Goal: Communication & Community: Answer question/provide support

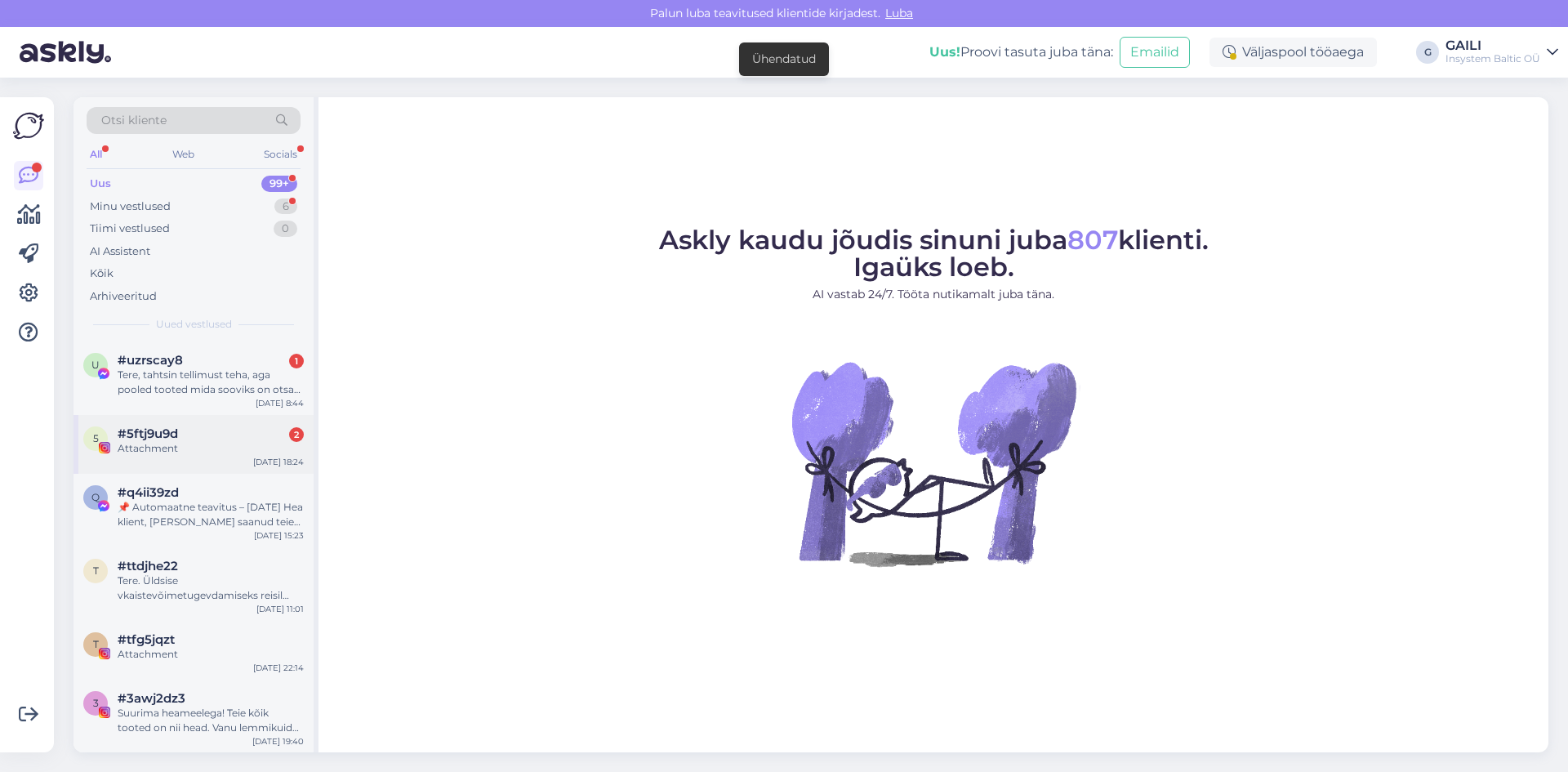
click at [207, 459] on div "5 #5ftj9u9d 2 Attachment [DATE] 18:24" at bounding box center [193, 444] width 240 height 59
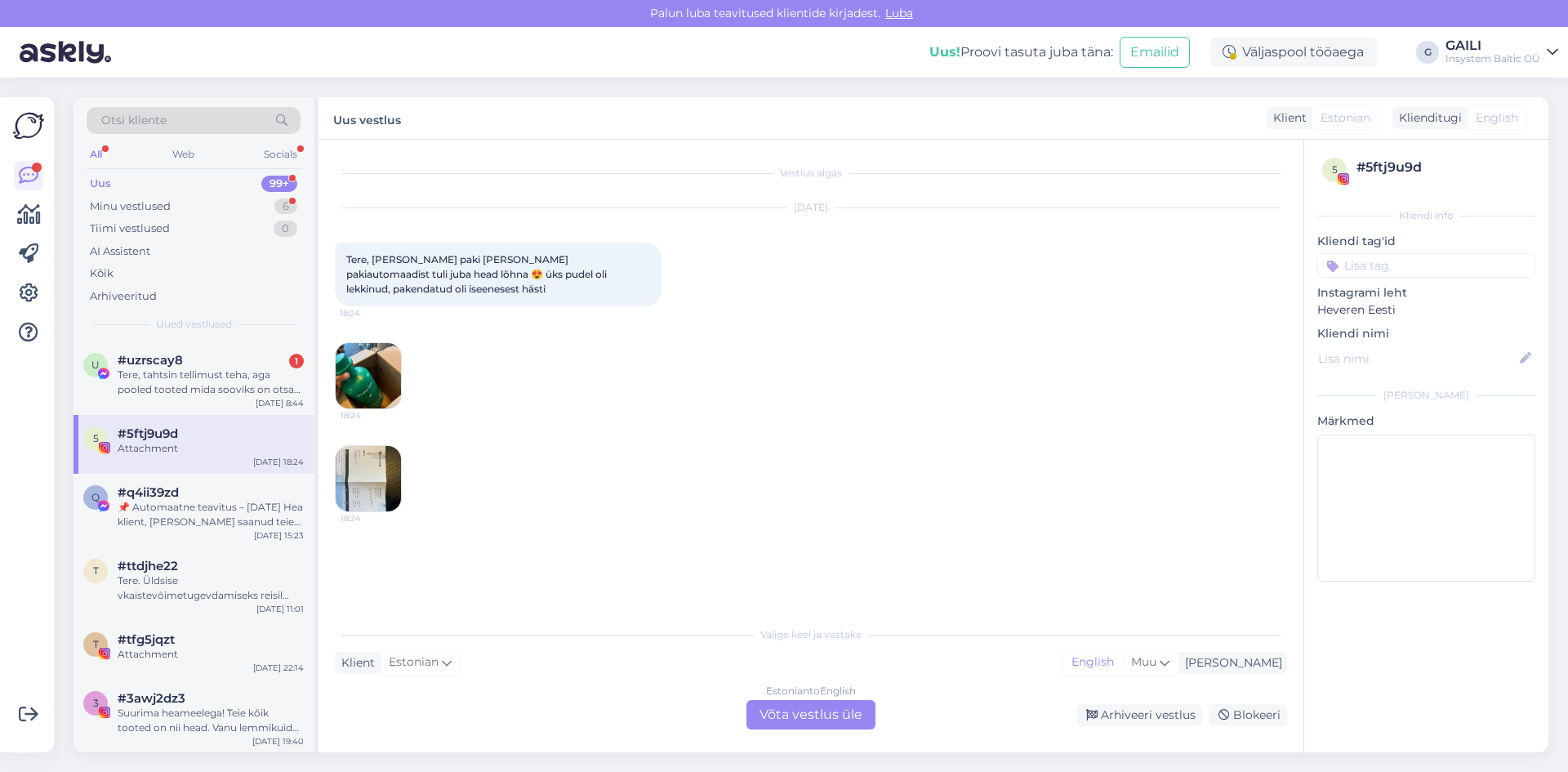
click at [373, 483] on img at bounding box center [368, 479] width 66 height 66
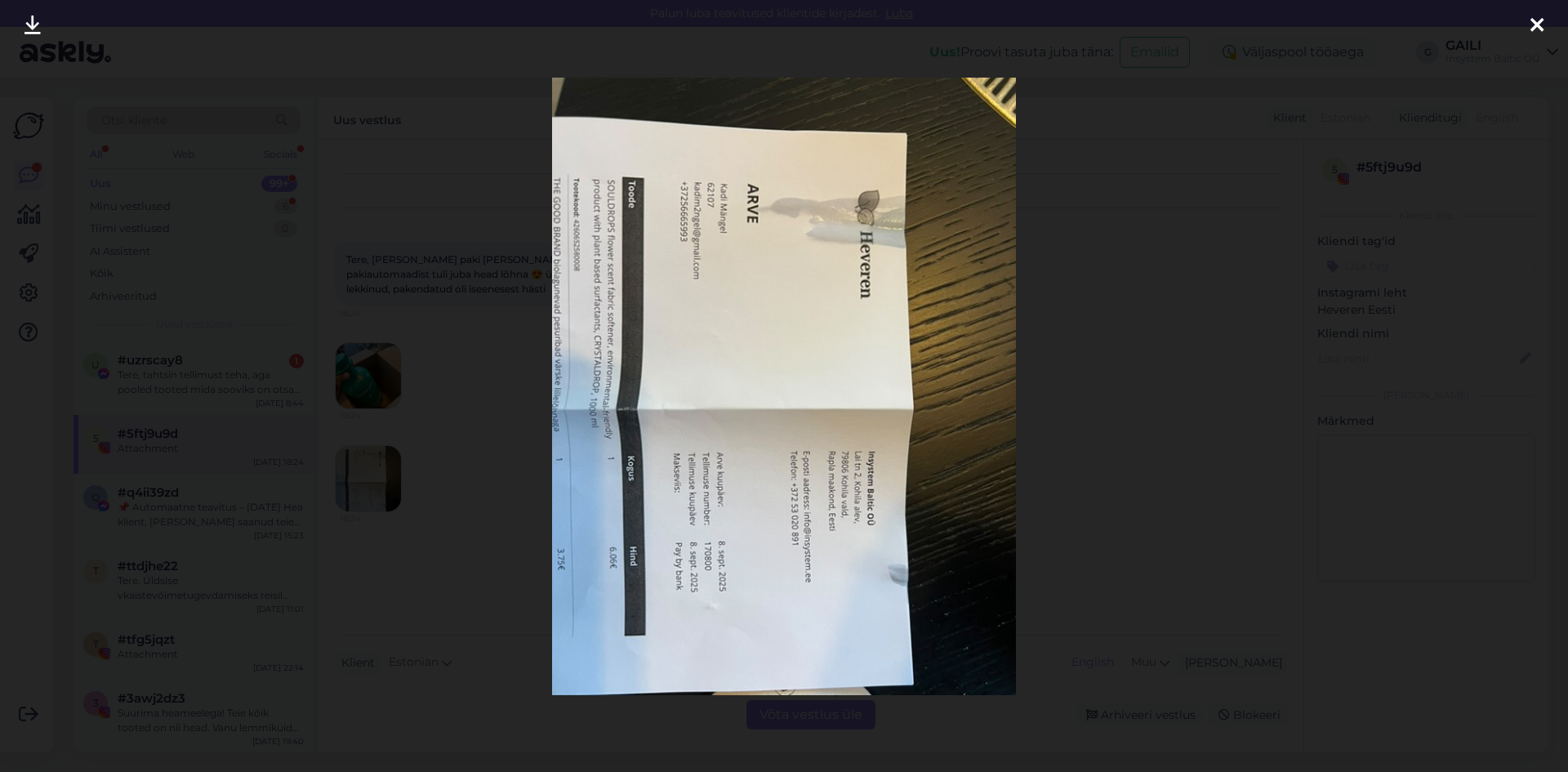
click at [1060, 491] on div at bounding box center [784, 386] width 1568 height 772
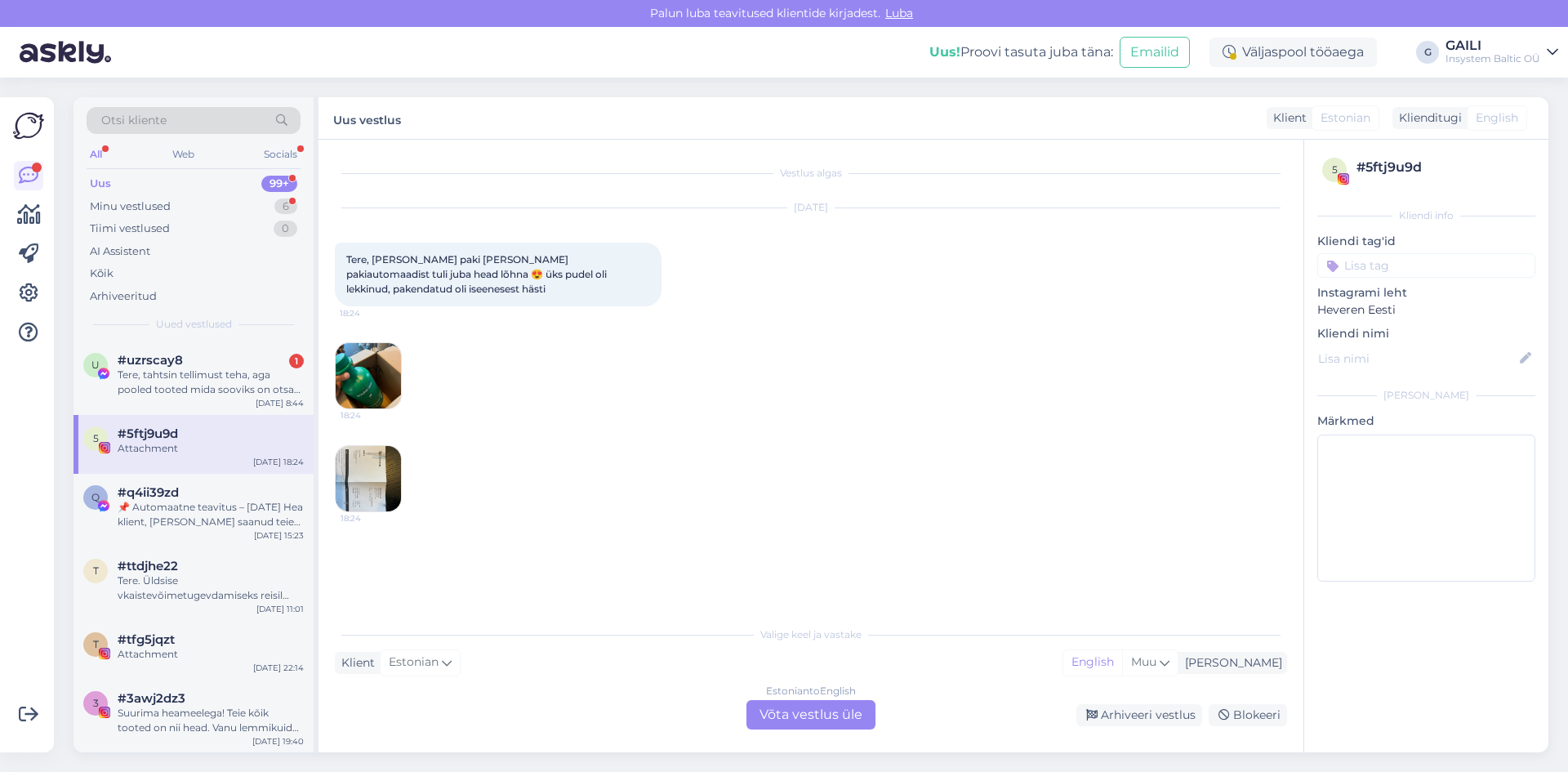
click at [374, 372] on img at bounding box center [368, 375] width 66 height 66
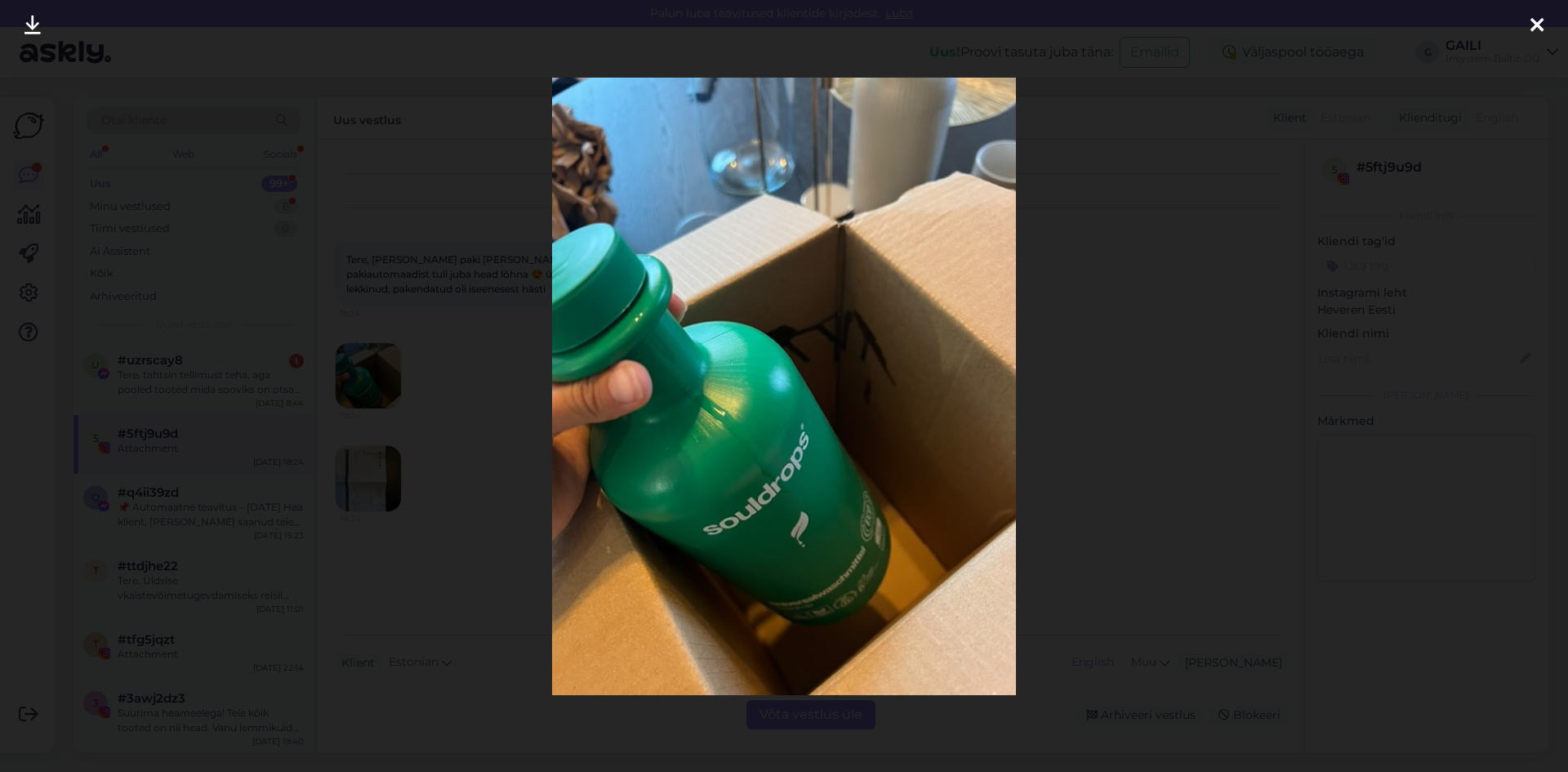
click at [1065, 432] on div at bounding box center [784, 386] width 1568 height 772
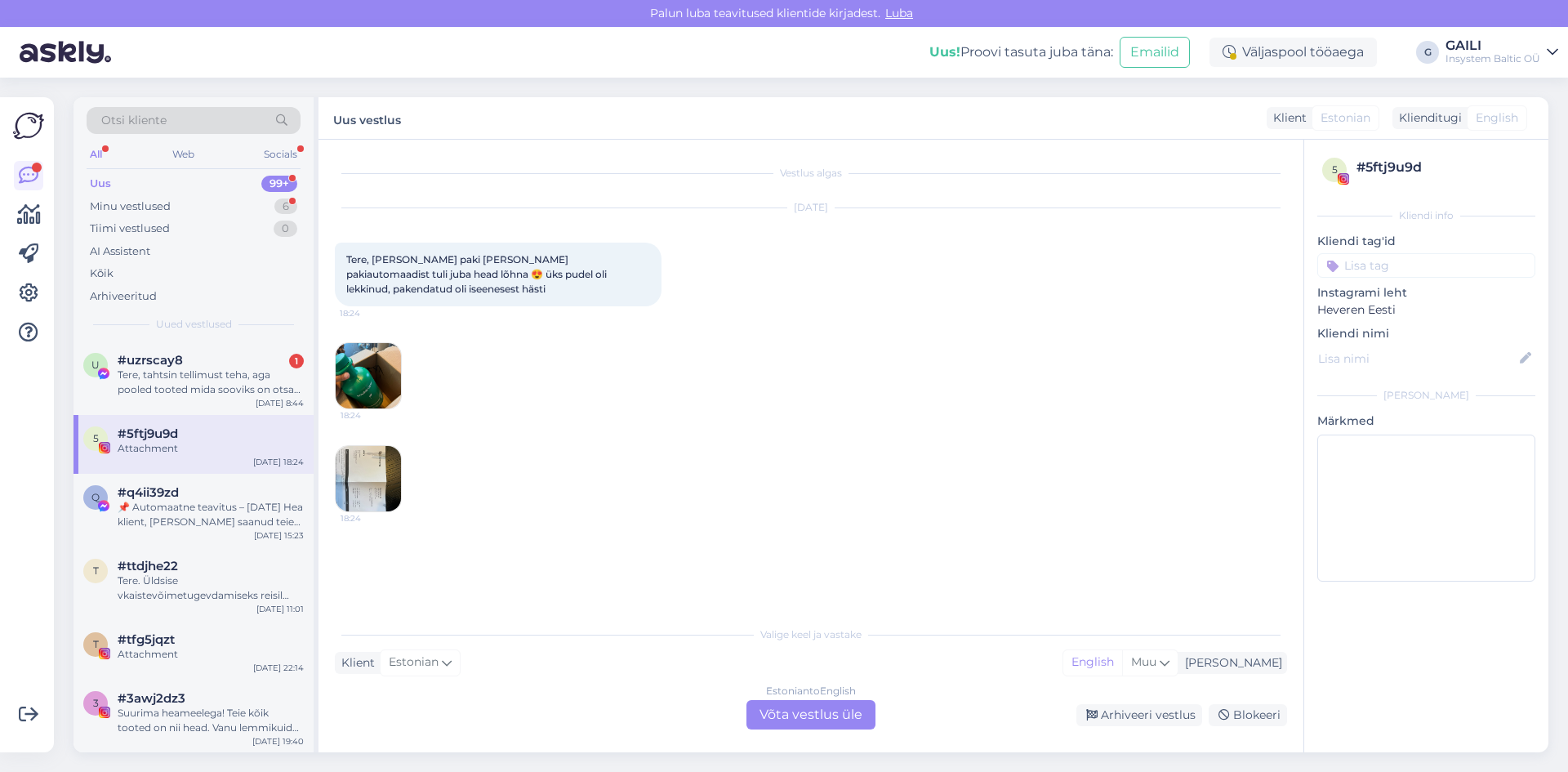
click at [811, 710] on div "Estonian to English Võta vestlus üle" at bounding box center [810, 715] width 129 height 30
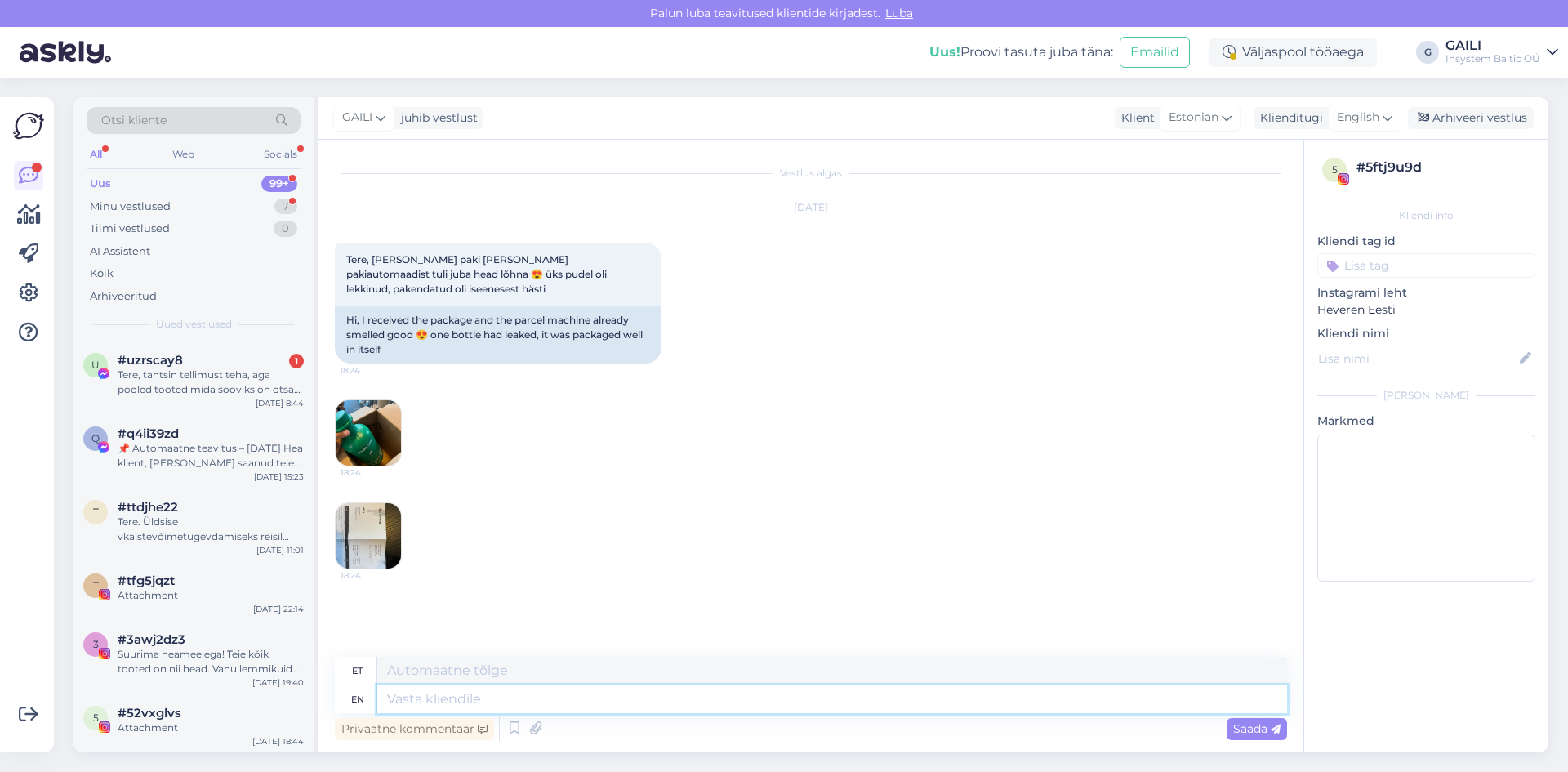
click at [466, 692] on textarea at bounding box center [832, 699] width 910 height 28
type textarea "Tere."
type textarea "Tere. Vabandame eb"
type textarea "Tere. Vabandame"
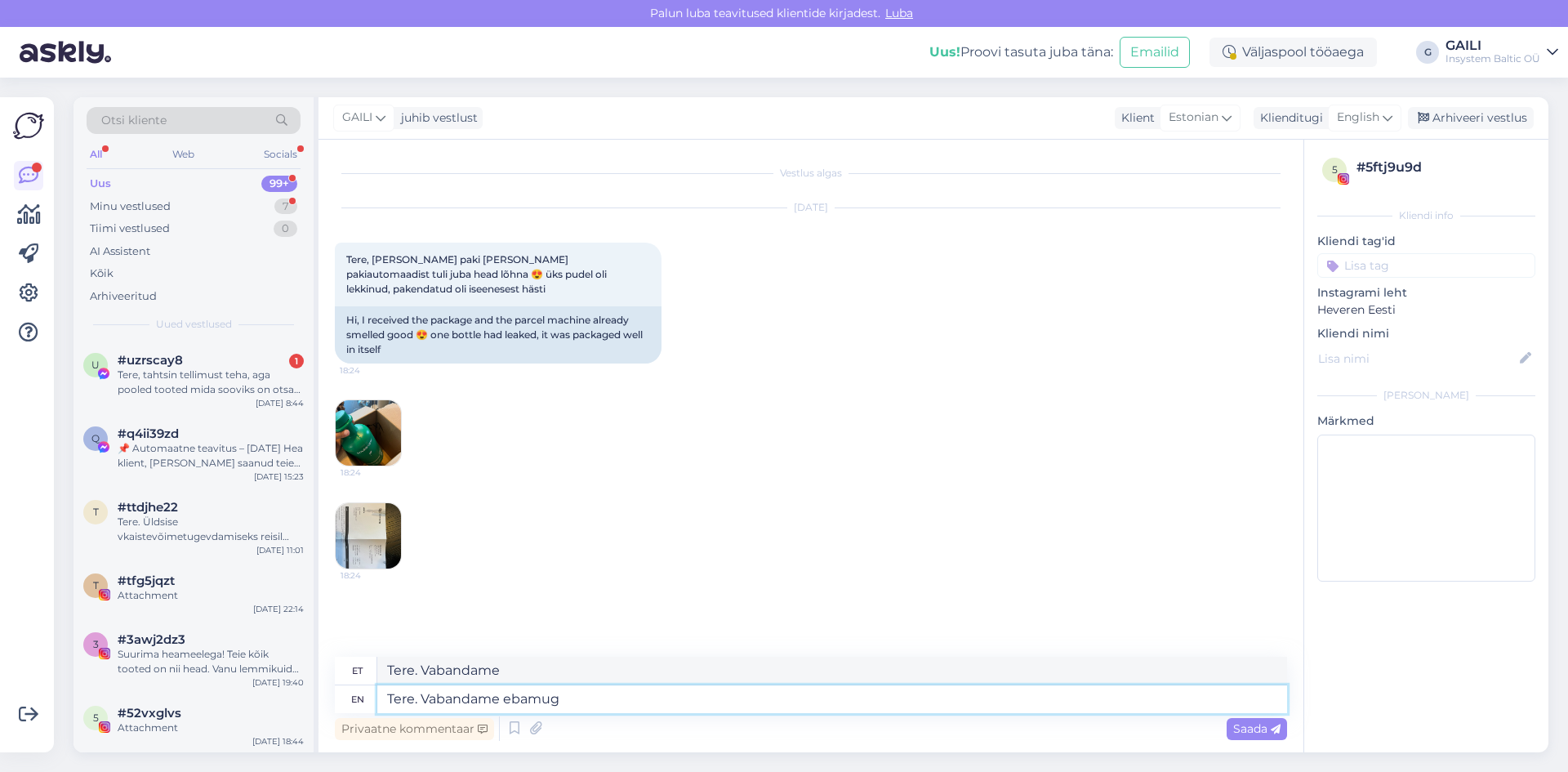
type textarea "Tere. Vabandame ebamuga"
type textarea "Tere. Vabandame ebamugava ol"
type textarea "Tere. Vabandame ebamugava"
type textarea "Tere. Vabandame ebamugava olukorra pä"
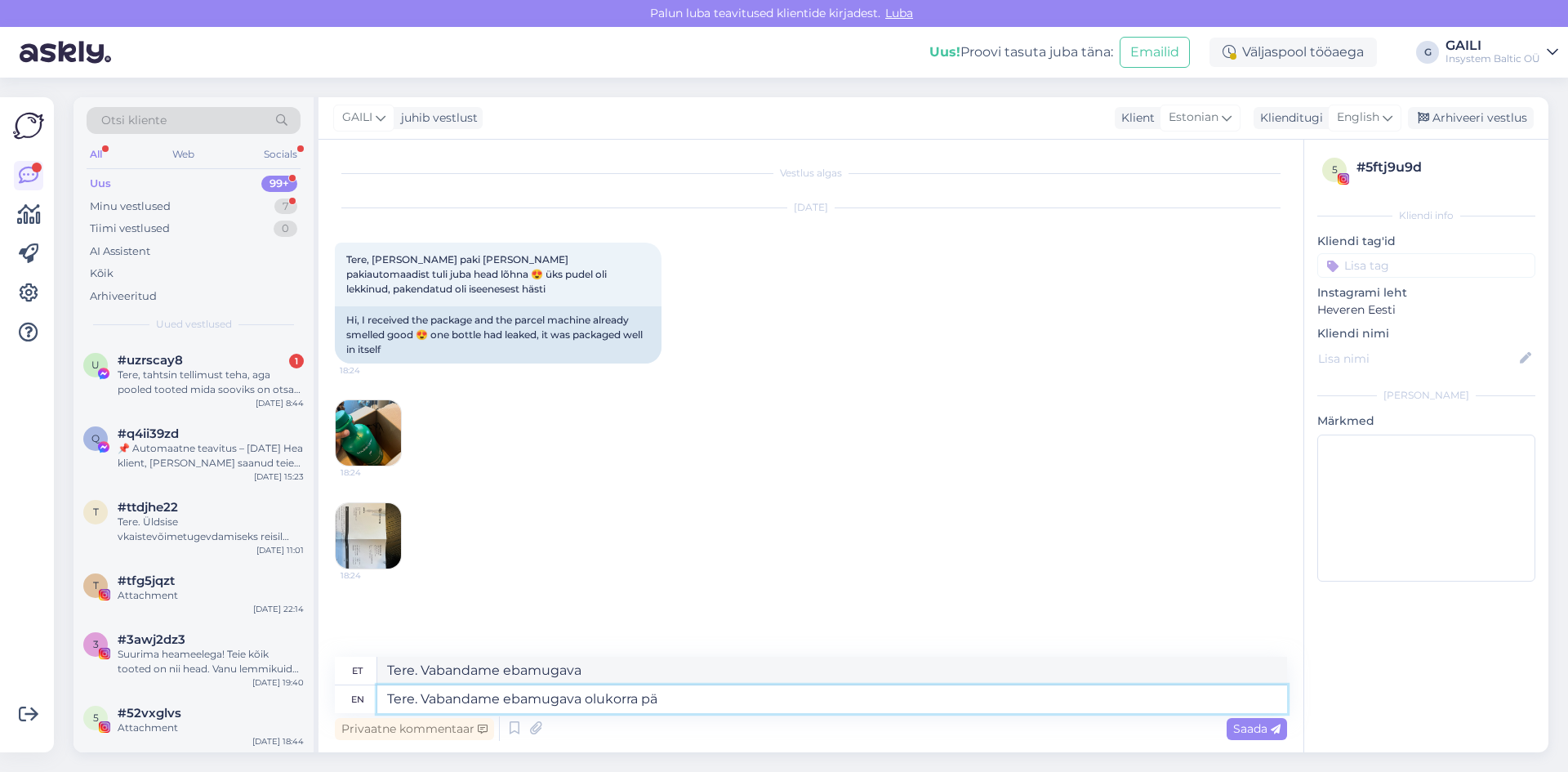
type textarea "Tere. Vabandame vabaa olukorra"
type textarea "Tere. Vabandame ebamugava olukorra pärast. K"
type textarea "Tere. Vabandame vabaa olukorra pärast."
type textarea "Tere. Vabandame ebamugava olukorra pärast. Kas"
type textarea "Tere. Vabandame vabaa olukorra pärast. Kas"
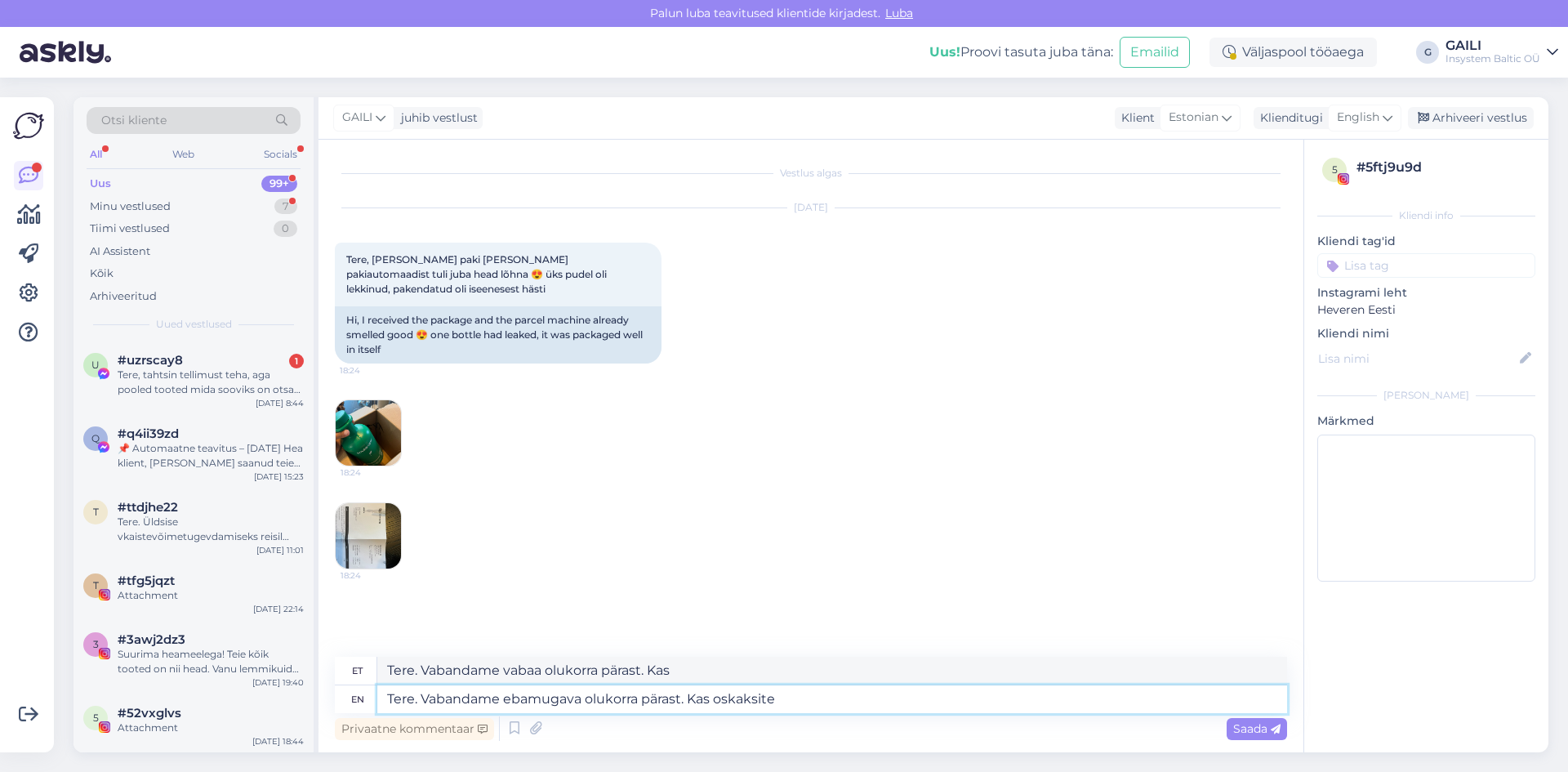
type textarea "Tere. Vabandame ebamugava olukorra pärast. Kas oskaksite h"
type textarea "Tere. Vabandame vabaa olukorra pärast. Kas oskaksite"
type textarea "Tere. Vabandame ebamugava olukorra pärast. Kas oskaksite hinnata k"
type textarea "Tere. Vabandame vabaa olukorra pärast. Kas oskaksite hinnata"
type textarea "Tere. Vabandame ebamugava olukorra pärast. Kas oskaksite hinnata kui pa"
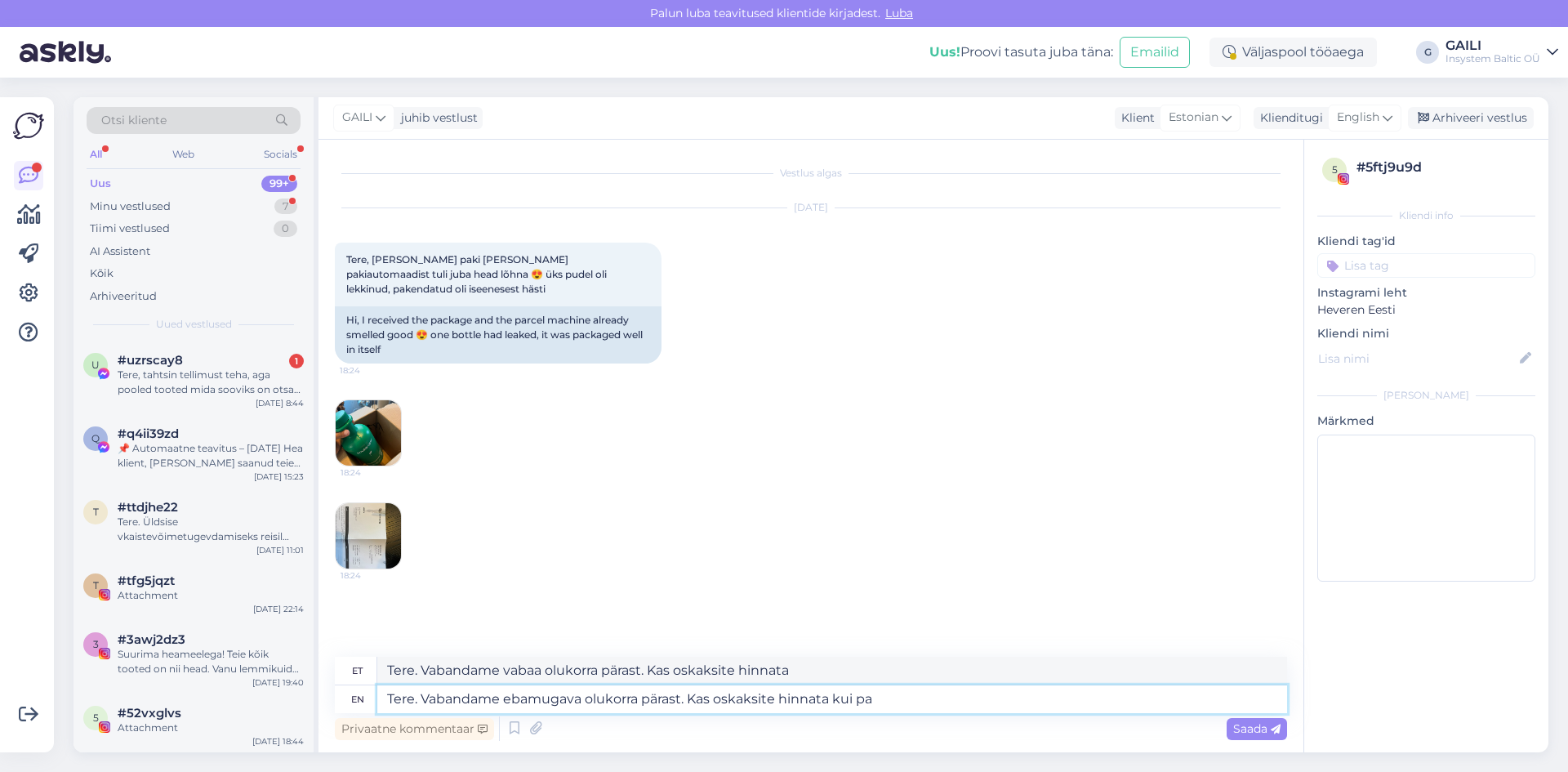
type textarea "Tere. Vabandame vabaa olukorra pärast. Kas oskaksite hinnata kui"
type textarea "Tere. Vabandame ebamugava olukorra pärast. Kas oskaksite hinnata kui palju"
type textarea "Tere. Vabandame vabaa olukorra pärast. Kas oskaksite hinnata kui palju"
type textarea "Tere. Vabandame ebamugava olukorra pärast. Kas oskaksite hinnata kui palju tood…"
type textarea "Tere. Vabandame vabaa olukorra pärast. Kas oskaksite hinnata kui palju toodet"
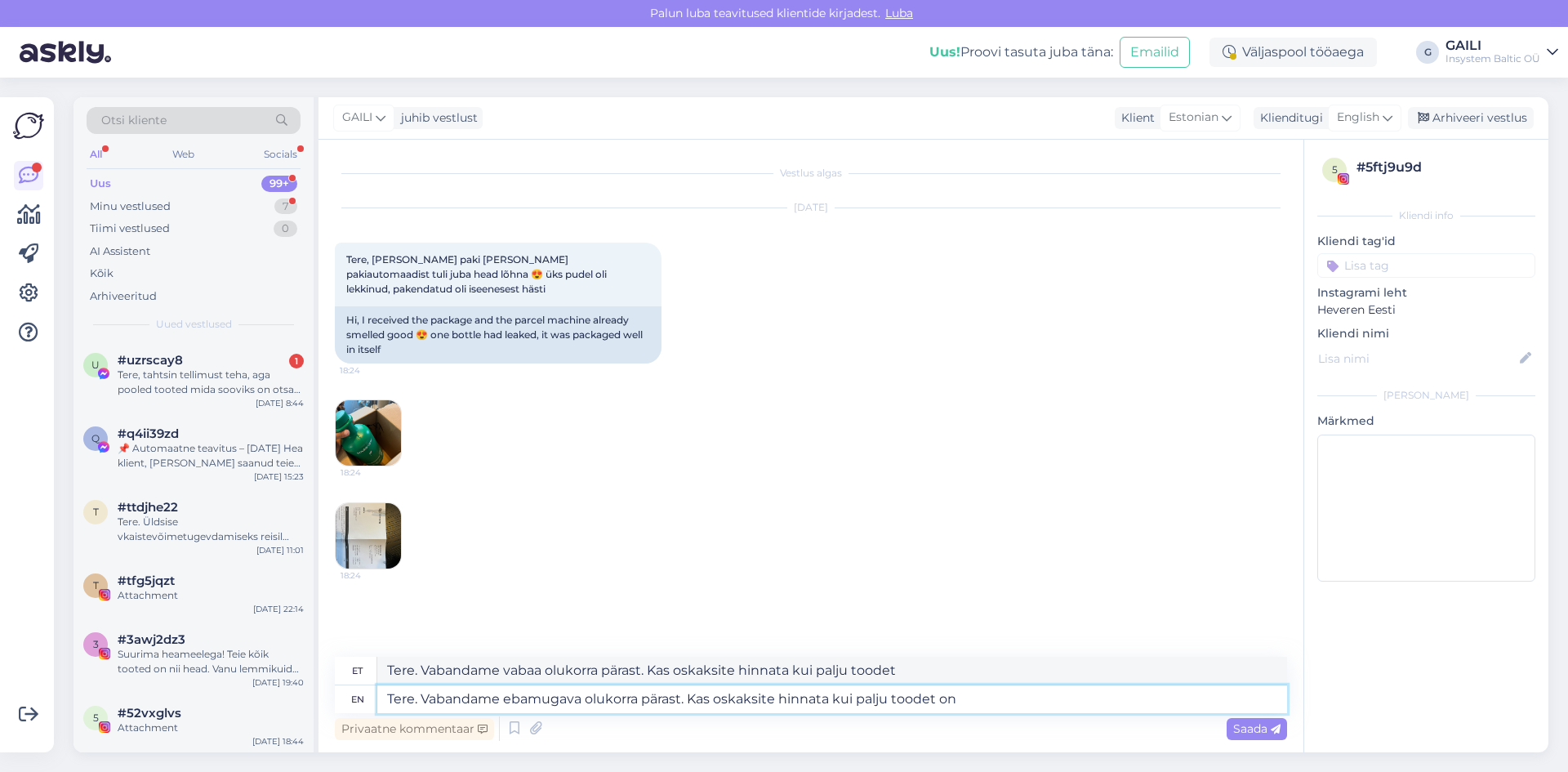
type textarea "Tere. Vabandame ebamugava olukorra pärast. Kas oskaksite hinnata kui palju tood…"
type textarea "Tere. Vabandame vabaa olukorra pärast. Kas oskaksite hinnata kui palju toodet on"
type textarea "Tere. Vabandame ebamugava olukorra pärast. Kas oskaksite hinnata kui palju tood…"
type textarea "Tere. Vabandame vabaa olukorra pärast. Kas oskaksite hinnata kui palju toodet o…"
type textarea "Tere. Vabandame ebamugava olukorra pärast. Kas oskaksite hinnata kui palju tood…"
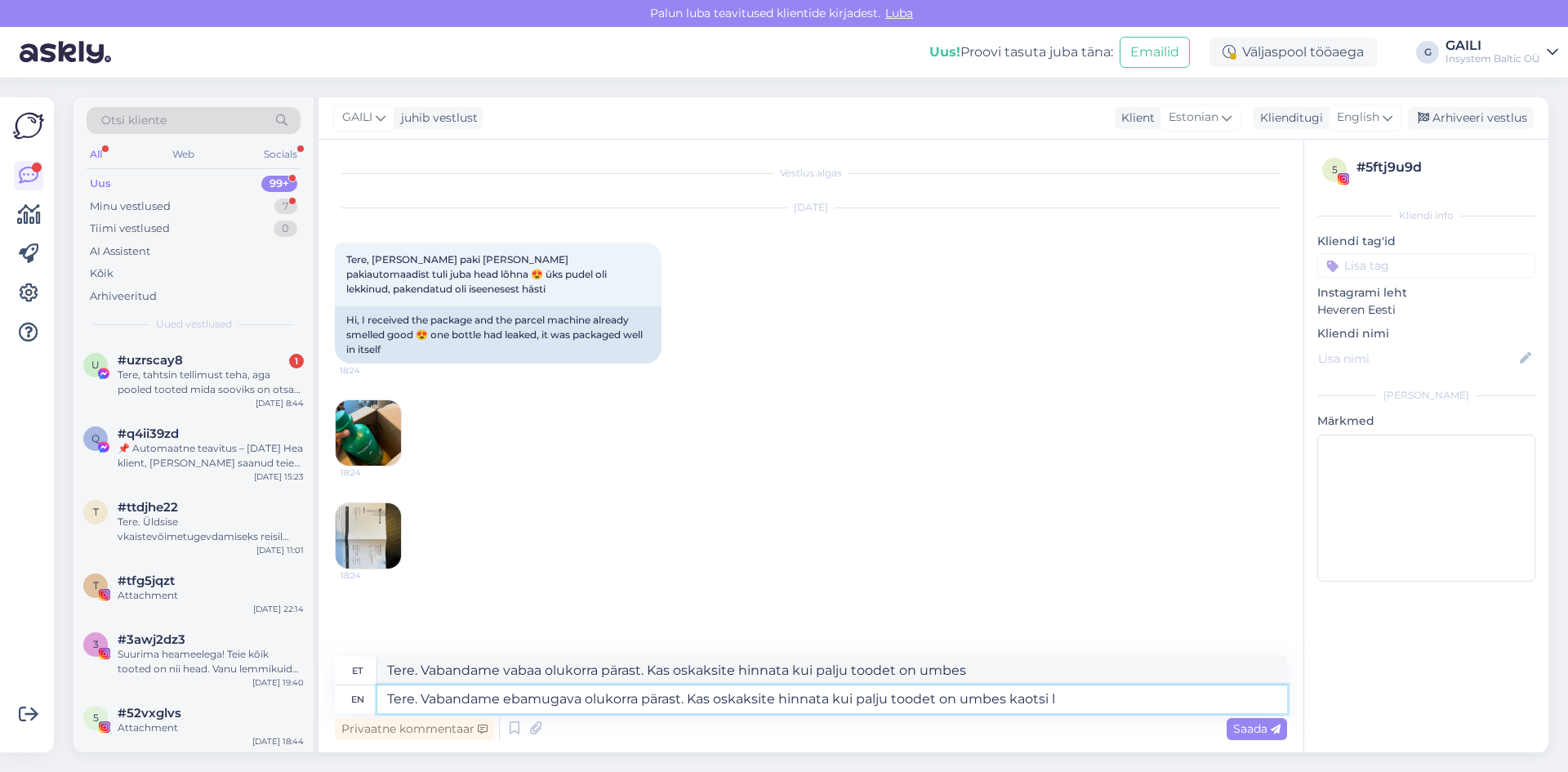
type textarea "Tere. Vabandame vabaa olukorra pärast. Kas oskaksite hinnata kui palju toodet o…"
type textarea "Tere. Vabandame ebamugava olukorra pärast. Kas oskaksite hinnata kui palju tood…"
type textarea "Tere. Vabandame vabaa olukorra pärast. Kas oskaksite hinnata kui palju toodet o…"
type textarea "Tere. Vabandame ebamugava olukorra pärast. Kas oskaksite hinnata kui palju tood…"
drag, startPoint x: 1113, startPoint y: 705, endPoint x: 322, endPoint y: 693, distance: 791.1
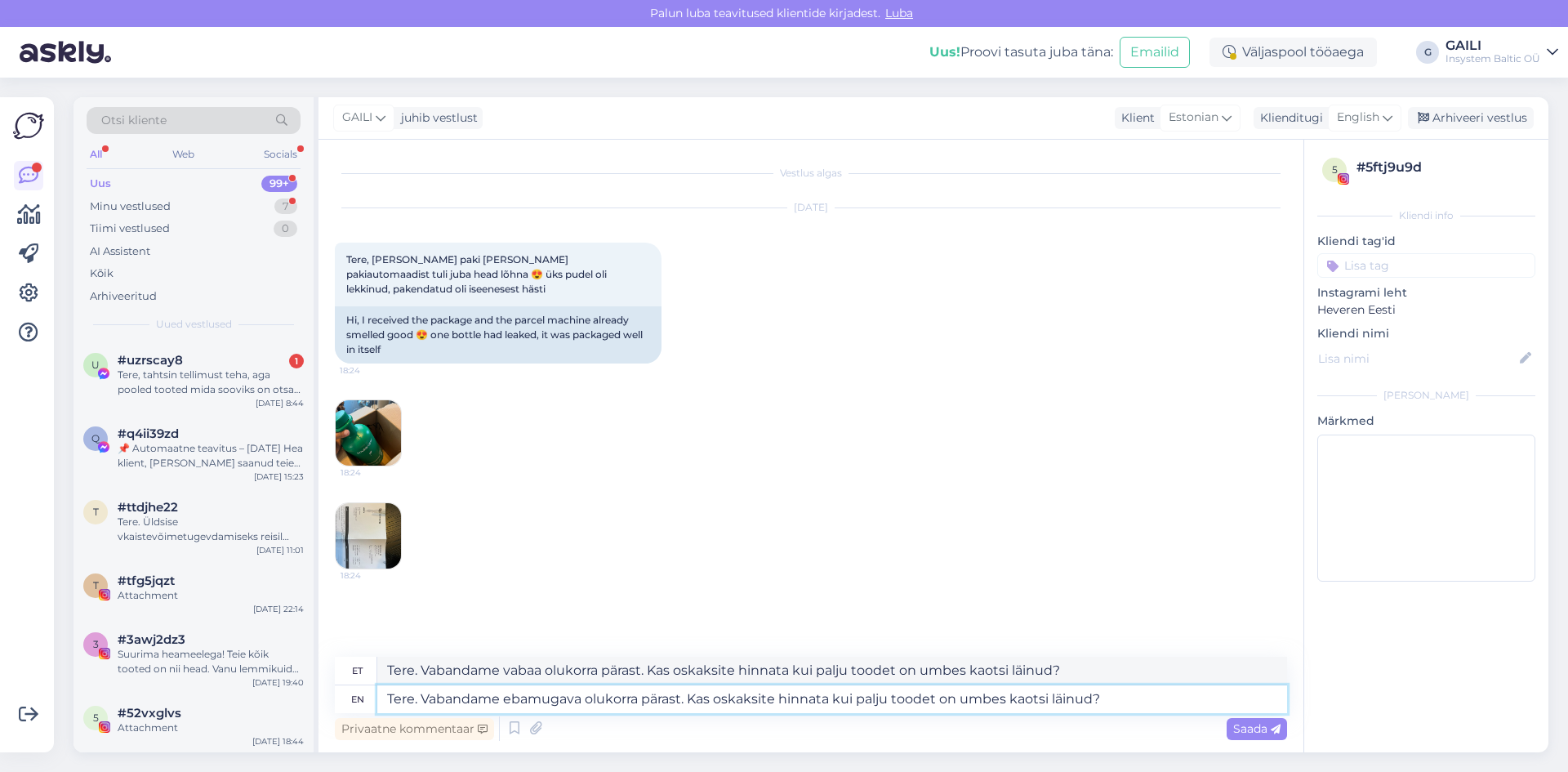
click at [322, 694] on div "Vestlus algas [DATE] Tere, [PERSON_NAME] paki [PERSON_NAME] pakiautomaadist tul…" at bounding box center [811, 446] width 985 height 613
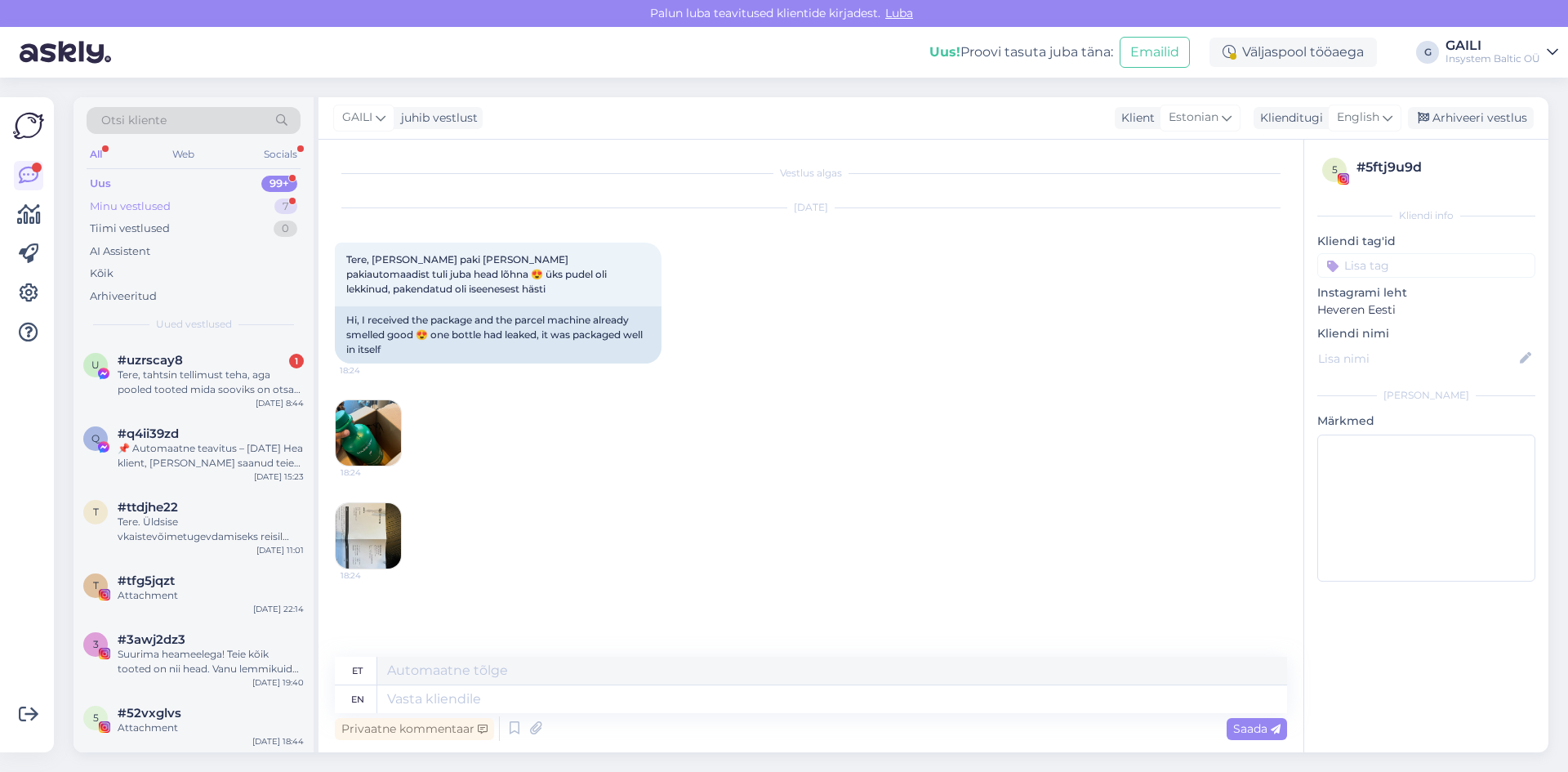
click at [191, 214] on div "Minu vestlused 7" at bounding box center [193, 207] width 214 height 23
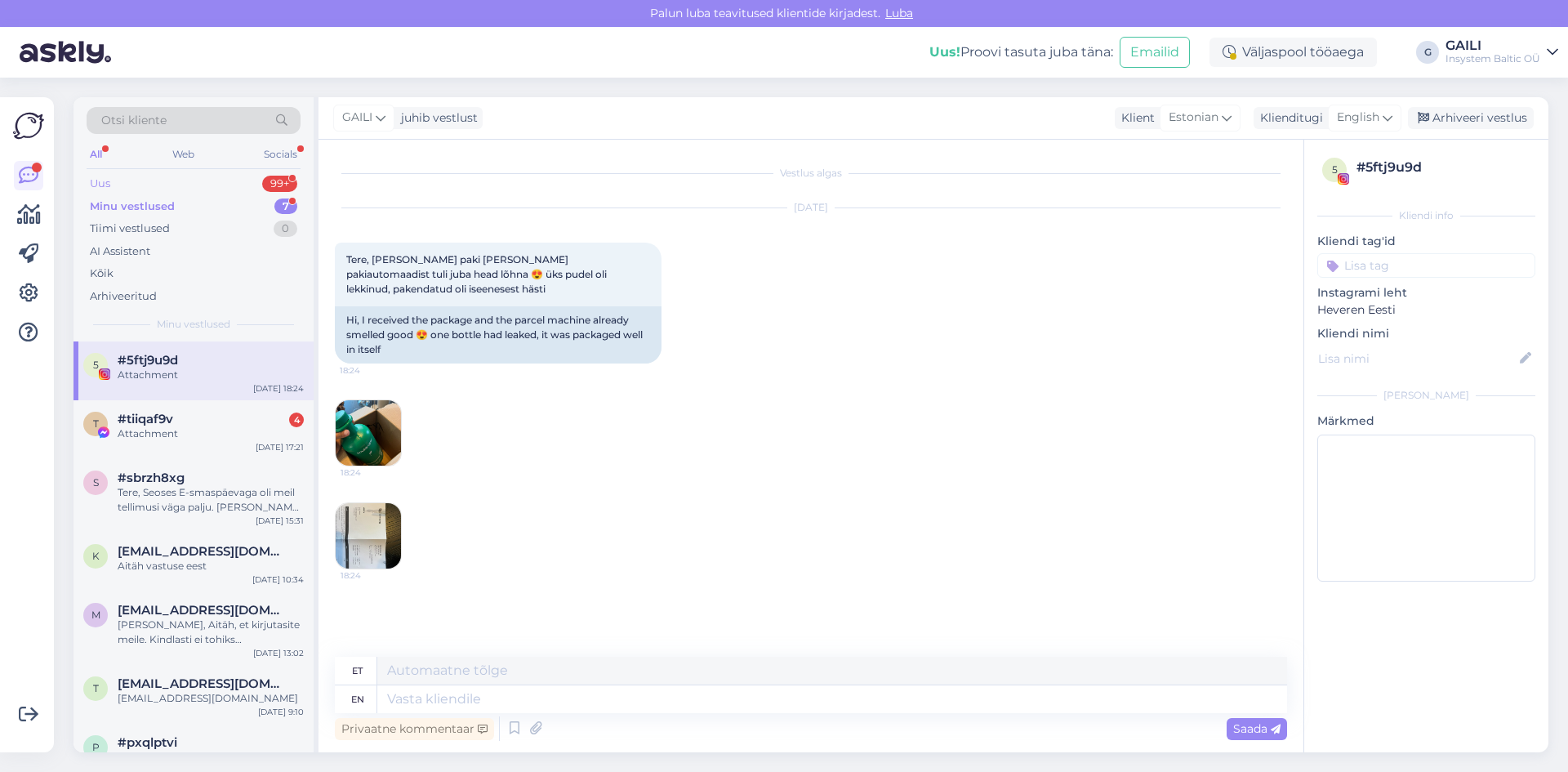
click at [143, 174] on div "Uus 99+" at bounding box center [193, 184] width 214 height 23
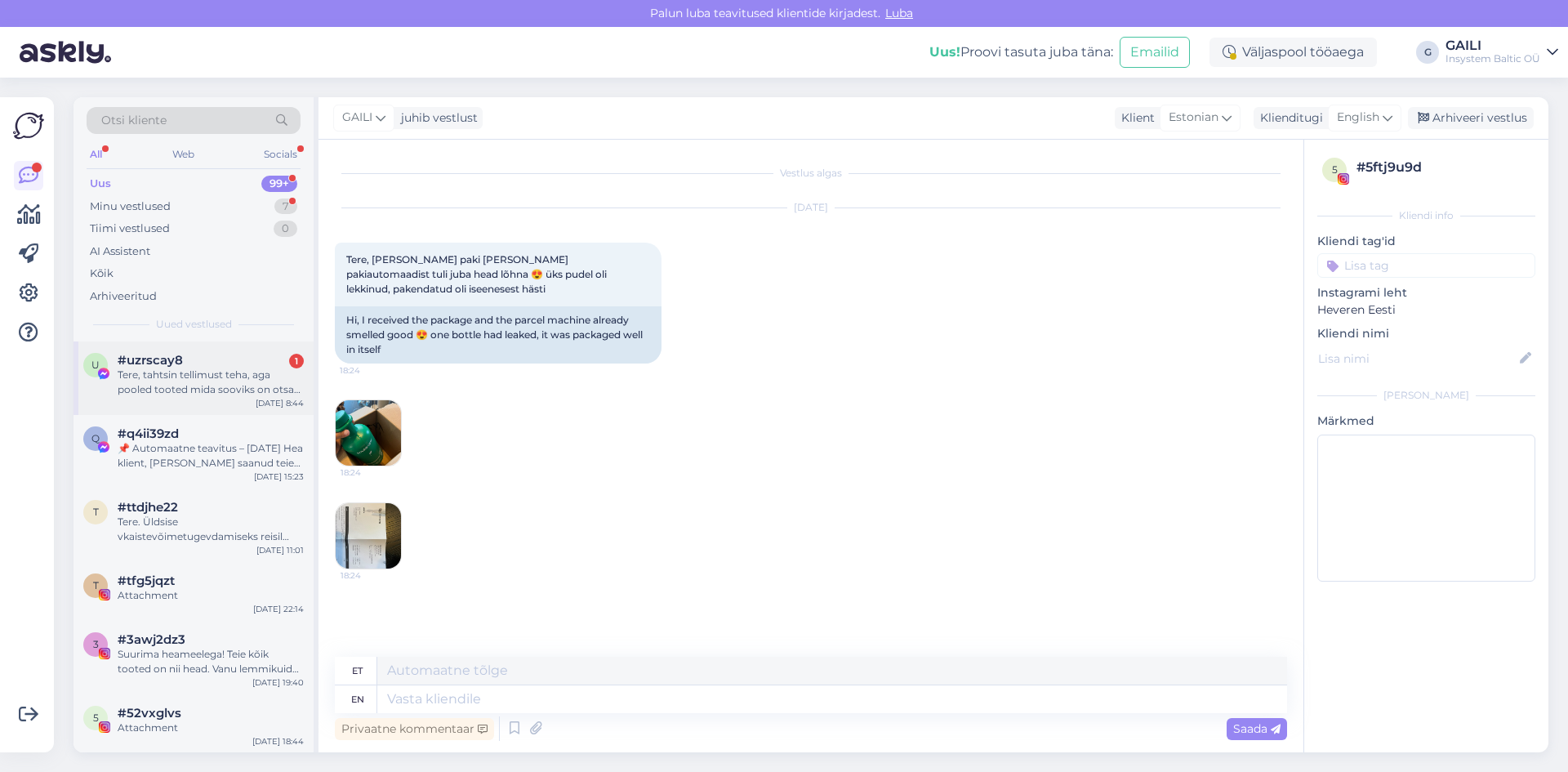
click at [209, 381] on div "Tere, tahtsin tellimust teha, aga pooled tooted mida sooviks on otsas. Kas Teil…" at bounding box center [210, 382] width 186 height 30
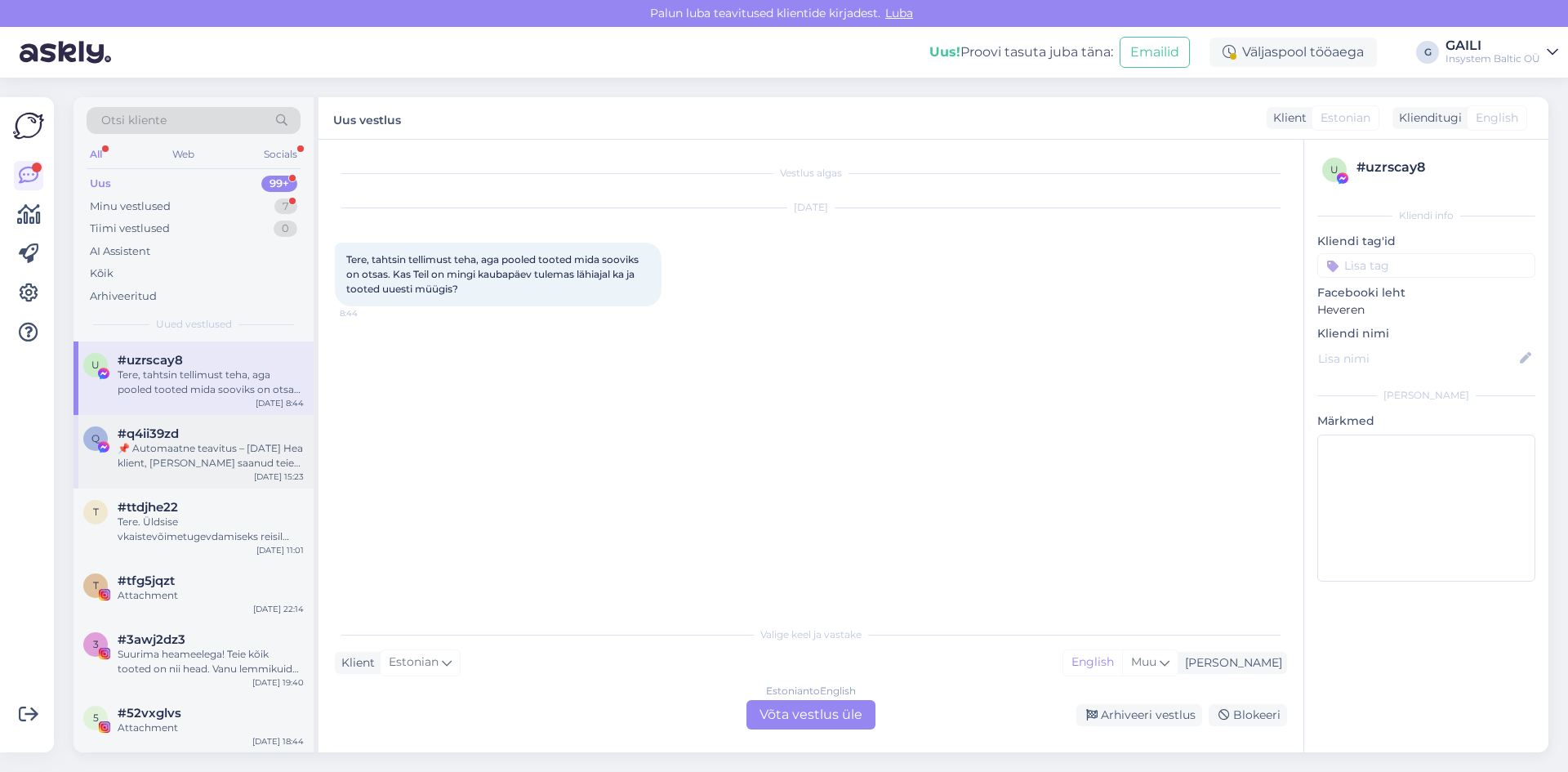
click at [206, 449] on div "📌 Automaatne teavitus – [DATE] Hea klient, [PERSON_NAME] saanud teie lehe kohta…" at bounding box center [210, 456] width 186 height 30
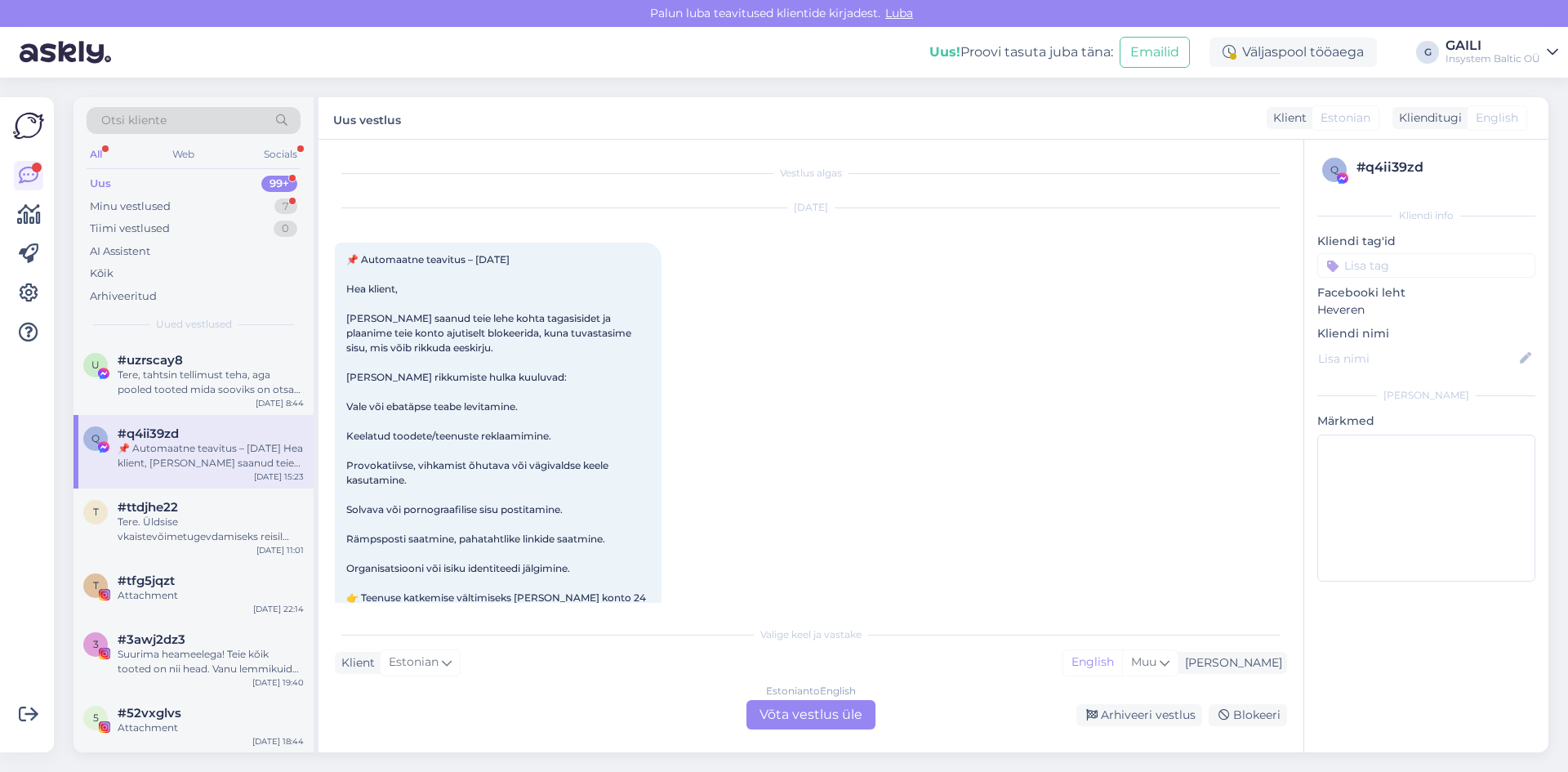
scroll to position [34, 0]
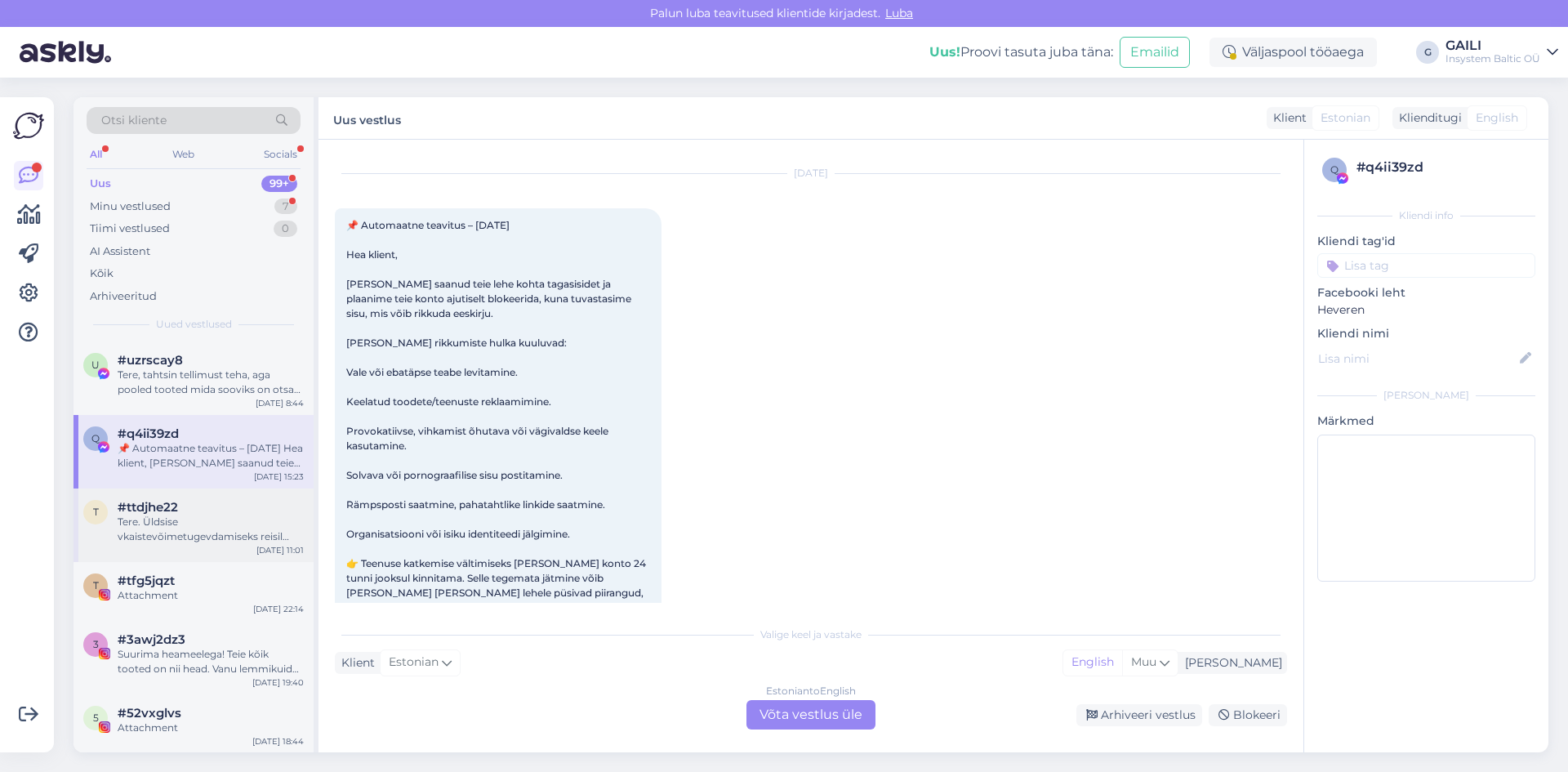
click at [207, 508] on div "#ttdjhe22" at bounding box center [210, 507] width 186 height 15
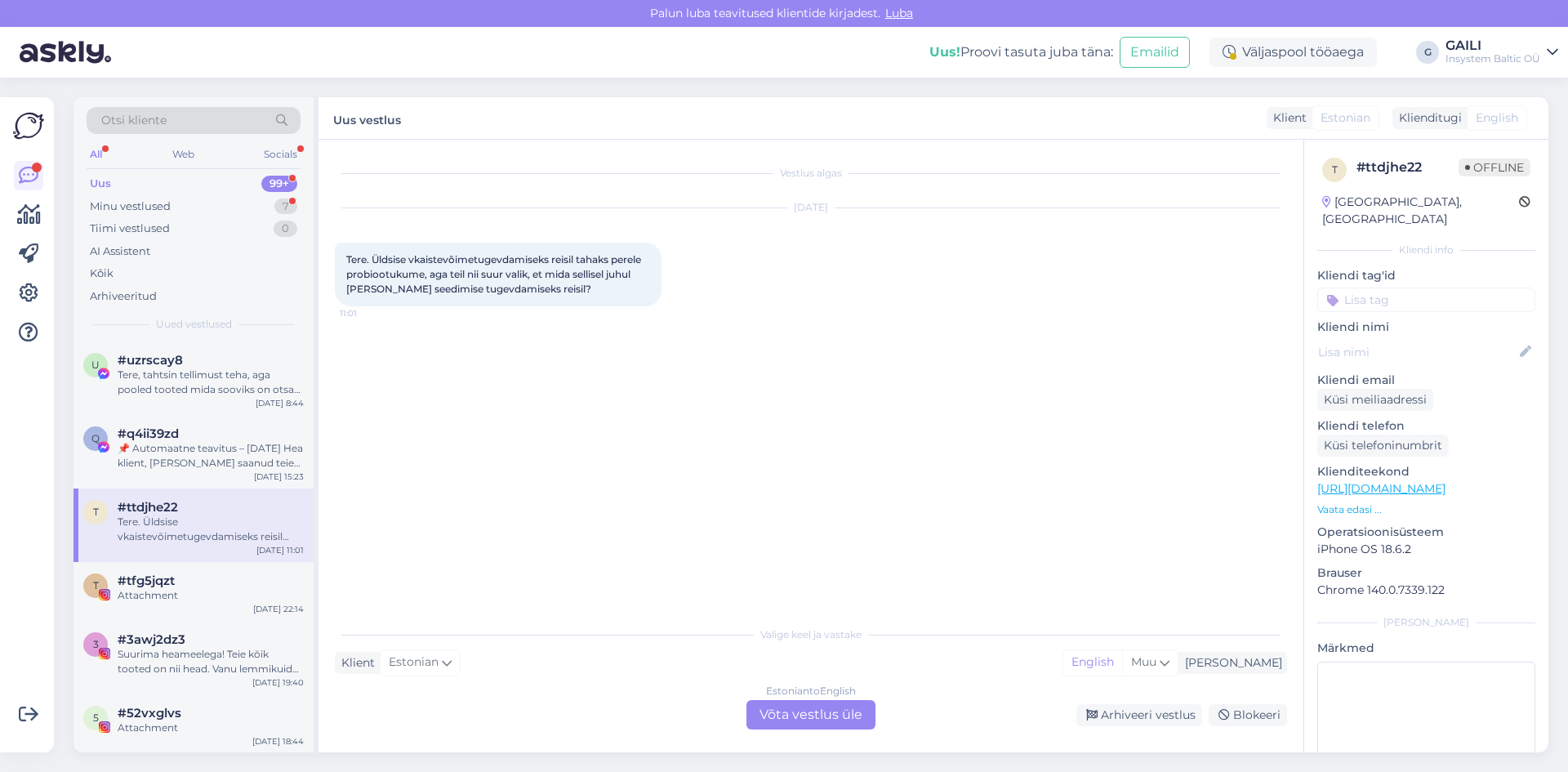
click at [791, 714] on div "Estonian to English Võta vestlus üle" at bounding box center [810, 715] width 129 height 30
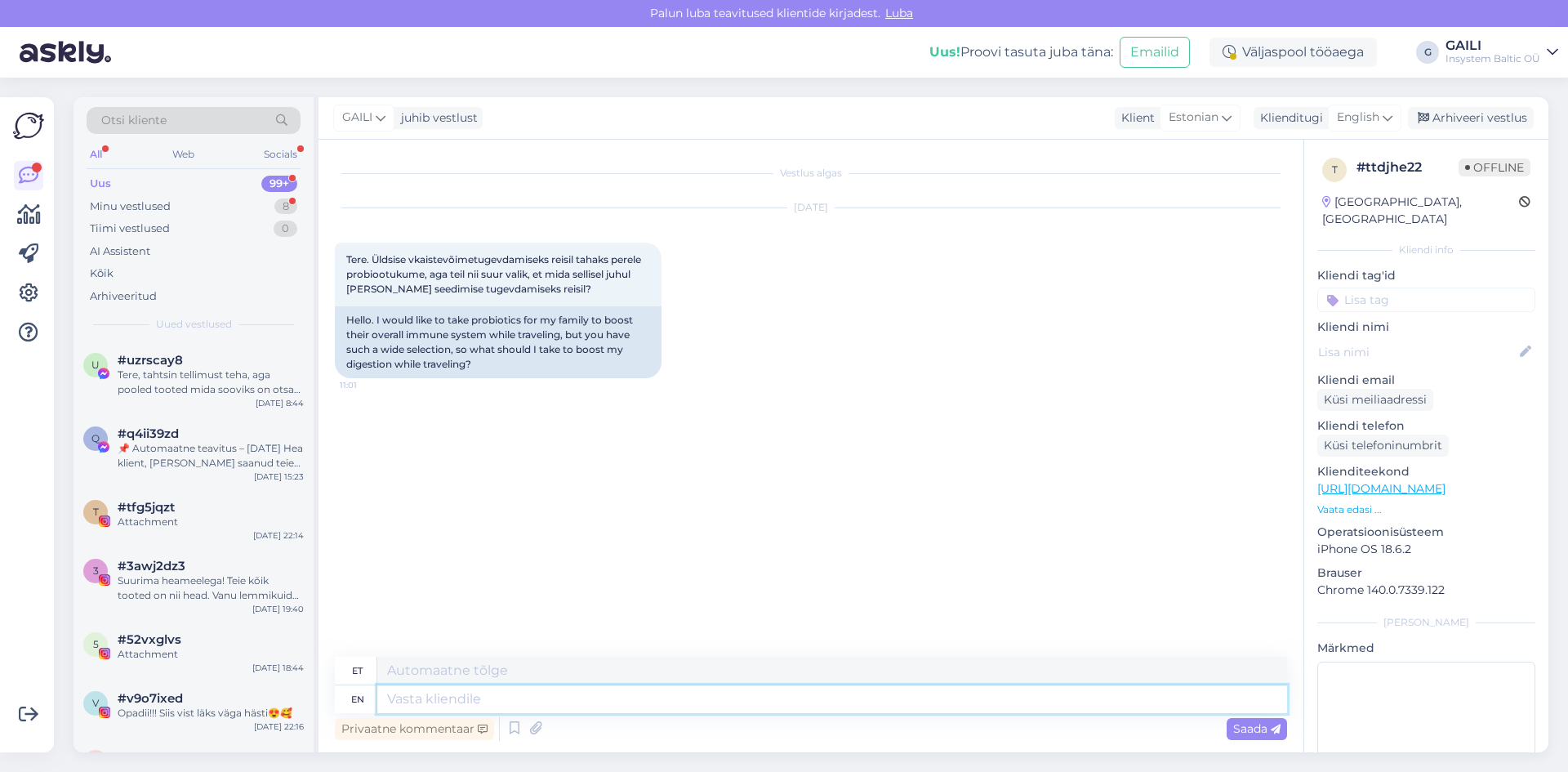
click at [455, 703] on textarea at bounding box center [832, 699] width 910 height 28
type textarea "Tere."
type textarea "Tere. Aitäh, e"
type textarea "Tere. [GEOGRAPHIC_DATA],"
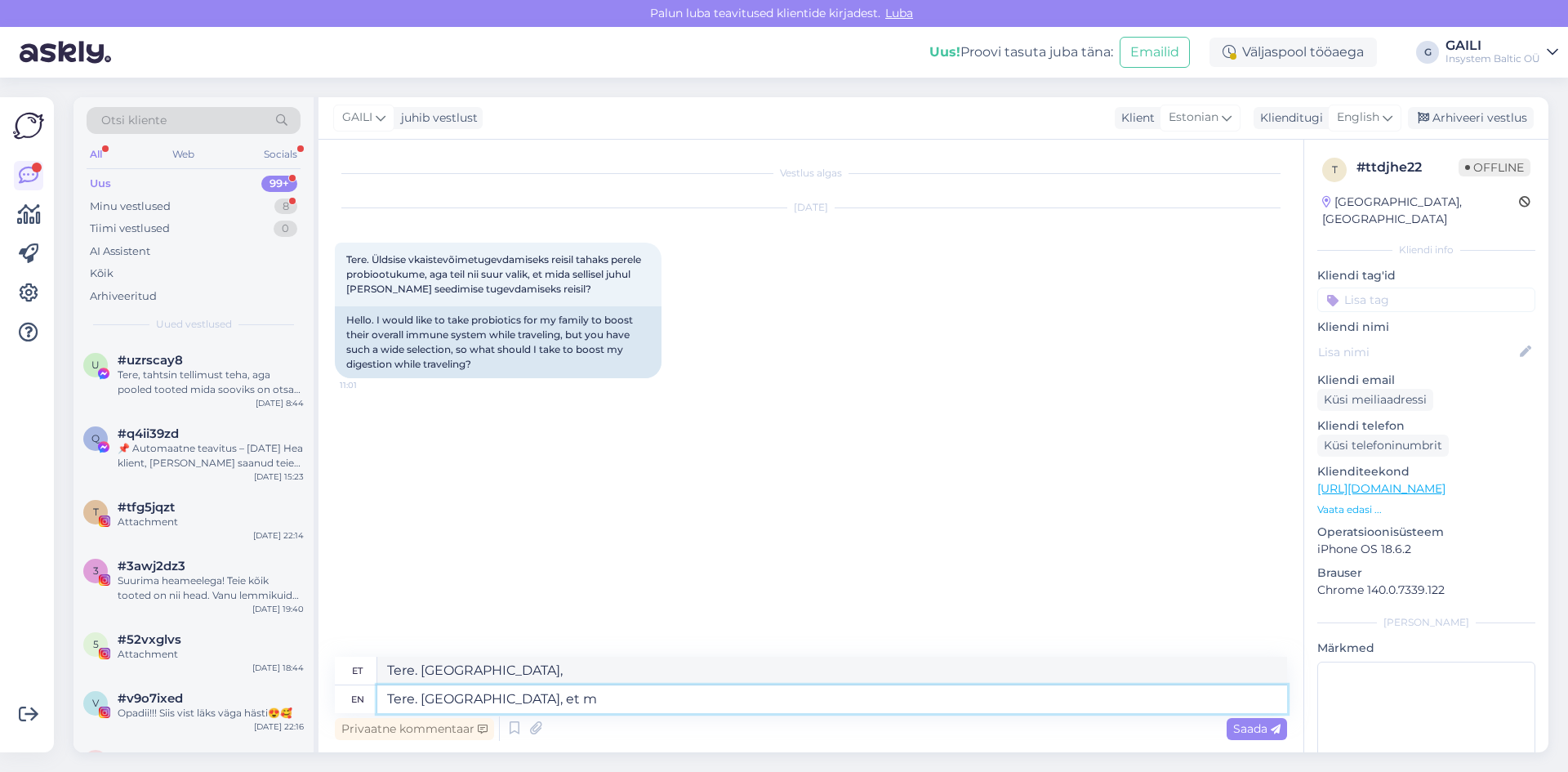
type textarea "Tere. Aitäh, et me"
type textarea "Tere. [PERSON_NAME]"
type textarea "Tere. [GEOGRAPHIC_DATA], et meile ki"
type textarea "Tere. Aitäh [PERSON_NAME]"
type textarea "Tere. Aitäh, et meile kirjutasite. Me"
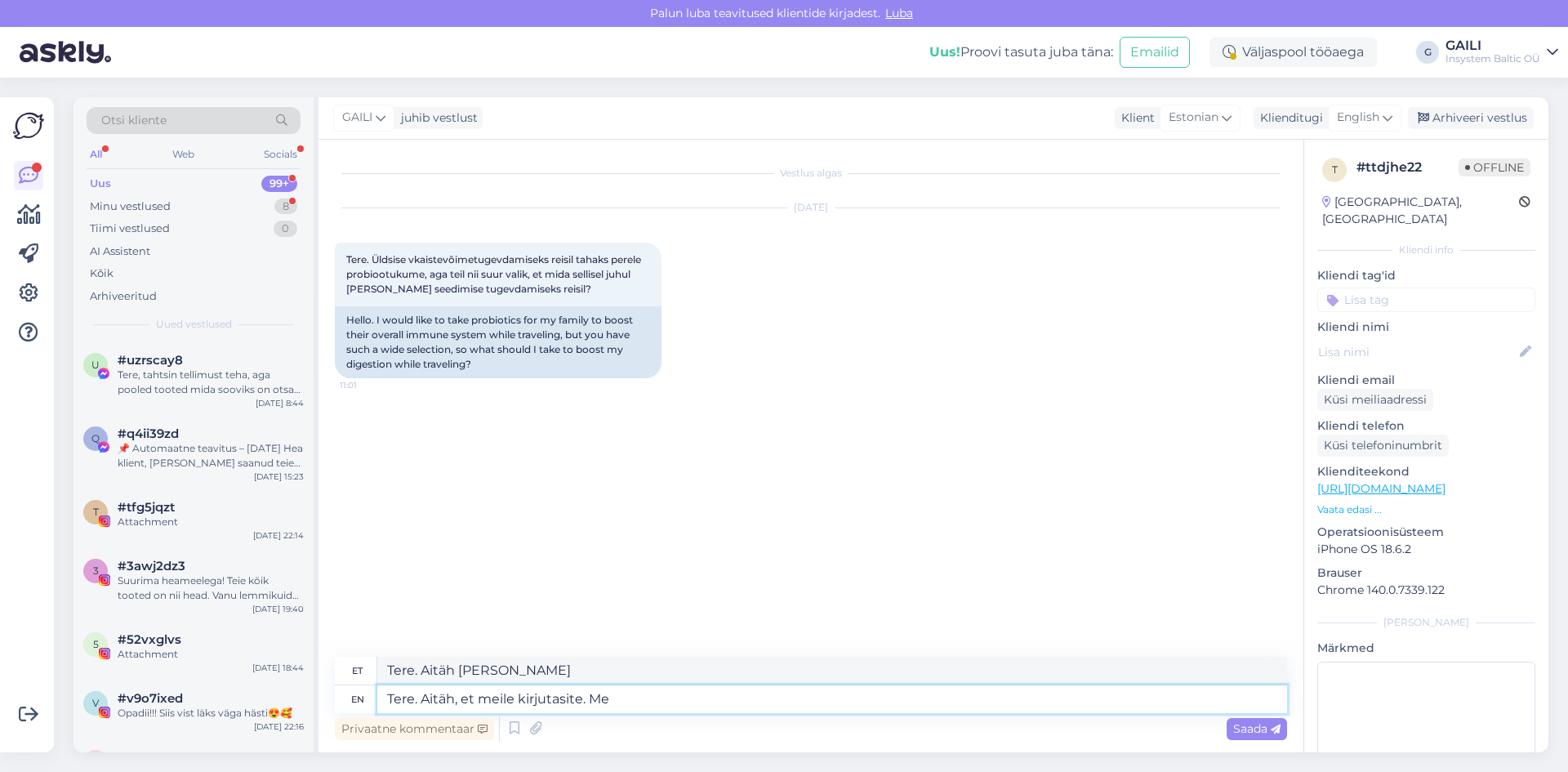
type textarea "Tere. Aitäh, et meile kirjutasite."
type textarea "Tere. Aitäh, et meile kirjutasite. Meil o"
type textarea "Tere. Aitäh, et meile kirjutasite. Meil"
type textarea "Tere. Aitäh, et meile kirjutasite. Meil on"
type textarea "Tere. Aitäh, et meile kirjutasite. [PERSON_NAME]"
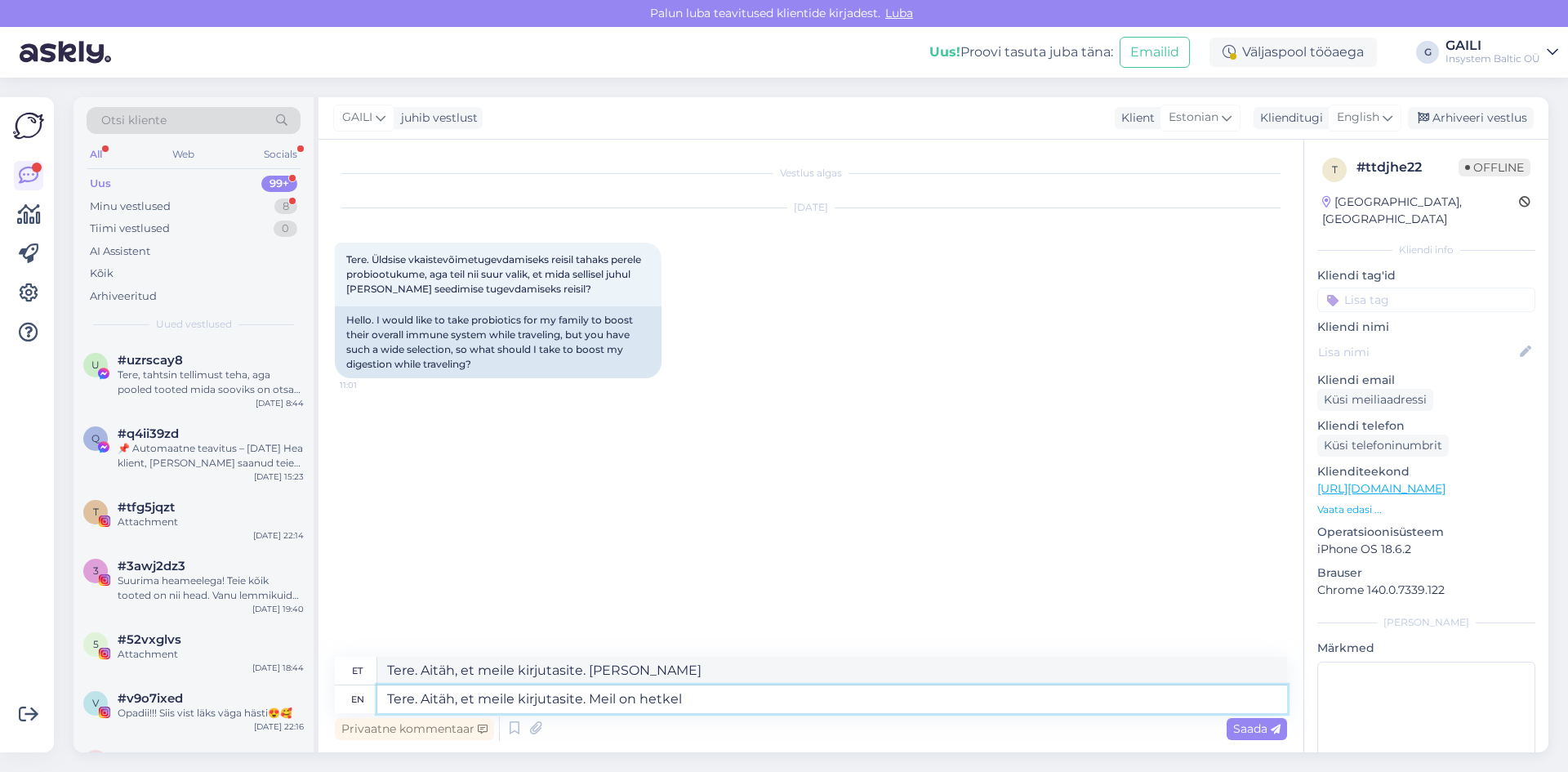
type textarea "Tere. Aitäh, et meile kirjutasite. Meil on hetkel l"
type textarea "Tere. Aitäh, et meile kirjutasite. Meil on hetkel"
type textarea "Tere. Aitäh, et meile kirjutasite. Meil on hetkel ladu"
type textarea "Tere. Aitäh, et meile kirjutasite. Meil on hetkel ladu üsna t"
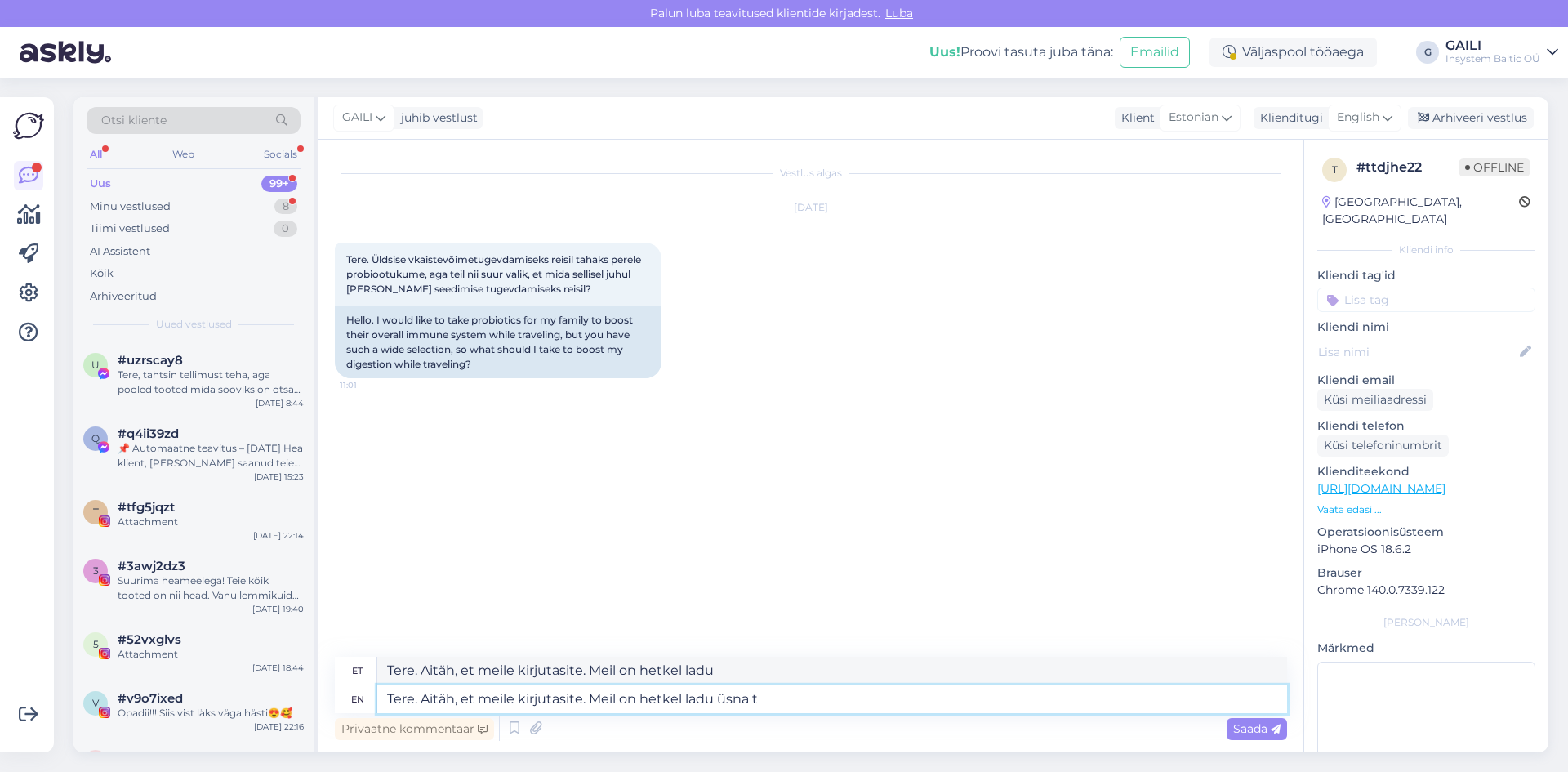
type textarea "Tere. Aitäh, et meile kirjutasite. Meil on hetkel ladu üsna"
type textarea "Tere. Aitäh, et meile kirjutasite. Meil on hetkel ladu üsna tühi"
type textarea "Tere. Aitäh, et meile kirjutasite. Meil on hetkel ladu üsna tühi. A"
type textarea "Tere. Aitäh, et meile kirjutasite. Meil on hetkel ladu üsna tühi."
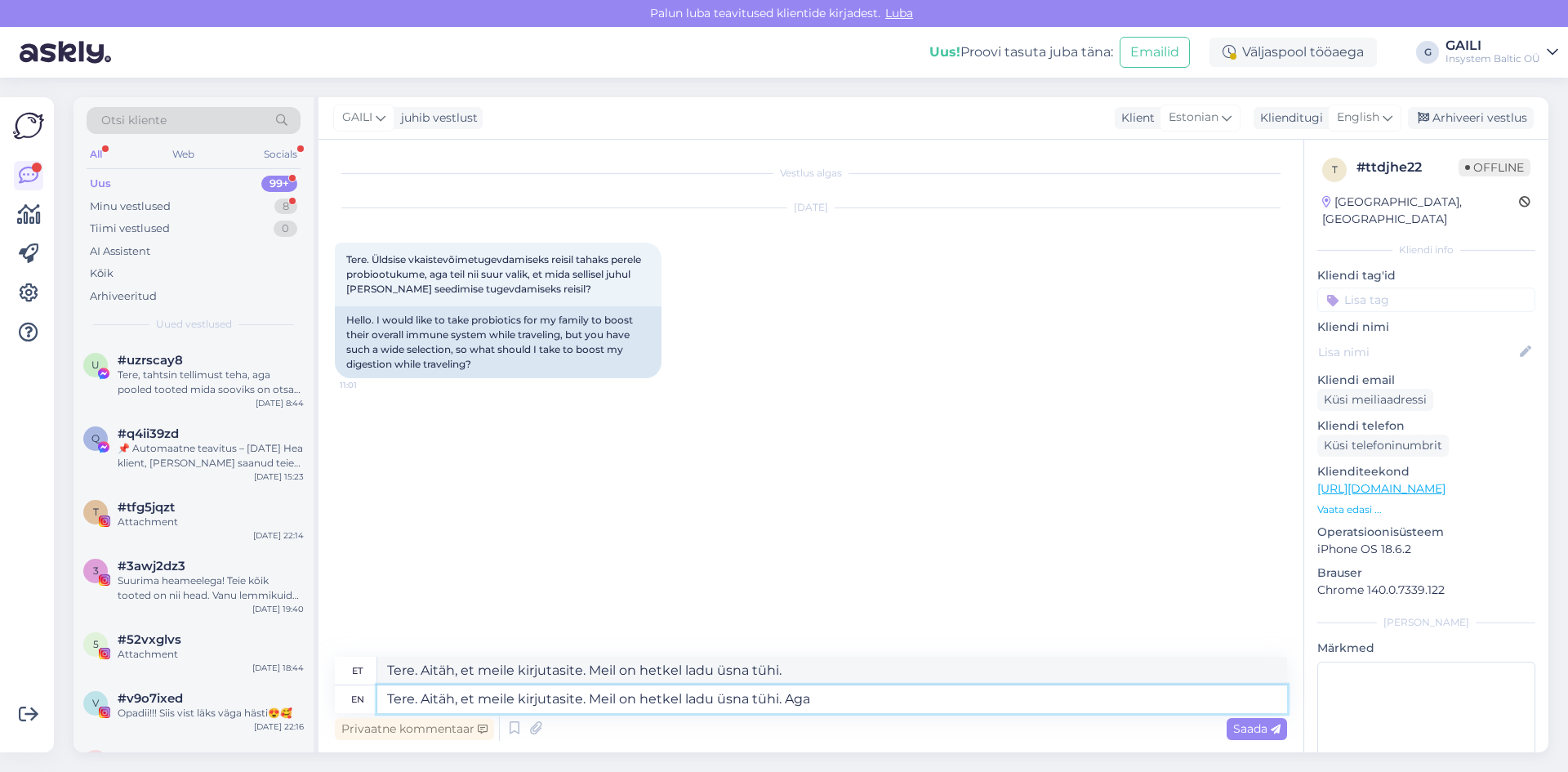
type textarea "Tere. Aitäh, et meile kirjutasite. Meil on hetkel ladu üsna tühi. Aga"
type textarea "Tere. Aitäh, et meile kirjutasite. Meil on hetkel ladu üsna tühi. Aga need, m"
type textarea "Tere. Aitäh, et meile kirjutasite. Meil on hetkel ladu üsna tühi. Aga vaja,"
type textarea "Tere. Aitäh, et meile kirjutasite. Meil on hetkel ladu üsna tühi. Aga need, mis…"
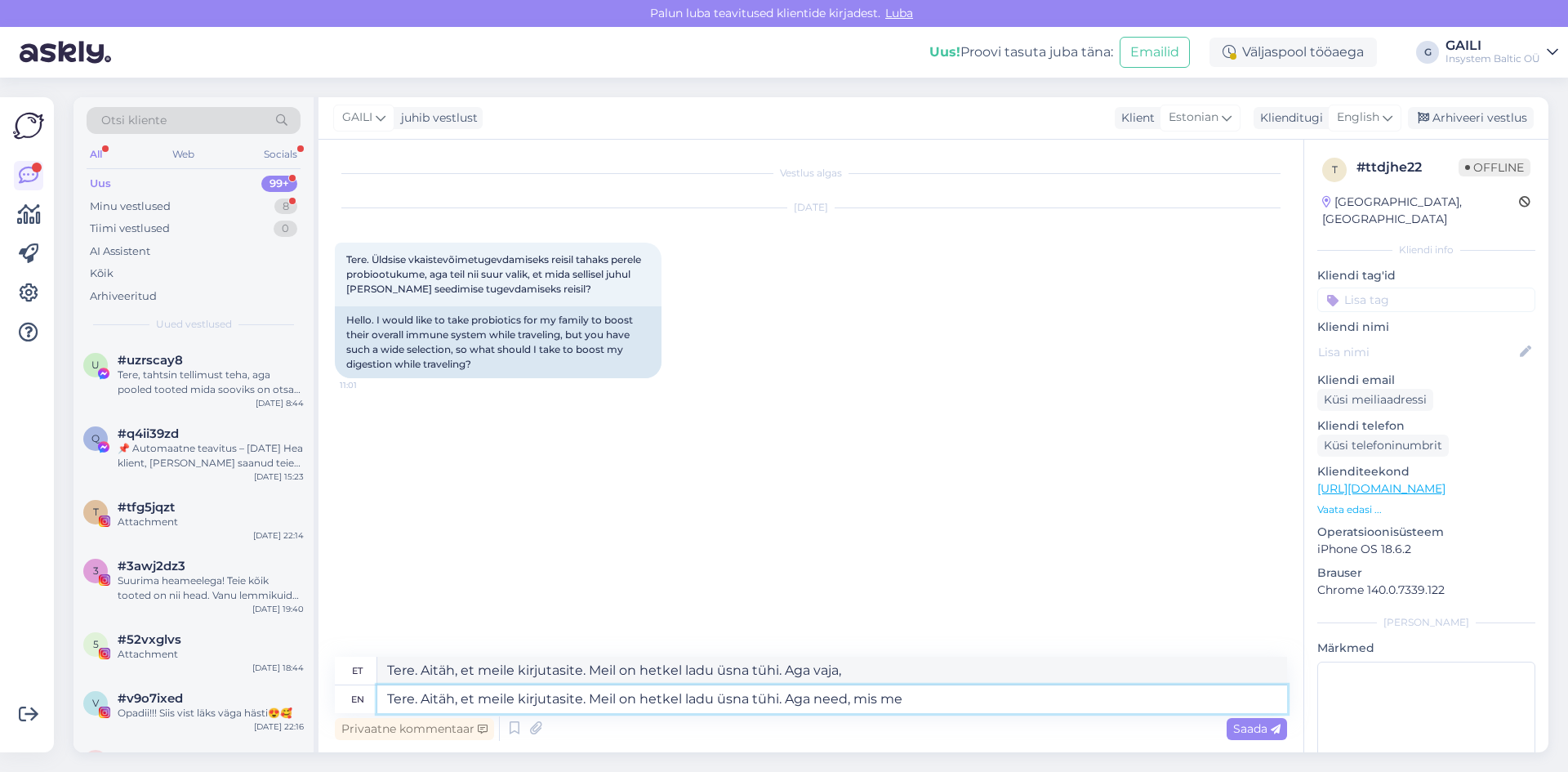
type textarea "Tere. Aitäh, et meile kirjutasite. Meil on hetkel ladu üsna tühi. Aga vaja, pre…"
type textarea "Tere. Aitäh, et meile kirjutasite. Meil on hetkel ladu üsna tühi. Aga need, mis…"
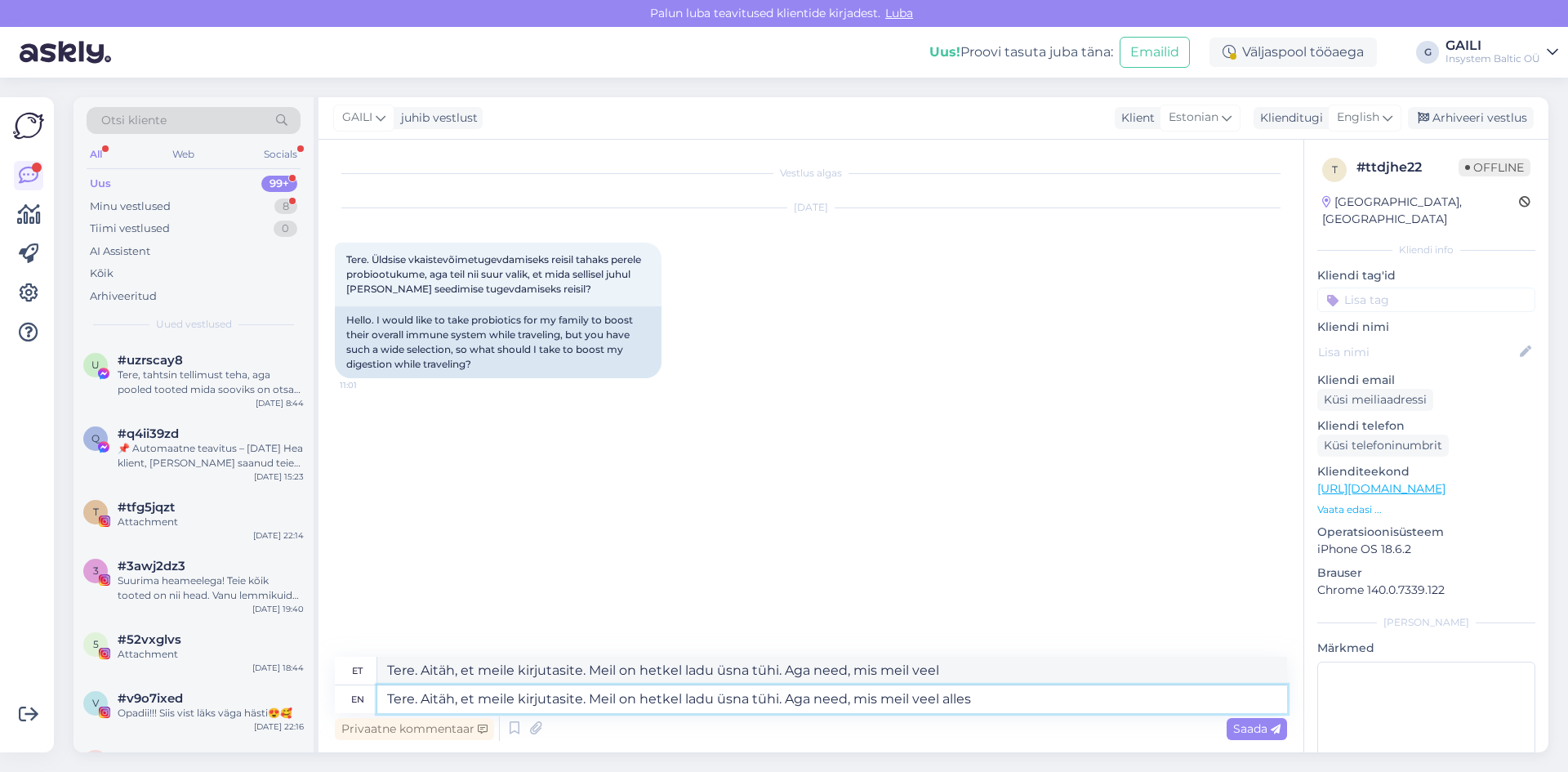
type textarea "Tere. Aitäh, et meile kirjutasite. Meil on hetkel ladu üsna tühi. Aga need, mis…"
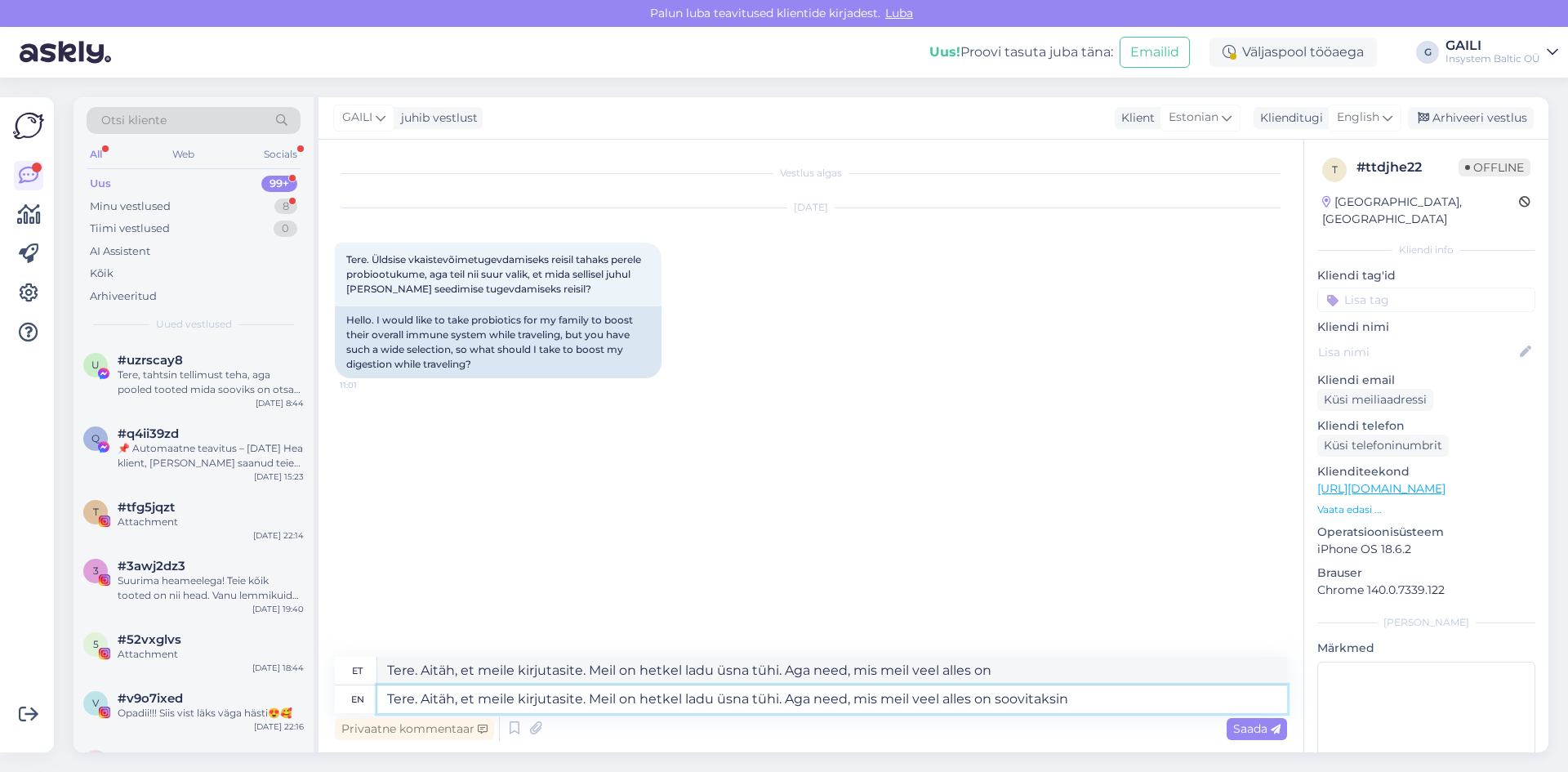
type textarea "Tere. Aitäh, et meile kirjutasite. Meil on hetkel ladu üsna tühi. Aga need, mis…"
paste textarea "[URL][DOMAIN_NAME]"
type textarea "Tere. Aitäh, et meile kirjutasite. Meil on hetkel ladu üsna tühi. Aga need, mis…"
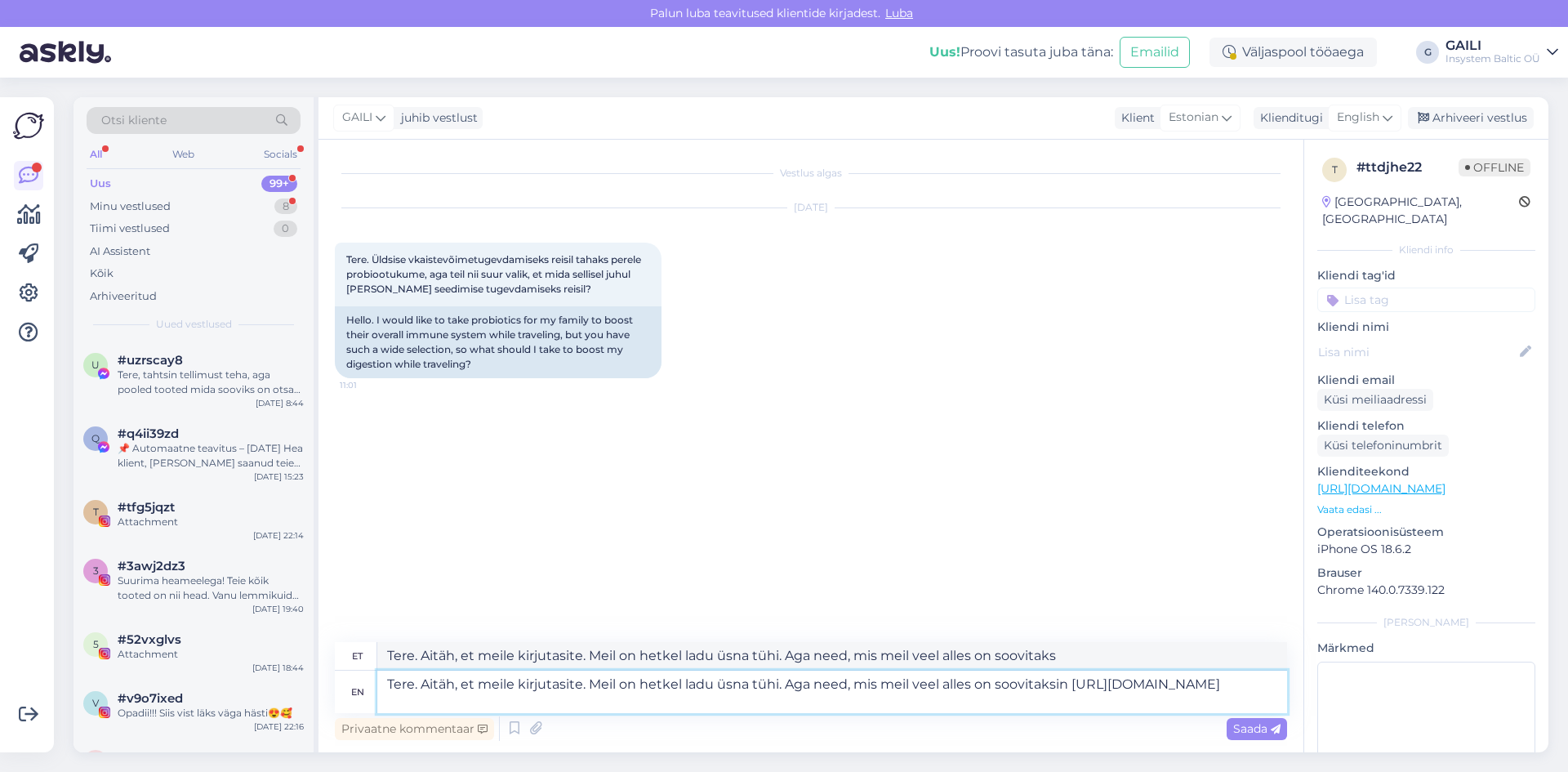
type textarea "Tere. Aitäh, et meile kirjutasite. Meil on hetkel ladu üsna tühi. Aga need, mis…"
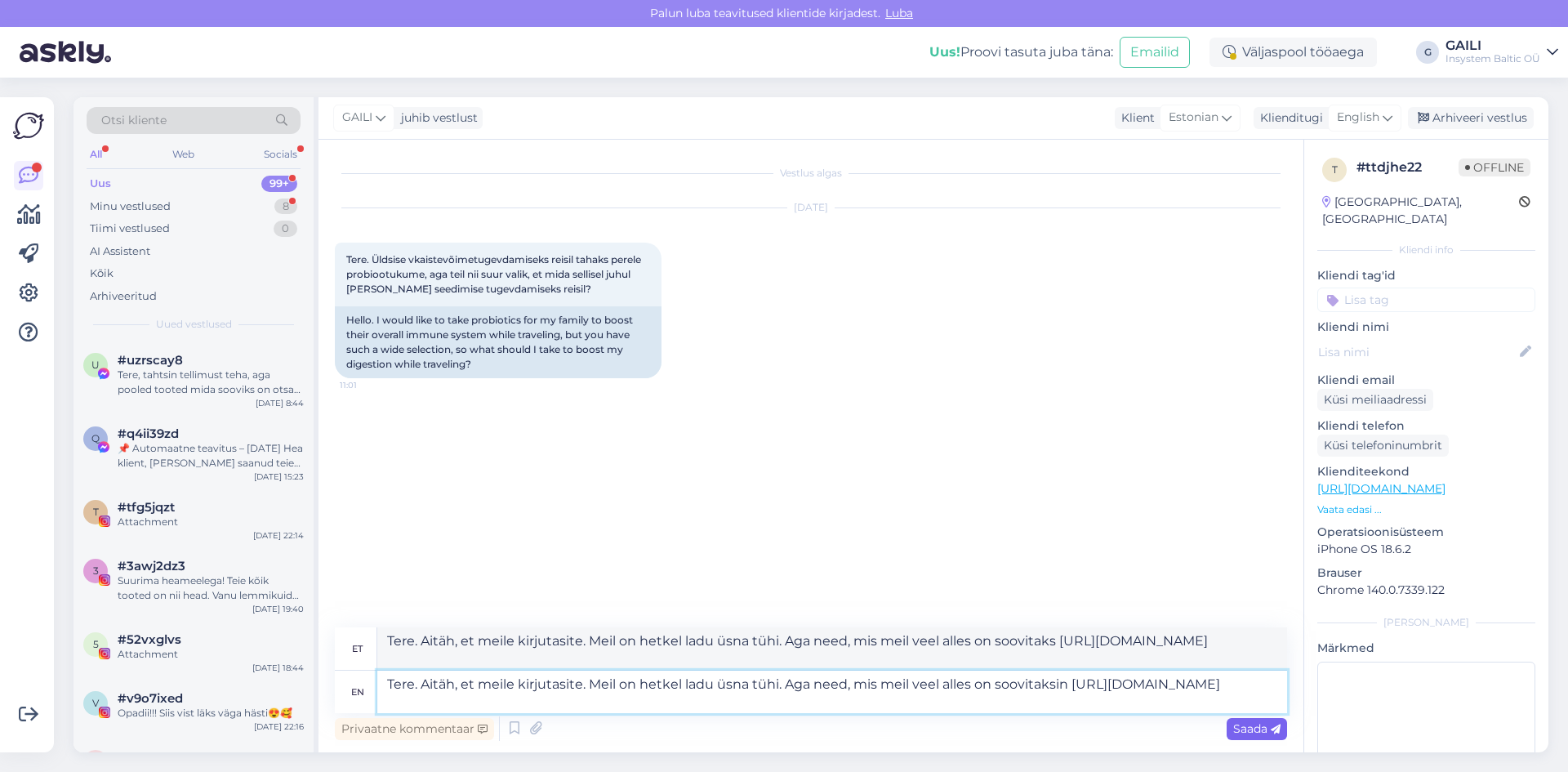
type textarea "Tere. Aitäh, et meile kirjutasite. Meil on hetkel ladu üsna tühi. Aga need, mis…"
click at [1241, 731] on span "Saada" at bounding box center [1257, 728] width 47 height 15
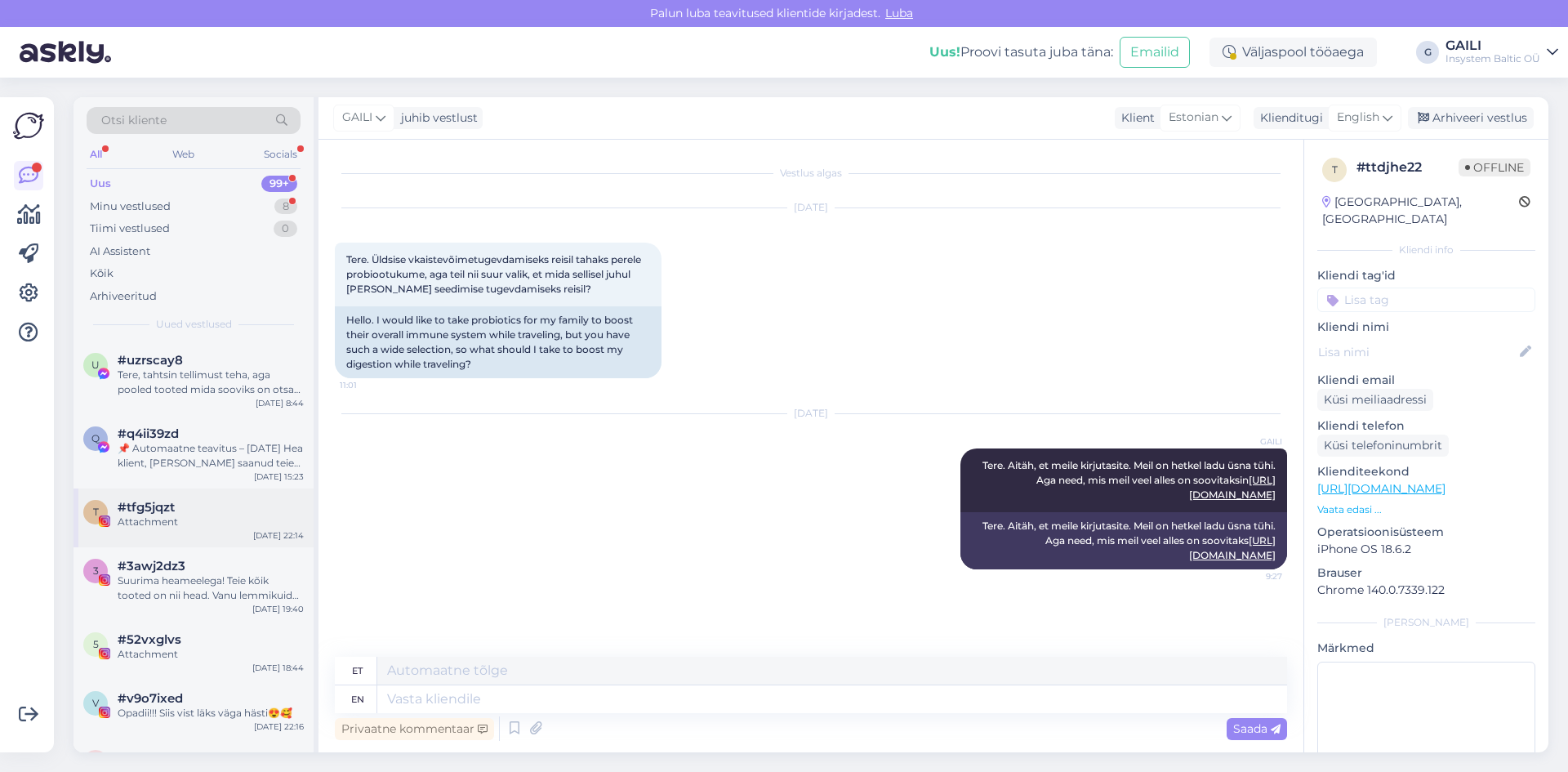
click at [200, 519] on div "Attachment" at bounding box center [210, 522] width 186 height 15
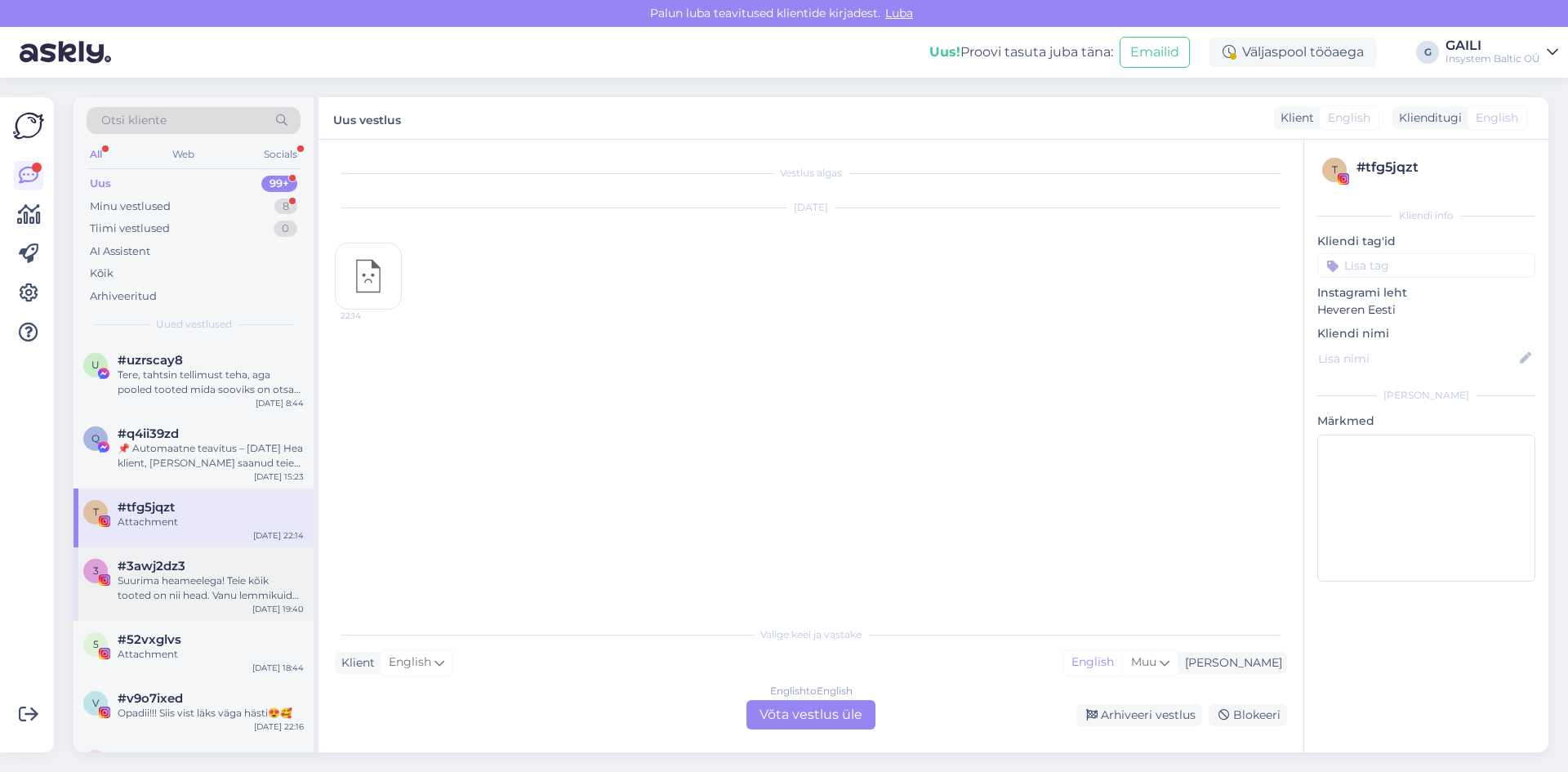
click at [187, 558] on div "3 #3awj2dz3 Suurima heameelega! Teie kõik tooted on nii head. Vanu lemmikuid pa…" at bounding box center [193, 584] width 240 height 74
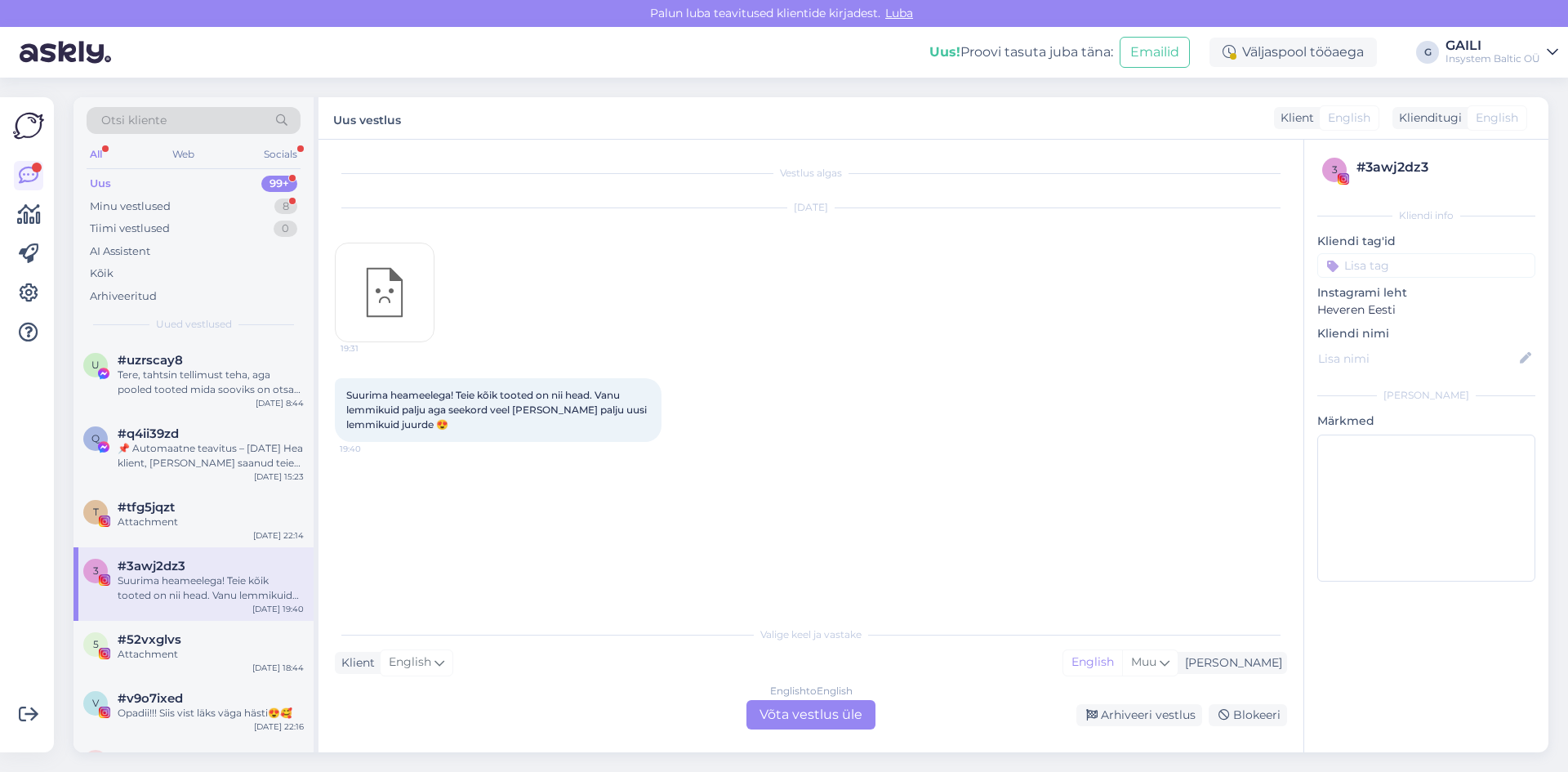
click at [206, 611] on div "3 #3awj2dz3 Suurima heameelega! Teie kõik tooted on nii head. Vanu lemmikuid pa…" at bounding box center [193, 584] width 240 height 74
click at [209, 649] on div "Attachment" at bounding box center [210, 654] width 186 height 15
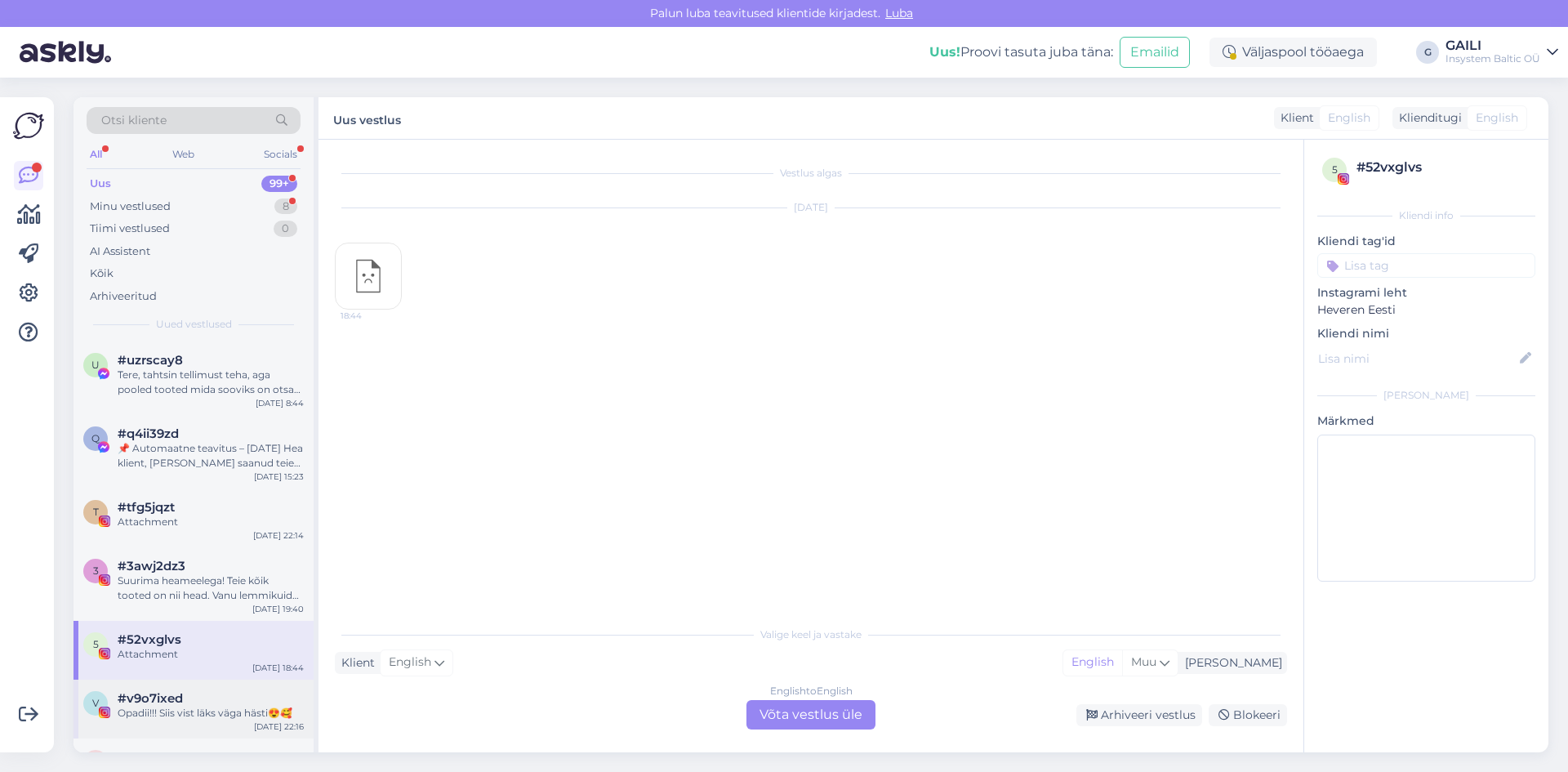
click at [205, 700] on div "#v9o7ixed" at bounding box center [210, 698] width 186 height 15
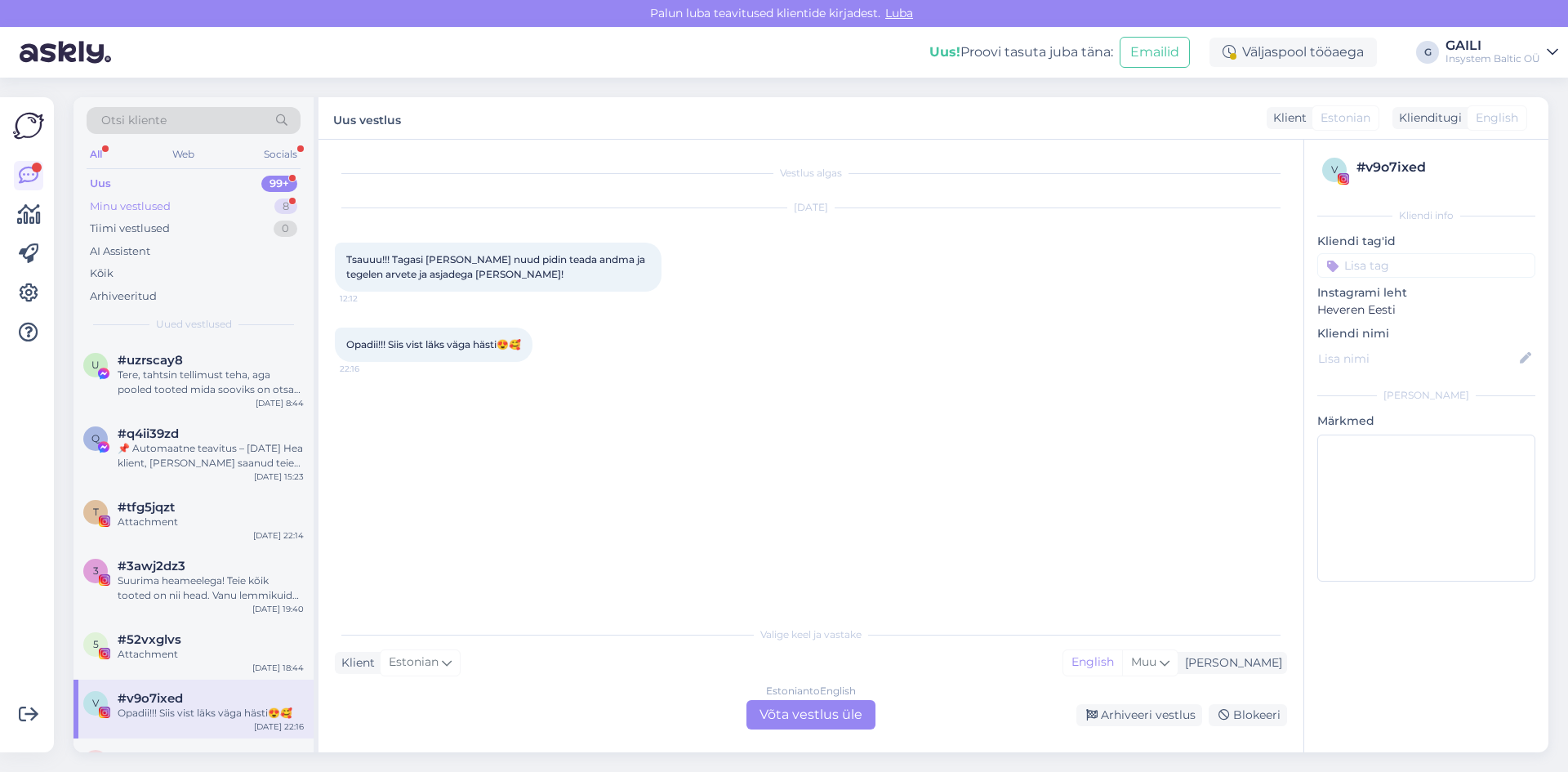
click at [167, 204] on div "Minu vestlused" at bounding box center [130, 207] width 80 height 17
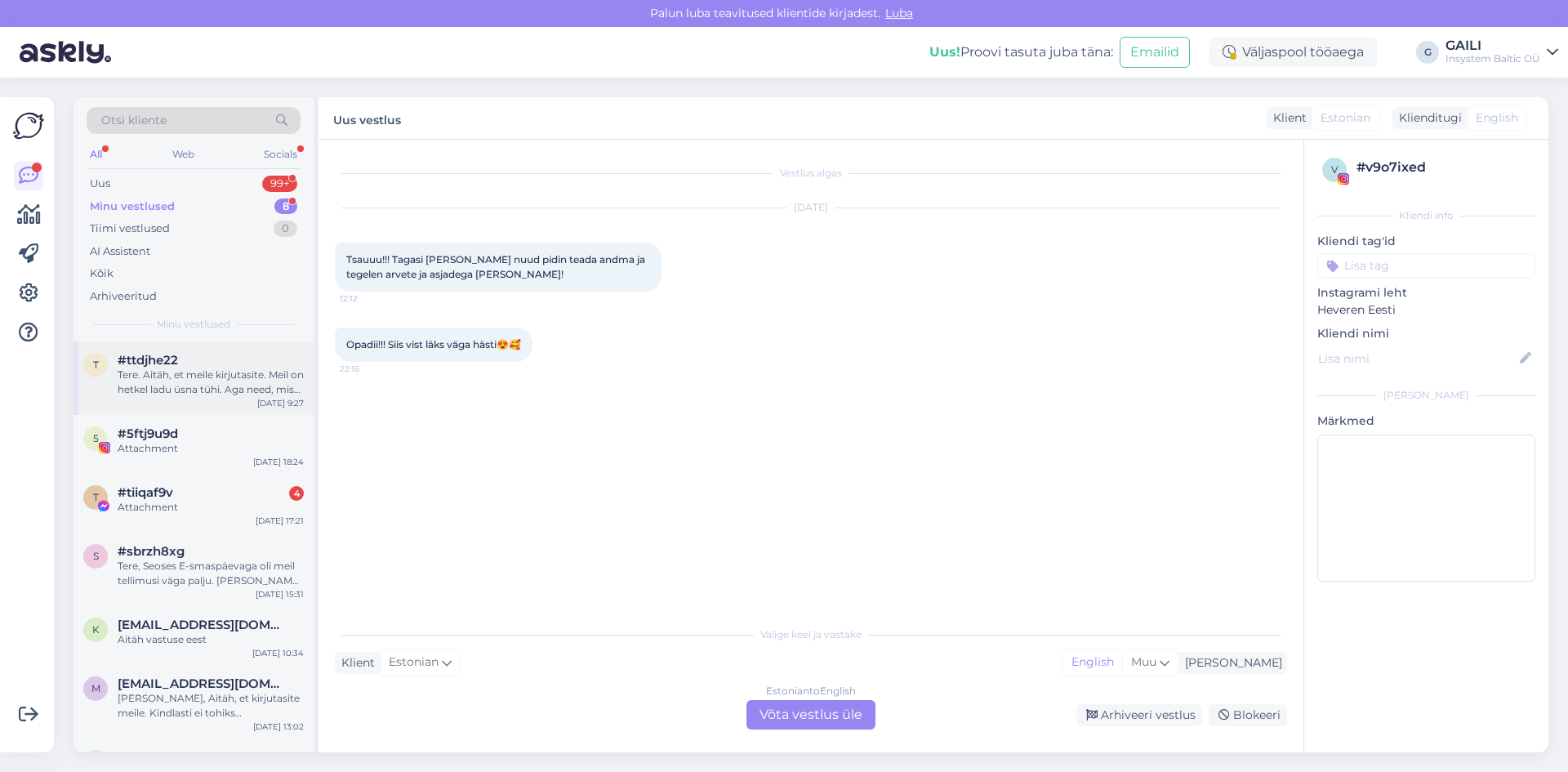
click at [220, 375] on div "Tere. Aitäh, et meile kirjutasite. Meil on hetkel ladu üsna tühi. Aga need, mis…" at bounding box center [210, 382] width 186 height 30
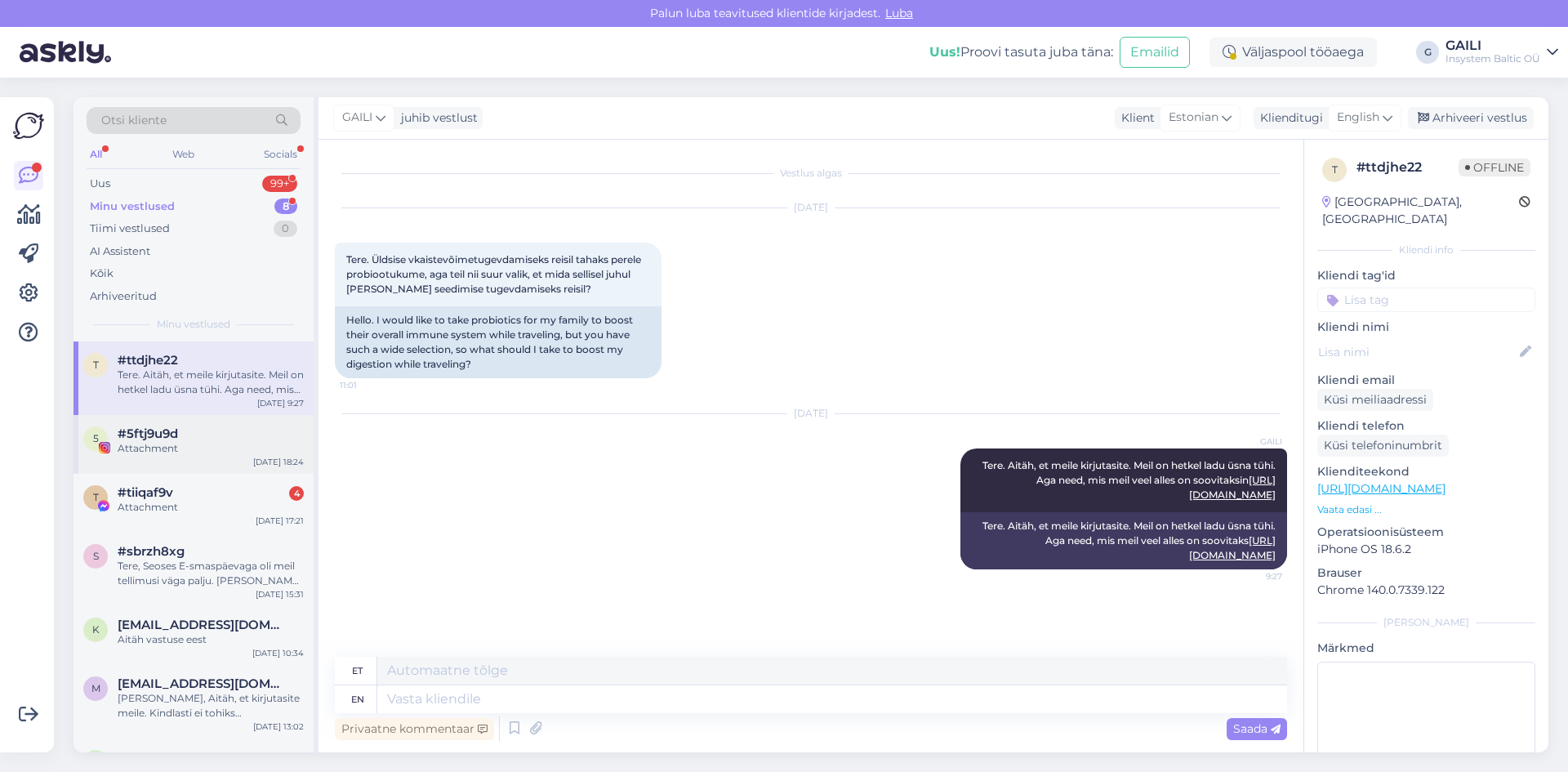
click at [214, 425] on div "5 #5ftj9u9d Attachment [DATE] 18:24" at bounding box center [193, 444] width 240 height 59
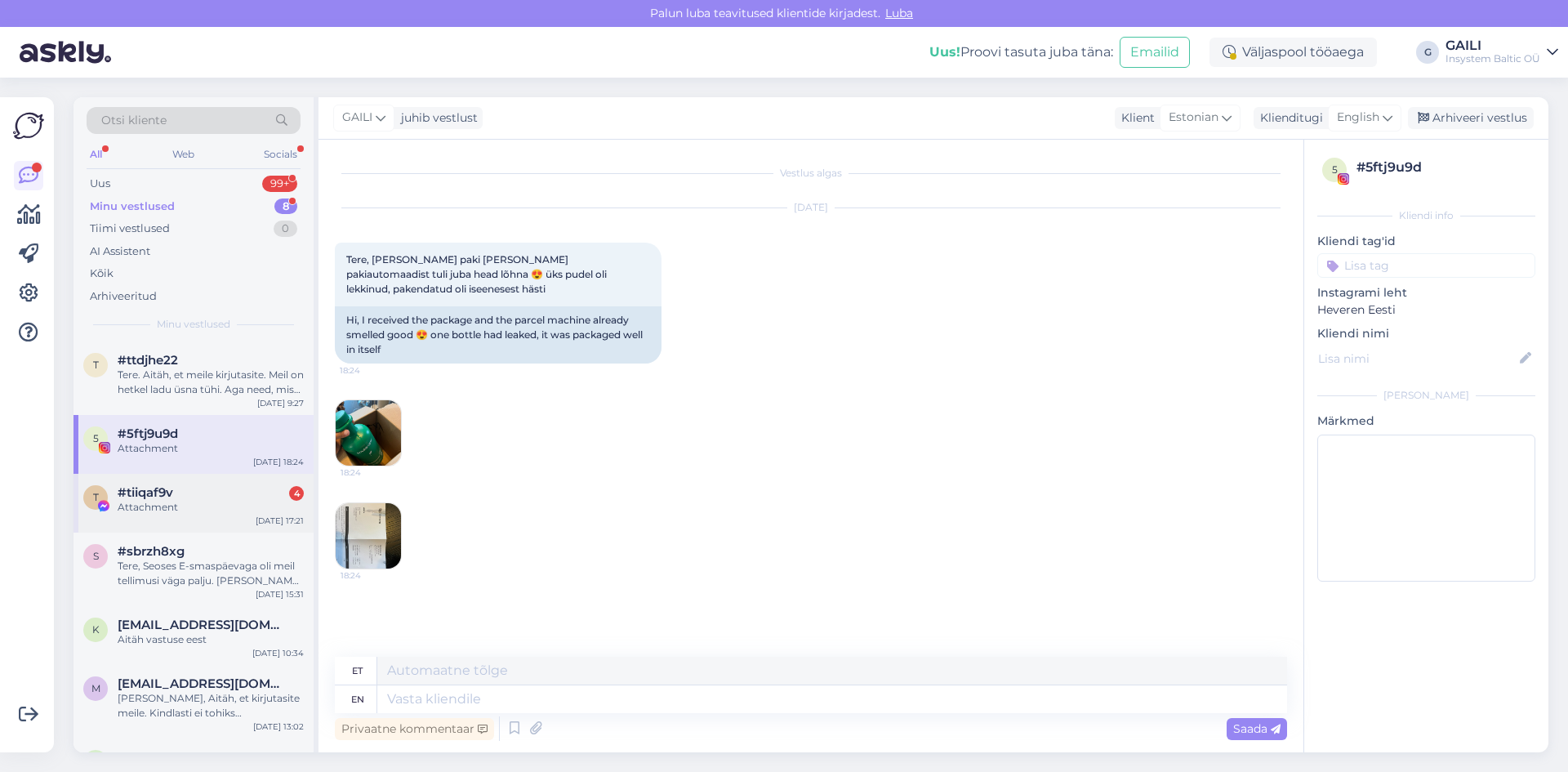
click at [218, 496] on div "#tiiqaf9v 4" at bounding box center [210, 493] width 186 height 15
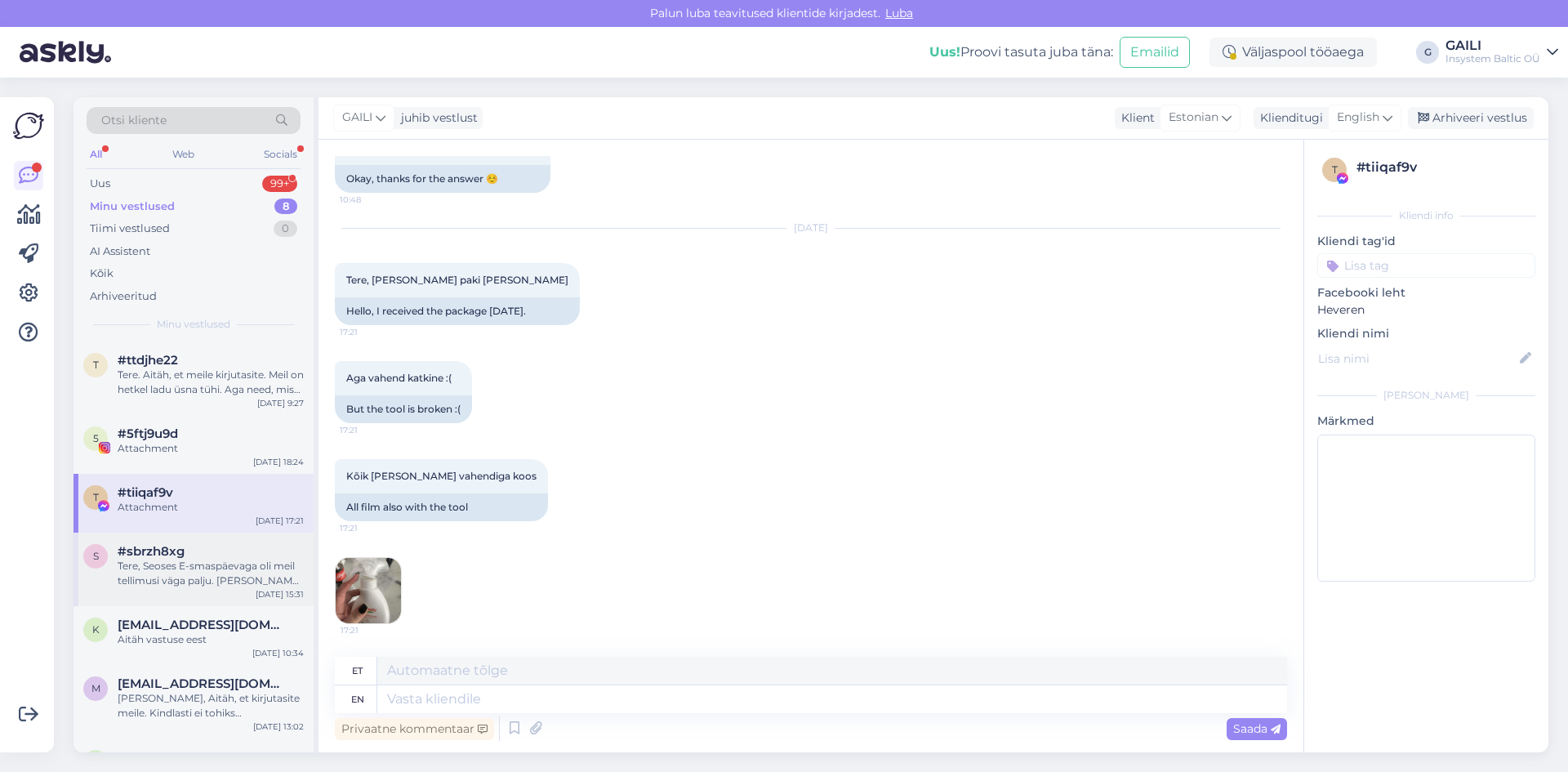
click at [244, 559] on div "Tere, Seoses E-smaspäevaga oli meil tellimusi väga palju. [PERSON_NAME] oma kod…" at bounding box center [210, 574] width 186 height 30
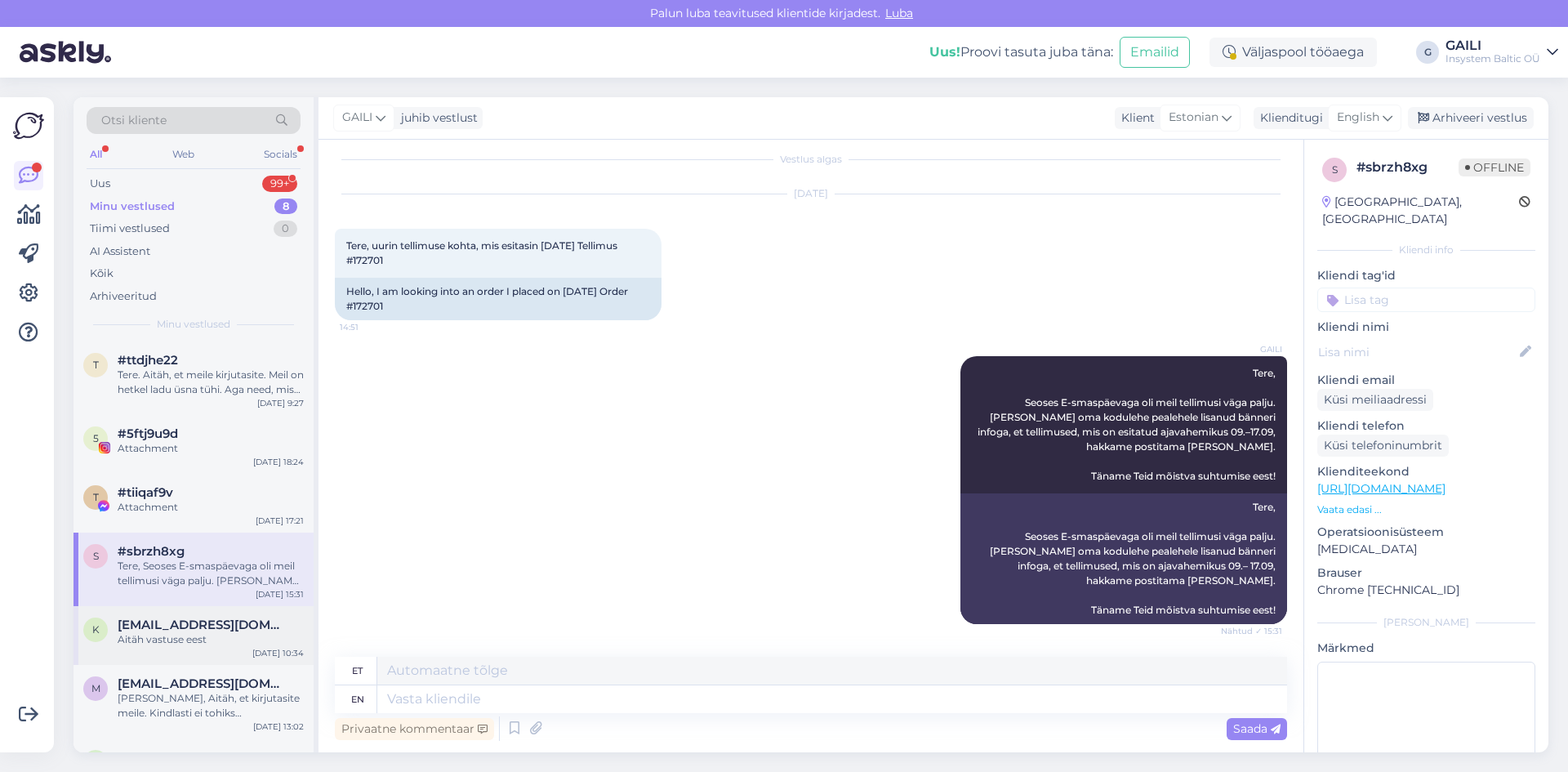
click at [213, 614] on div "k [EMAIL_ADDRESS][DOMAIN_NAME] Aitäh vastuse eest [DATE] 10:34" at bounding box center [193, 635] width 240 height 59
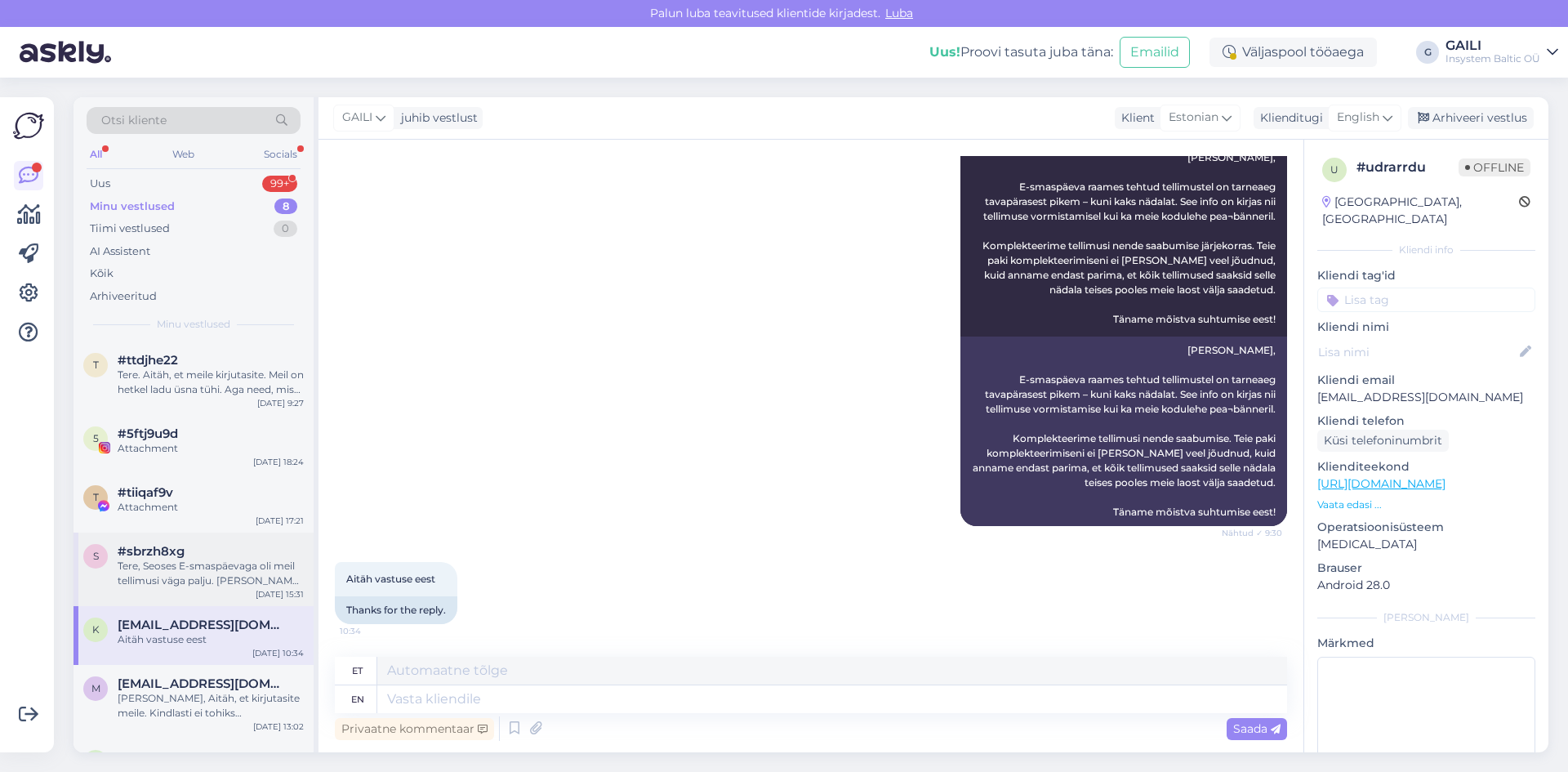
click at [220, 572] on div "Tere, Seoses E-smaspäevaga oli meil tellimusi väga palju. [PERSON_NAME] oma kod…" at bounding box center [210, 574] width 186 height 30
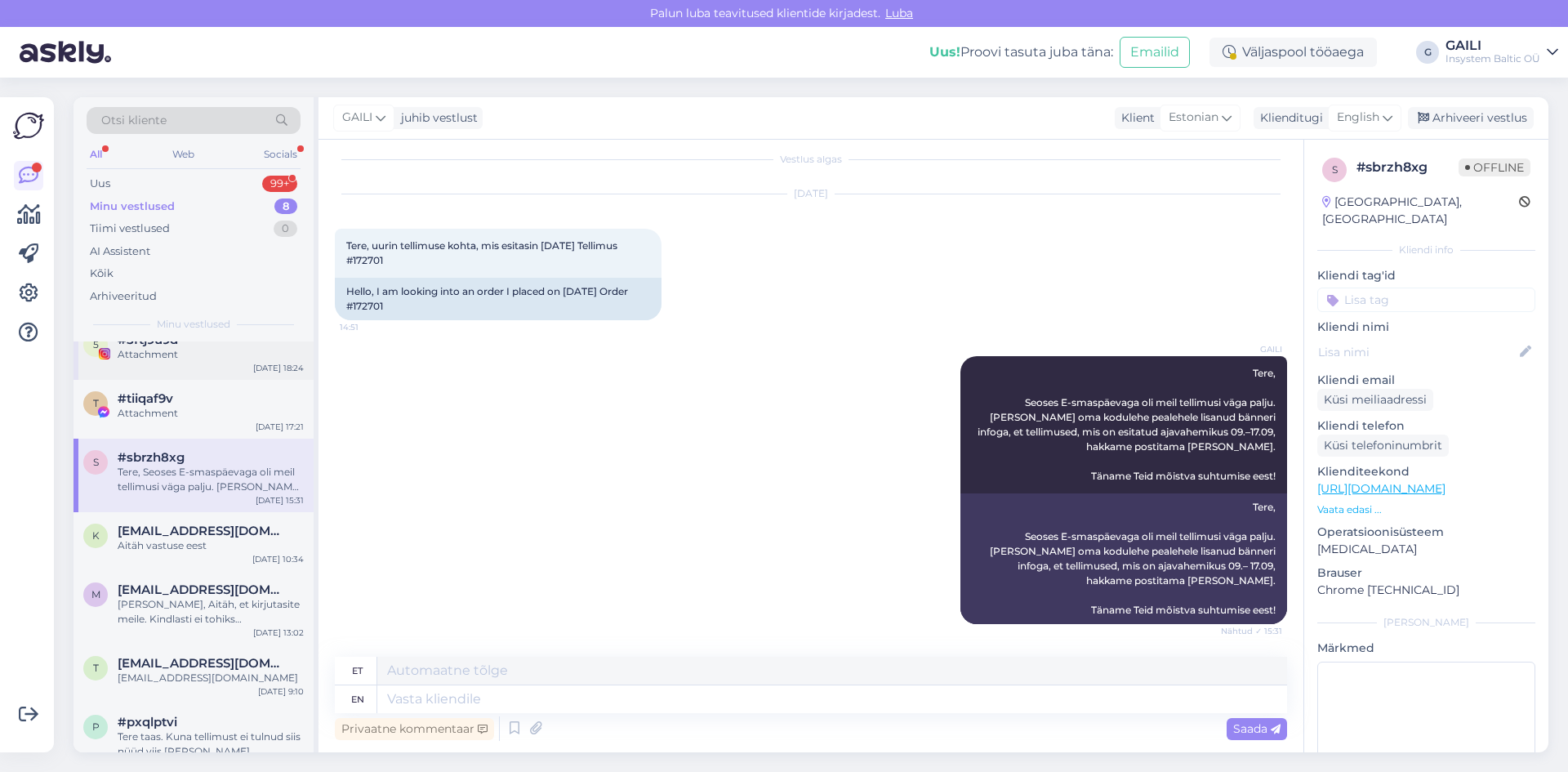
scroll to position [118, 0]
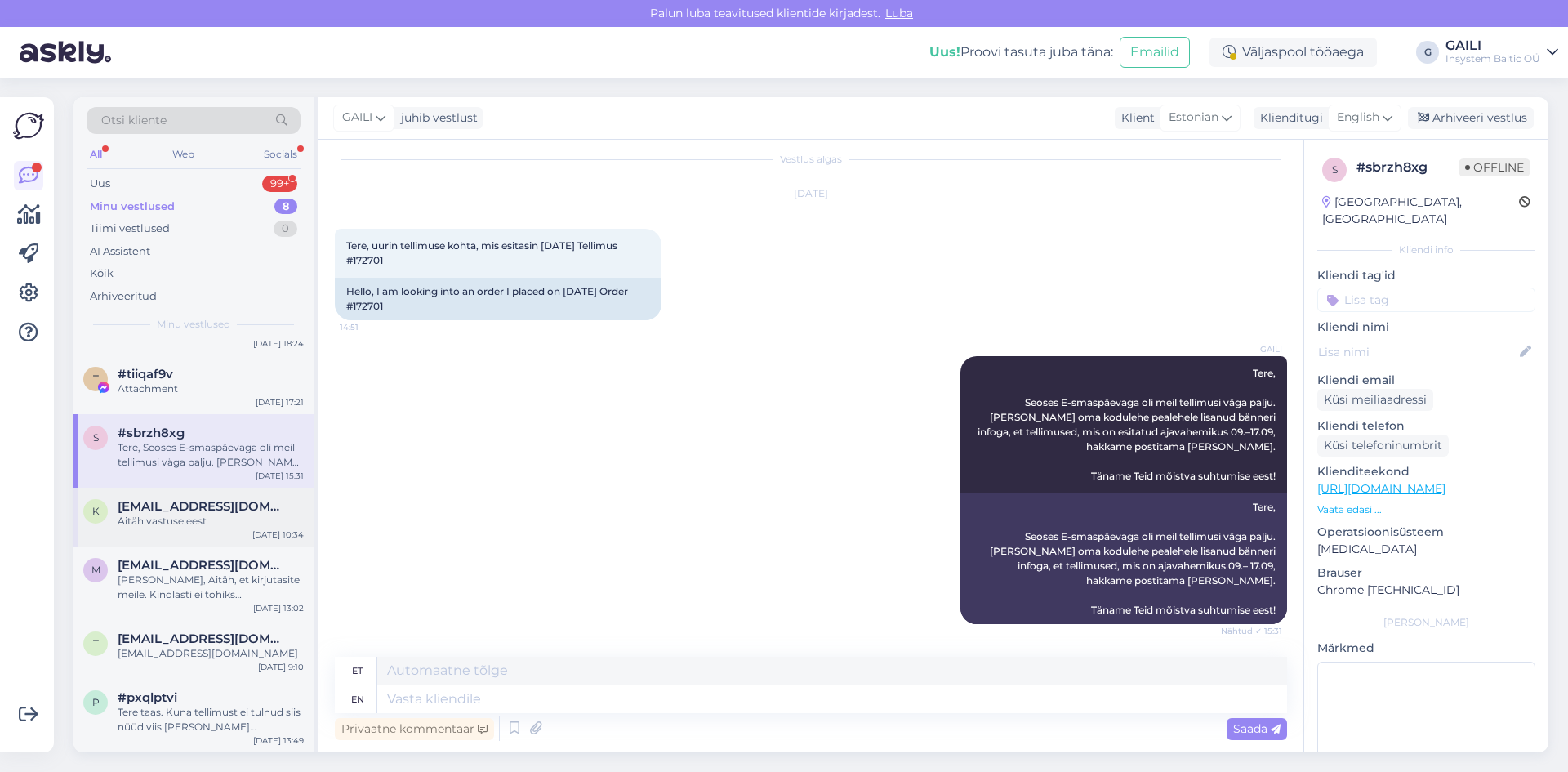
click at [210, 526] on div "Aitäh vastuse eest" at bounding box center [210, 521] width 186 height 15
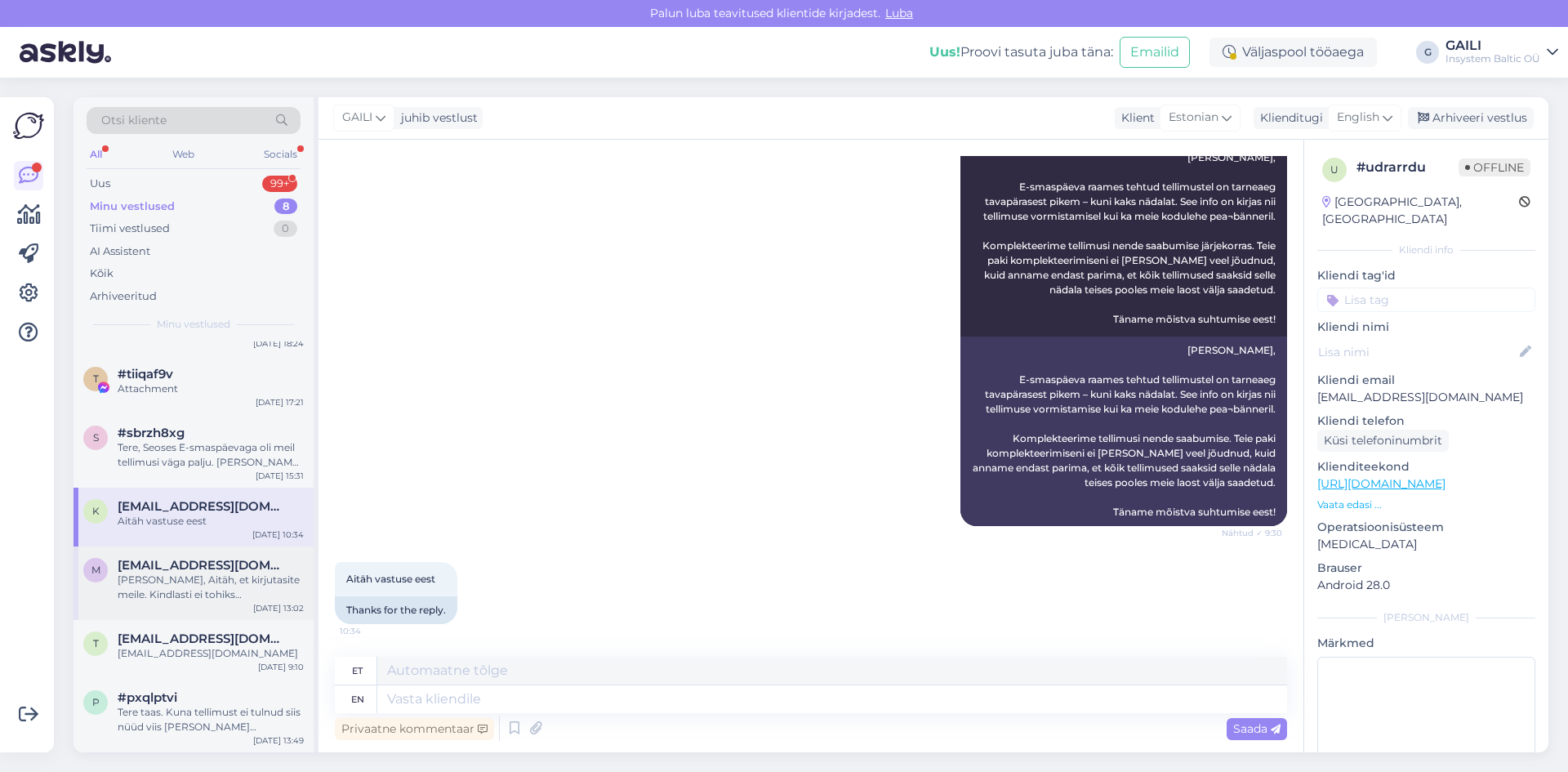
click at [202, 567] on span "[EMAIL_ADDRESS][DOMAIN_NAME]" at bounding box center [202, 565] width 170 height 15
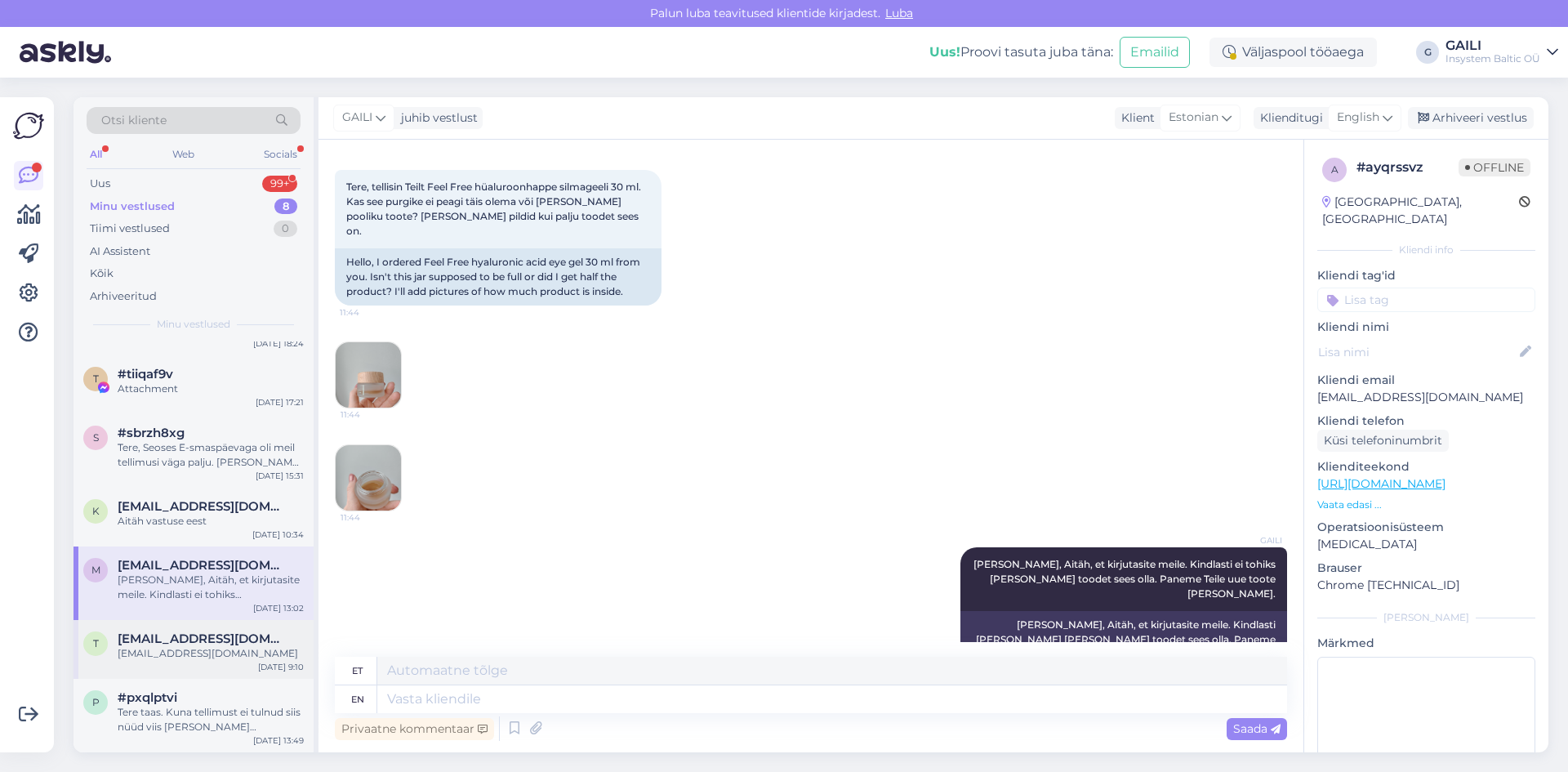
click at [209, 638] on span "[EMAIL_ADDRESS][DOMAIN_NAME]" at bounding box center [202, 639] width 170 height 15
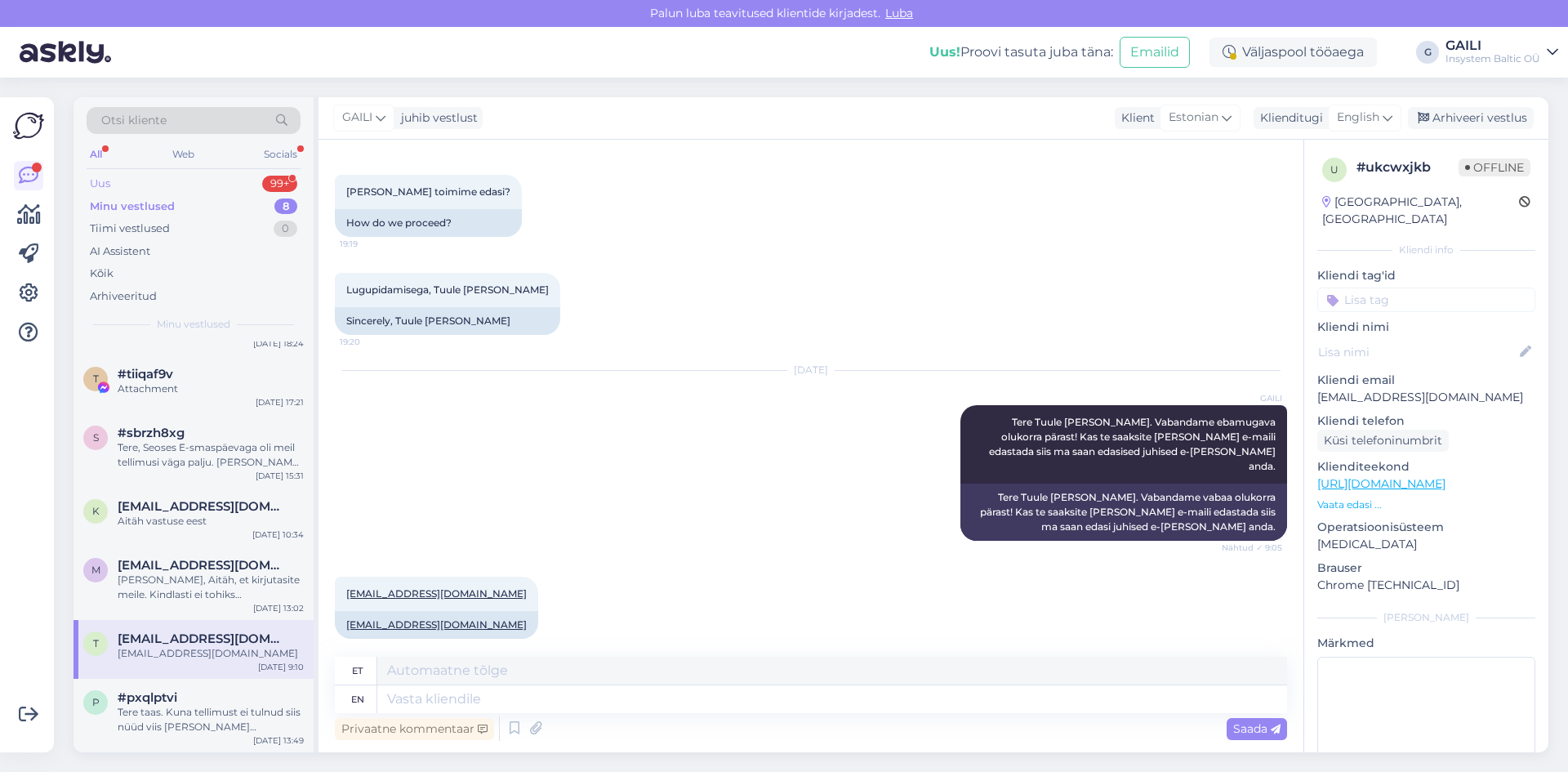
click at [152, 181] on div "Uus 99+" at bounding box center [193, 184] width 214 height 23
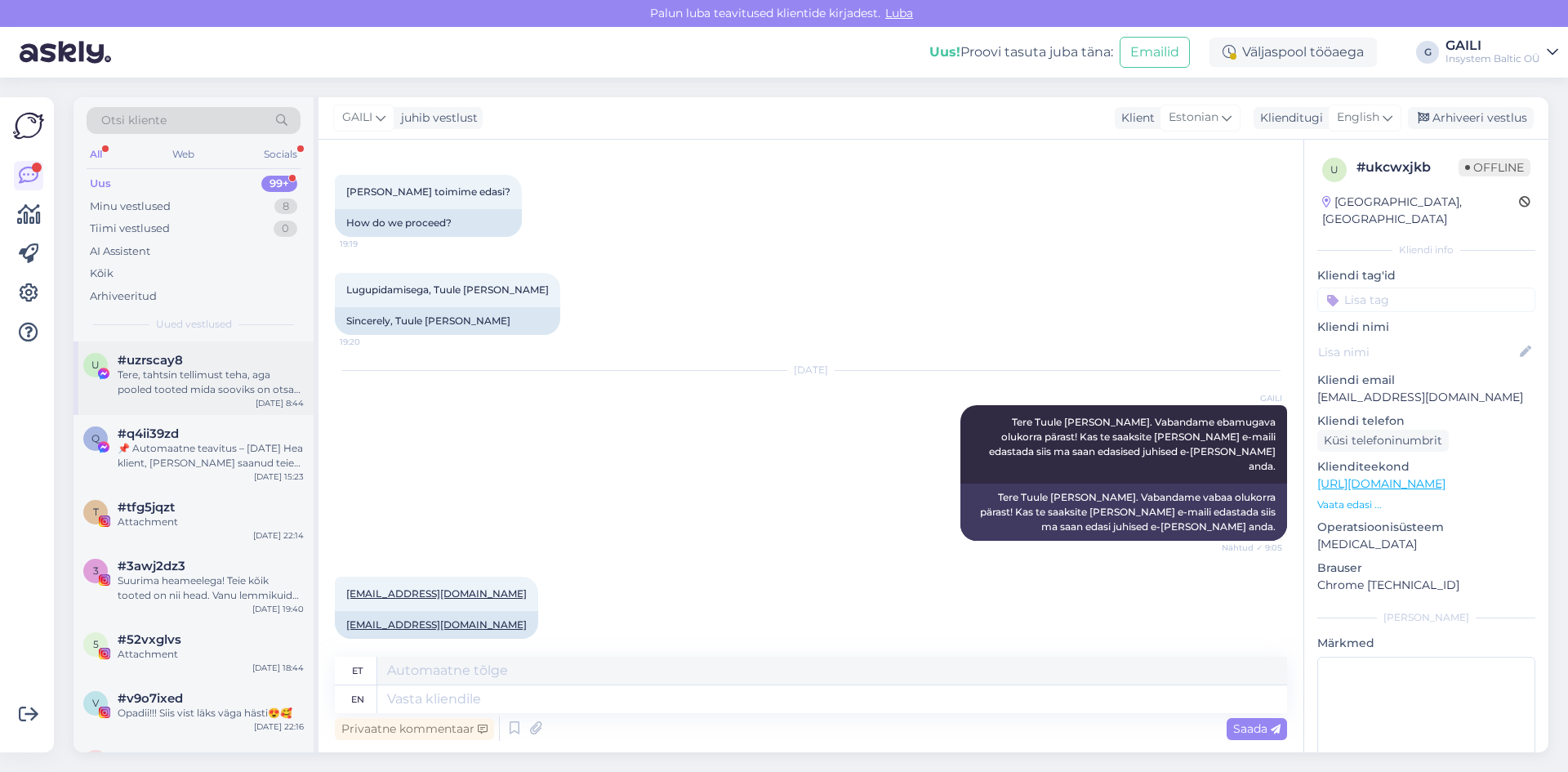
click at [206, 378] on div "Tere, tahtsin tellimust teha, aga pooled tooted mida sooviks on otsas. Kas Teil…" at bounding box center [210, 382] width 186 height 30
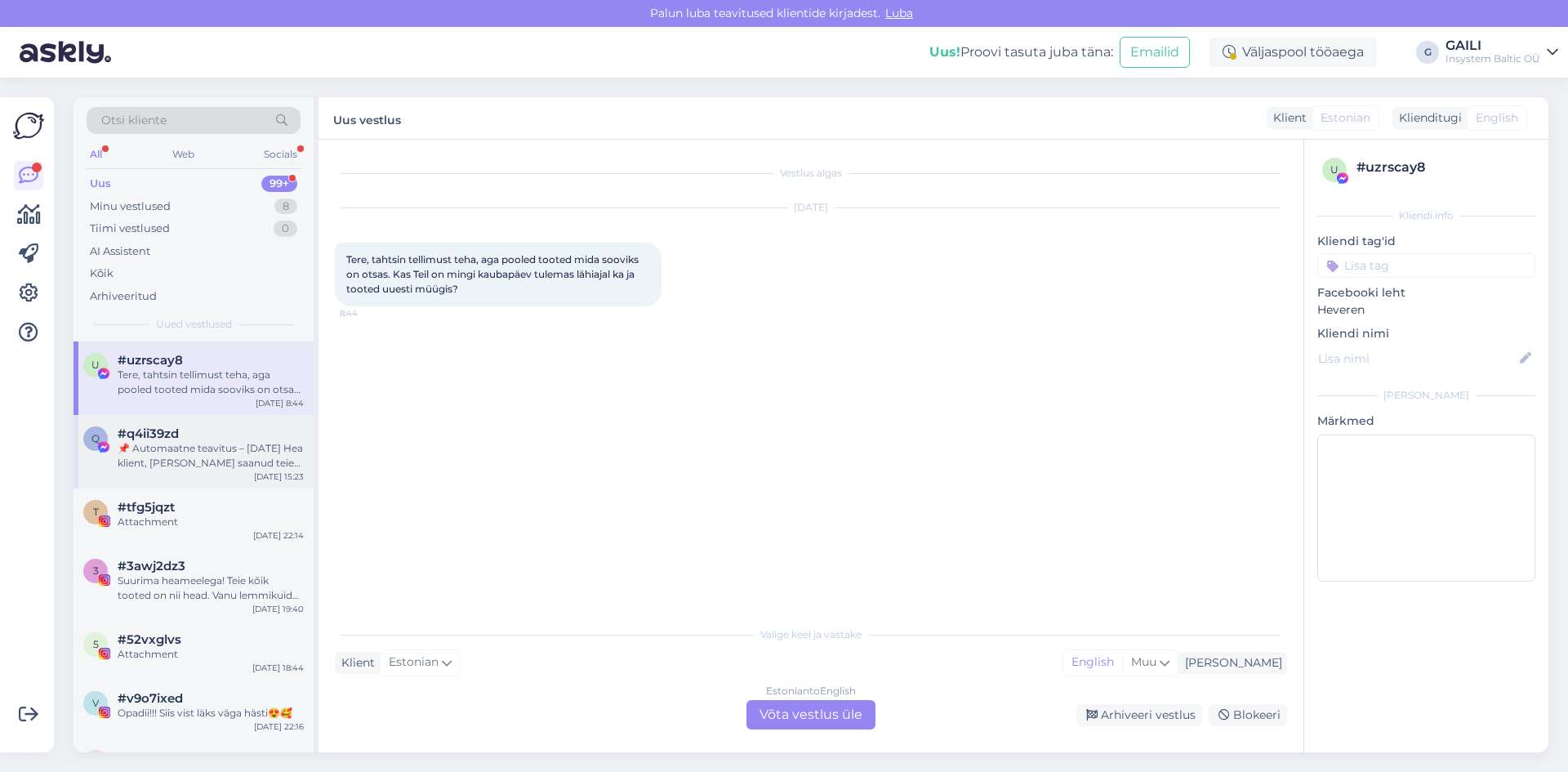
click at [221, 442] on div "📌 Automaatne teavitus – [DATE] Hea klient, [PERSON_NAME] saanud teie lehe kohta…" at bounding box center [210, 456] width 186 height 30
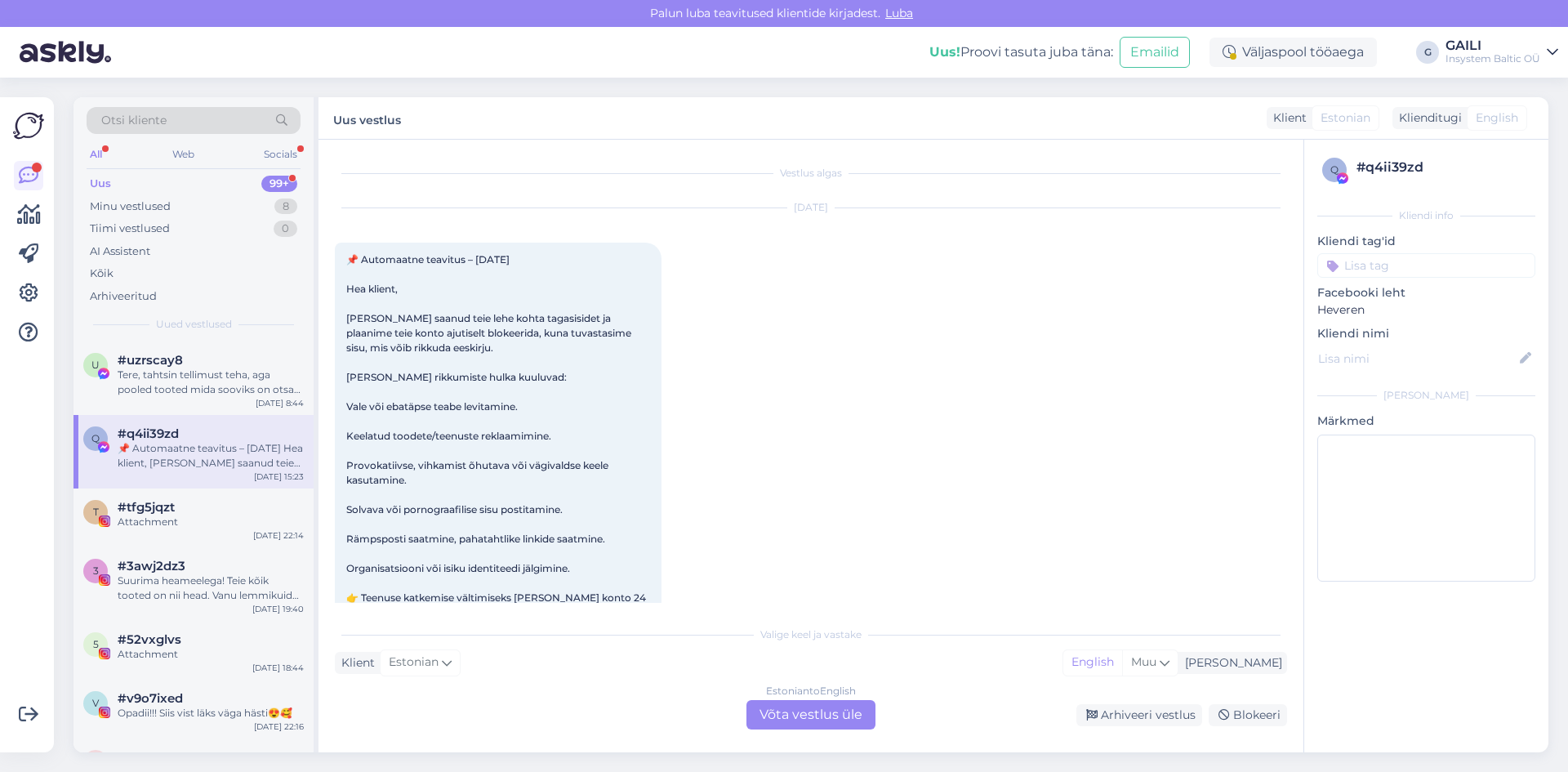
scroll to position [34, 0]
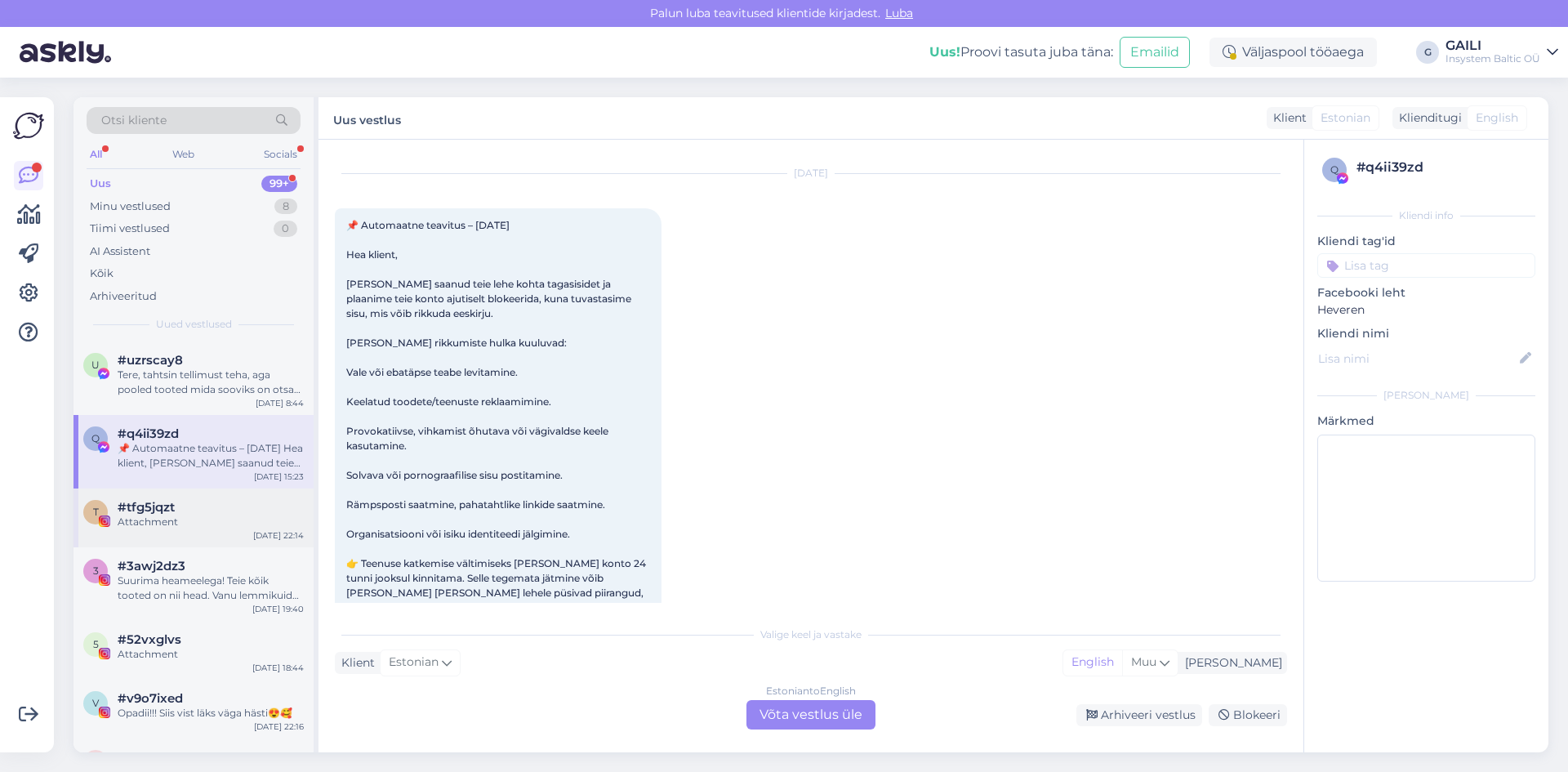
click at [198, 513] on div "#tfg5jqzt" at bounding box center [210, 507] width 186 height 15
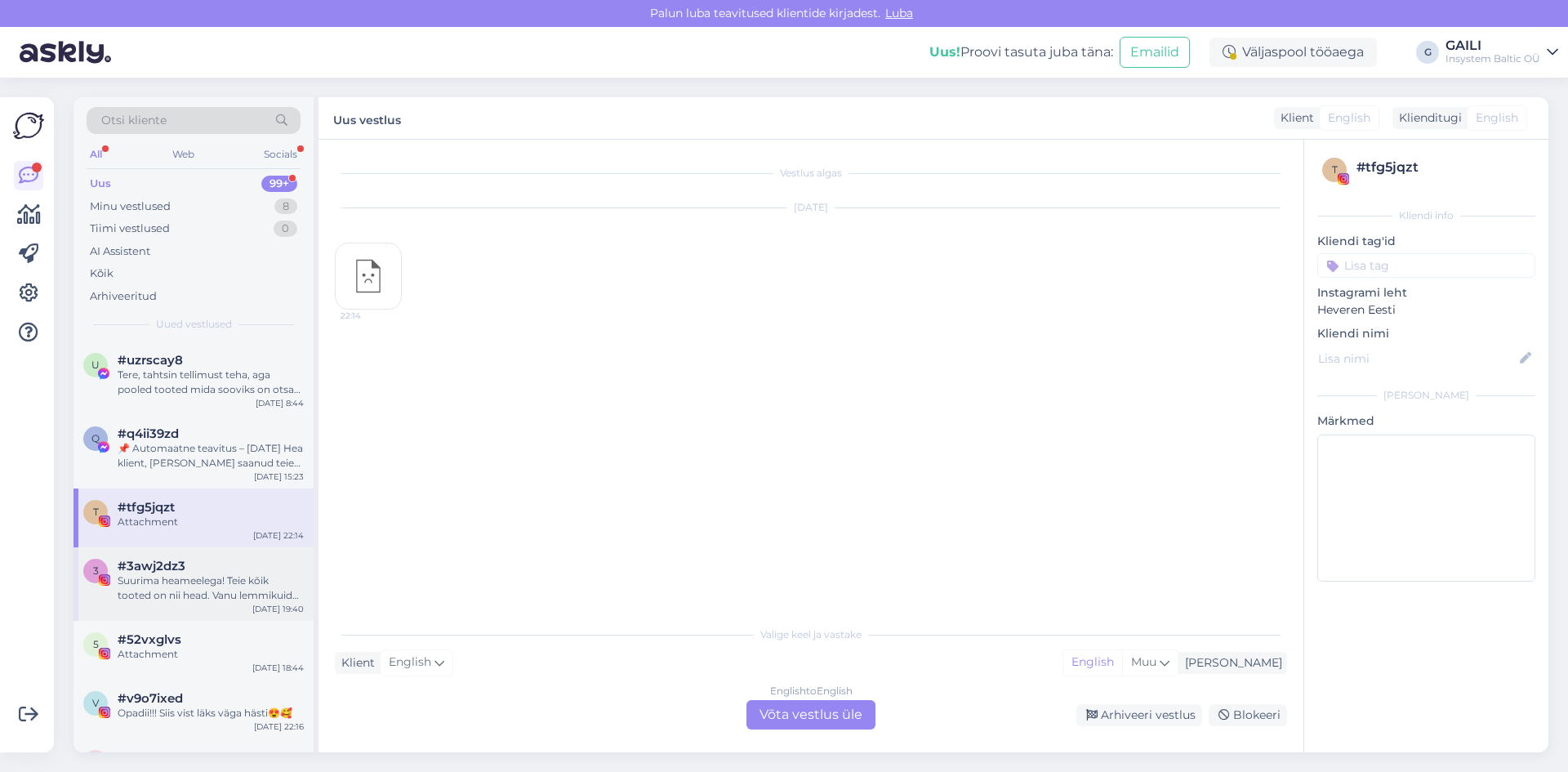
click at [178, 576] on div "Suurima heameelega! Teie kõik tooted on nii head. Vanu lemmikuid palju aga seek…" at bounding box center [210, 588] width 186 height 30
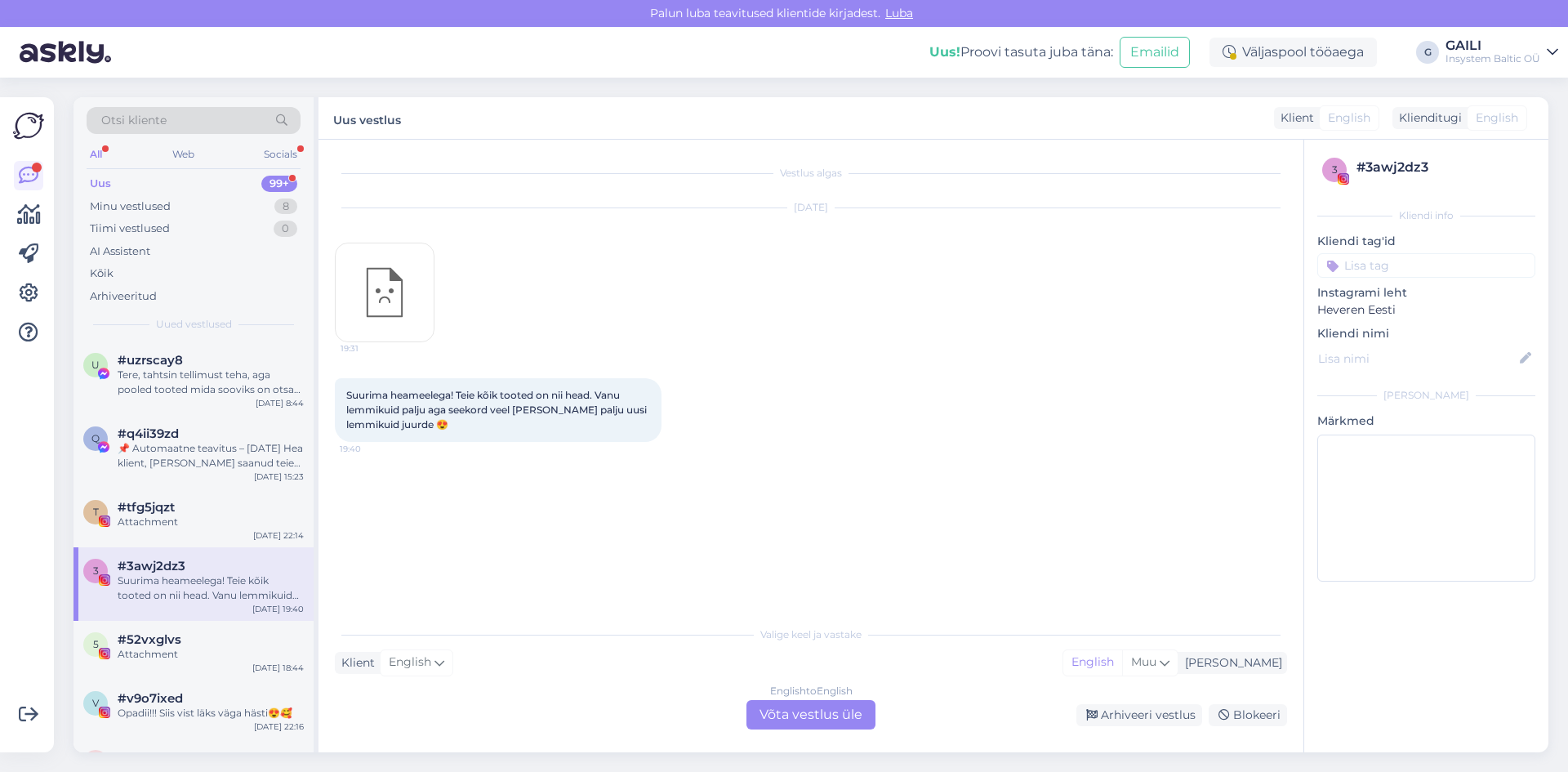
scroll to position [81, 0]
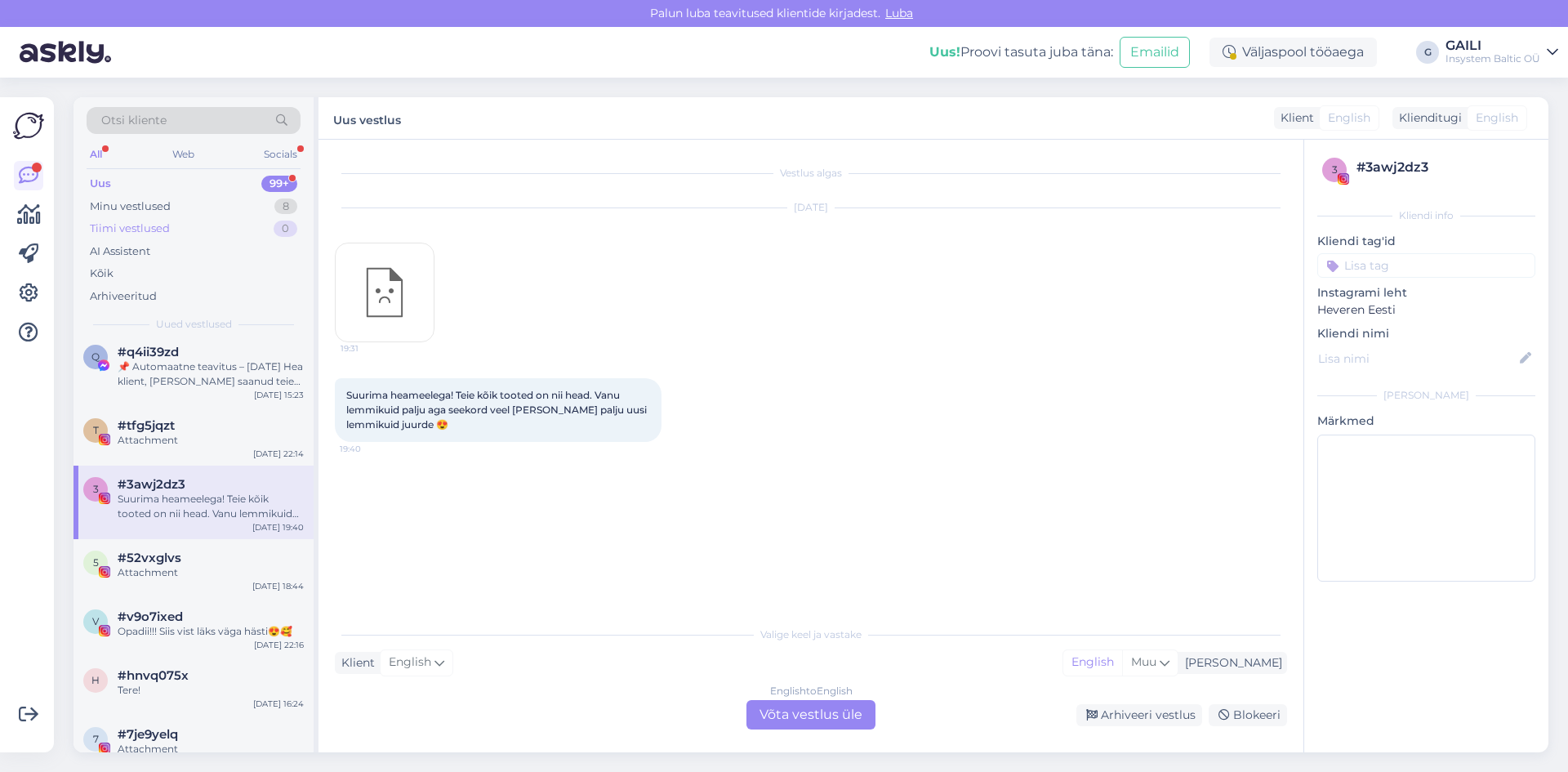
click at [150, 227] on div "Tiimi vestlused" at bounding box center [130, 228] width 80 height 17
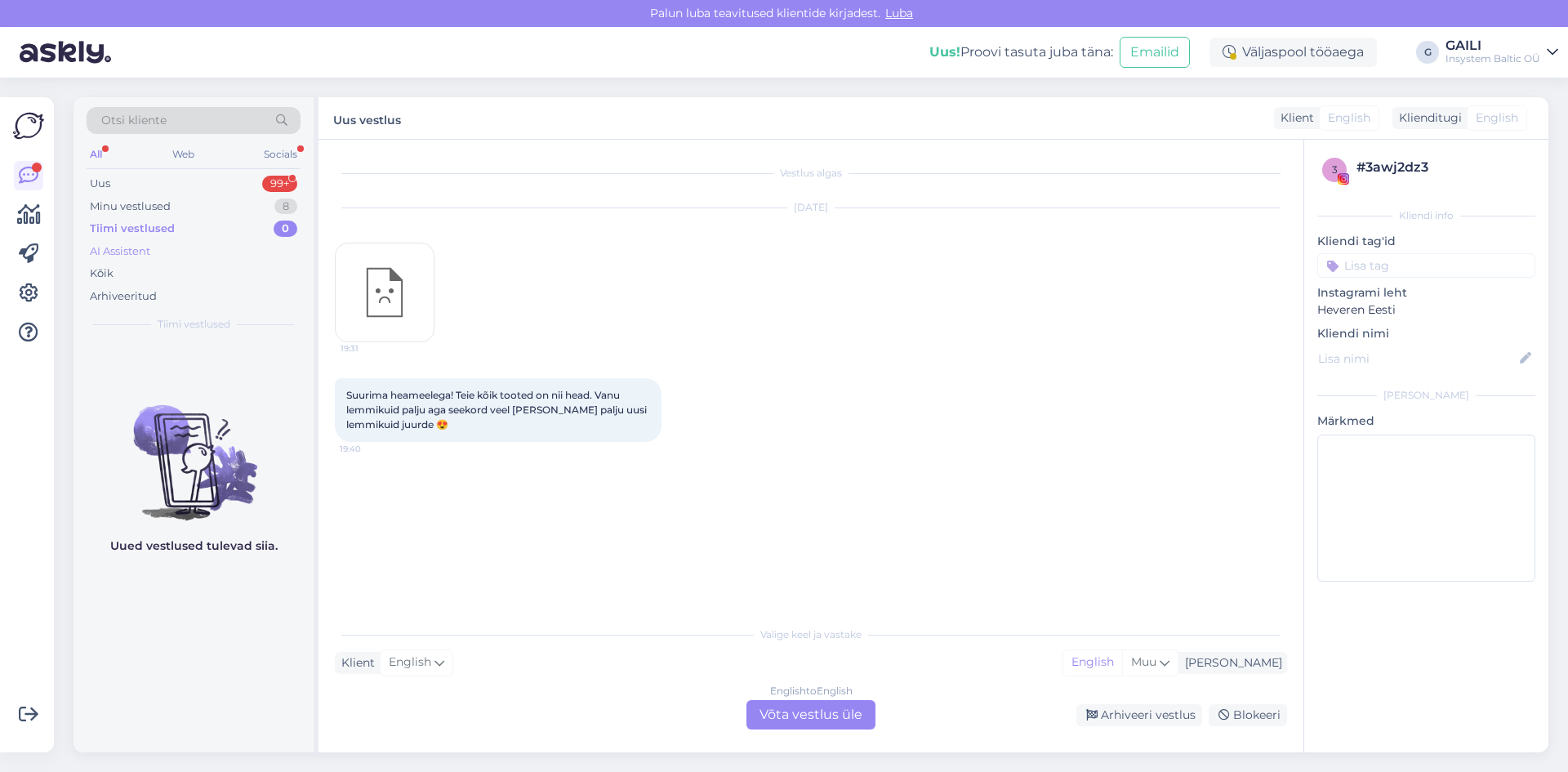
click at [130, 252] on div "AI Assistent" at bounding box center [120, 251] width 60 height 17
click at [116, 275] on div "Kõik" at bounding box center [193, 274] width 214 height 23
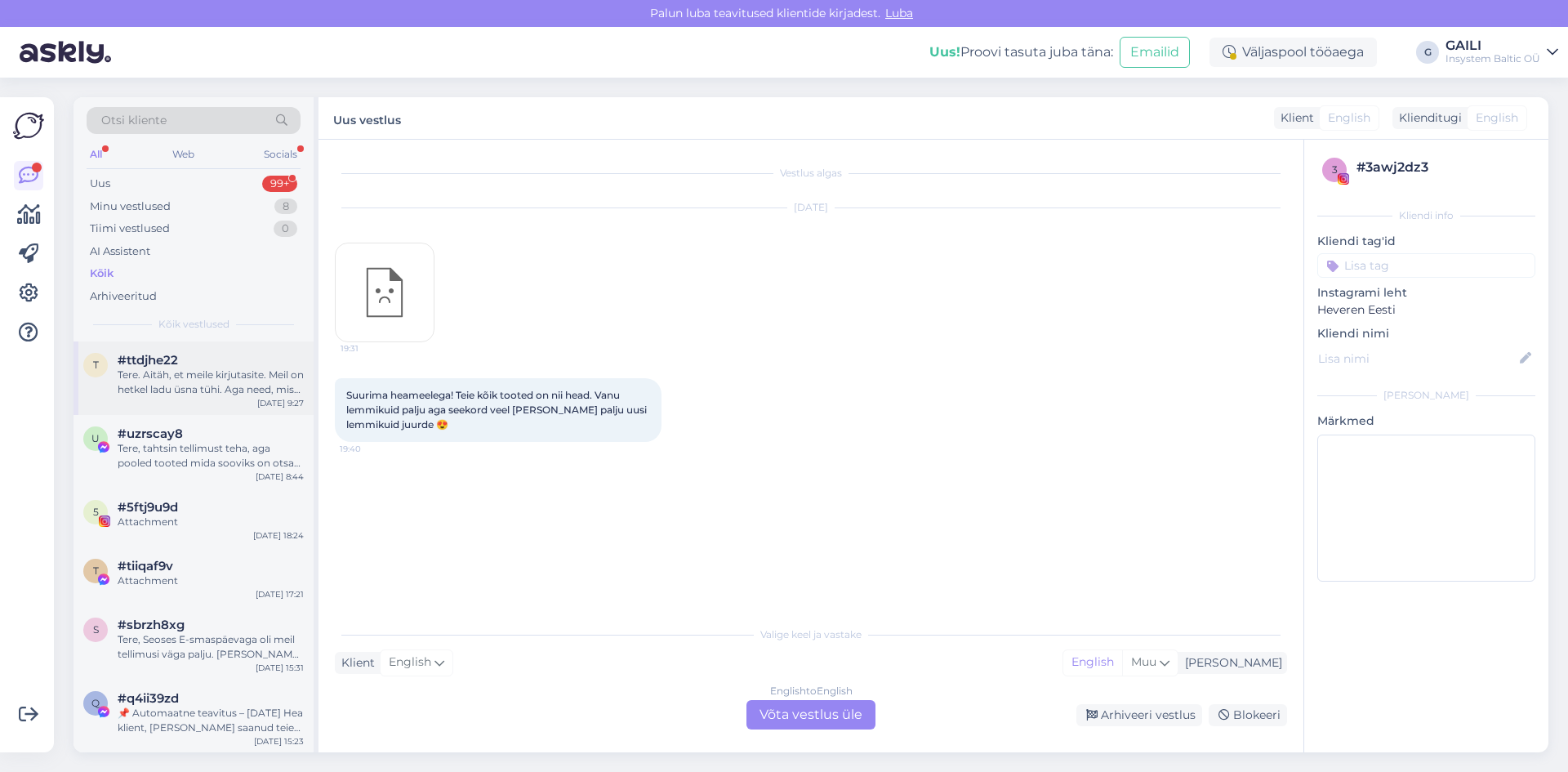
click at [191, 375] on div "Tere. Aitäh, et meile kirjutasite. Meil on hetkel ladu üsna tühi. Aga need, mis…" at bounding box center [210, 382] width 186 height 30
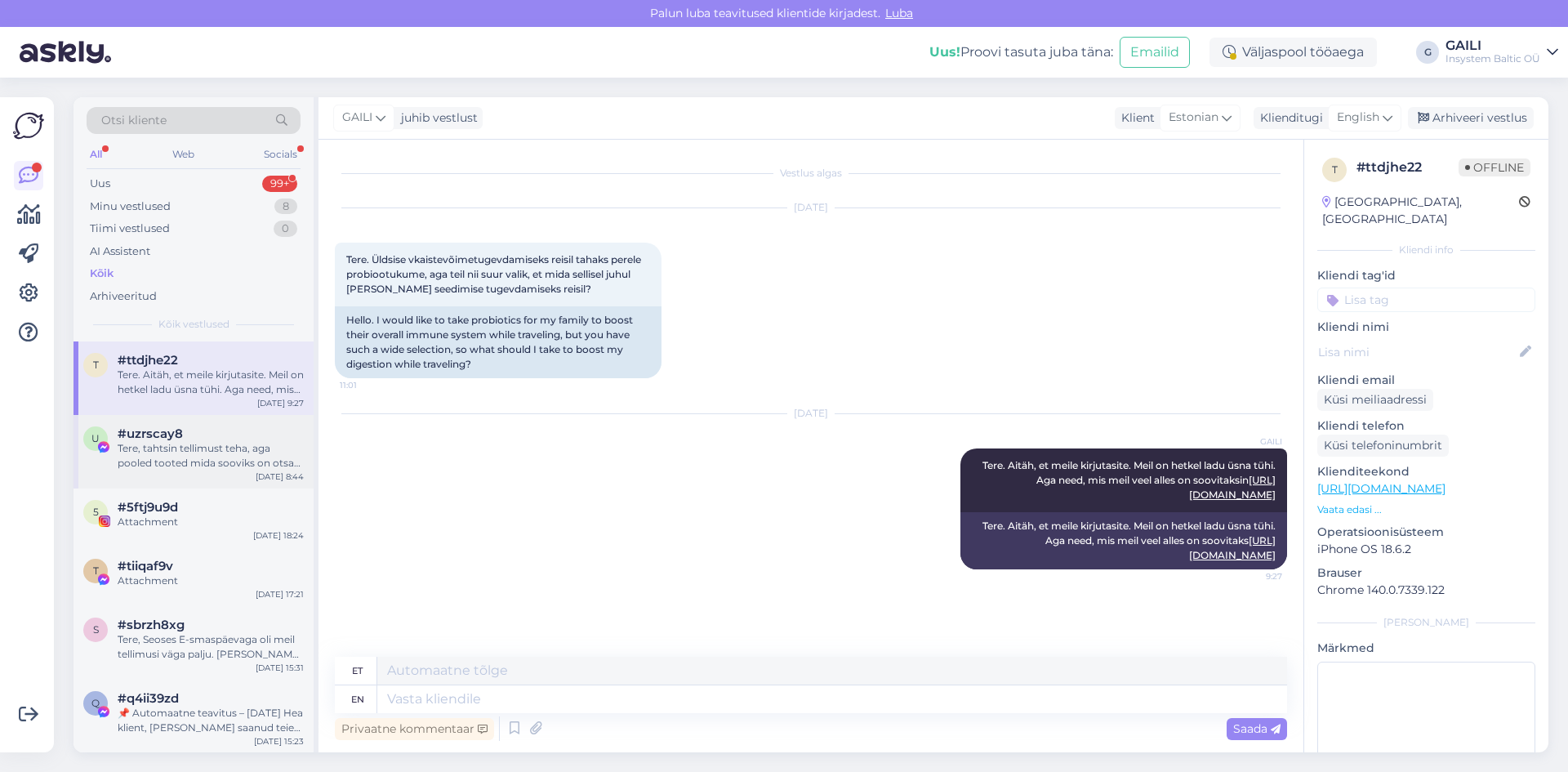
click at [205, 452] on div "Tere, tahtsin tellimust teha, aga pooled tooted mida sooviks on otsas. Kas Teil…" at bounding box center [210, 456] width 186 height 30
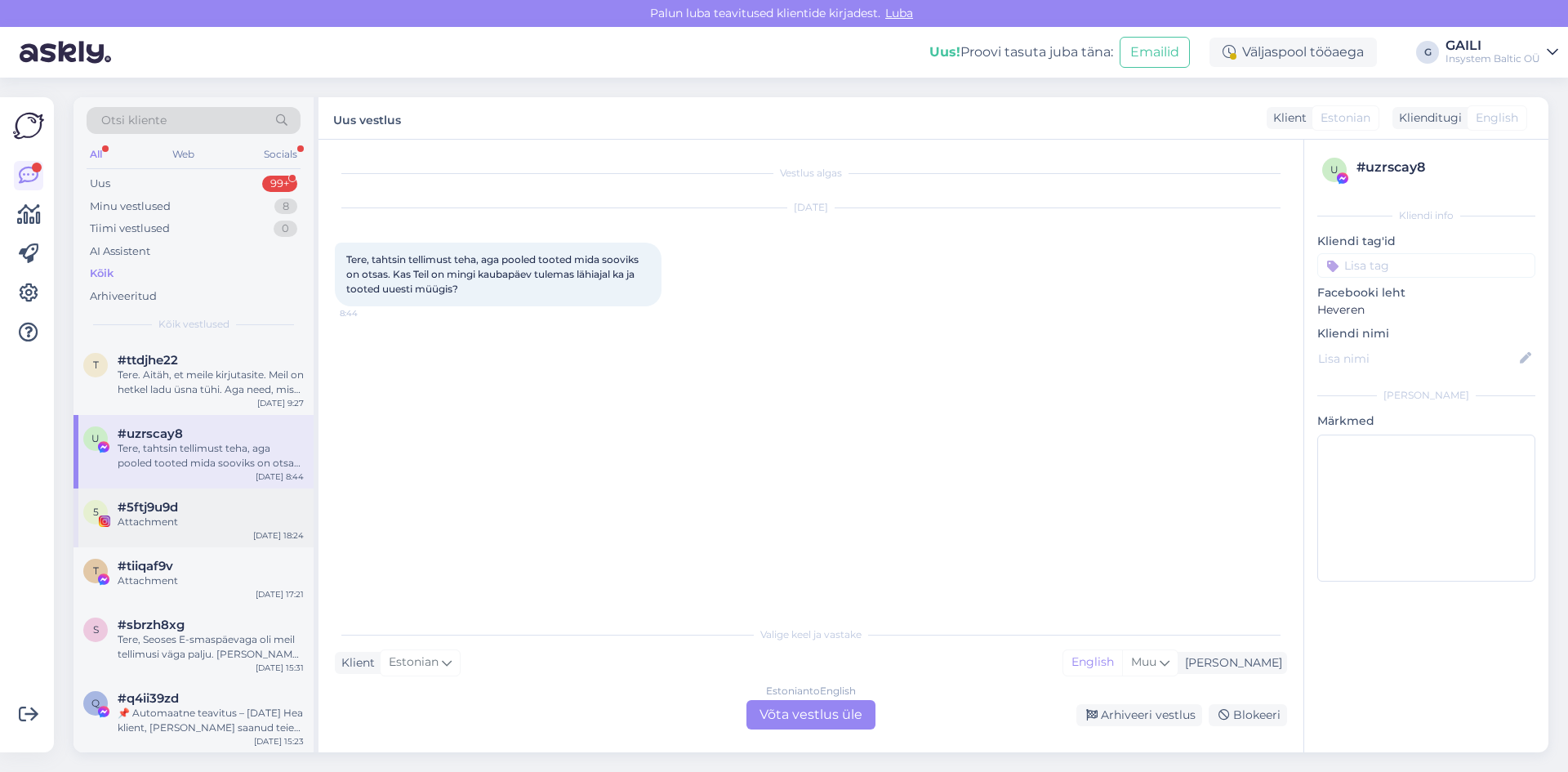
click at [185, 514] on div "#5ftj9u9d" at bounding box center [210, 507] width 186 height 15
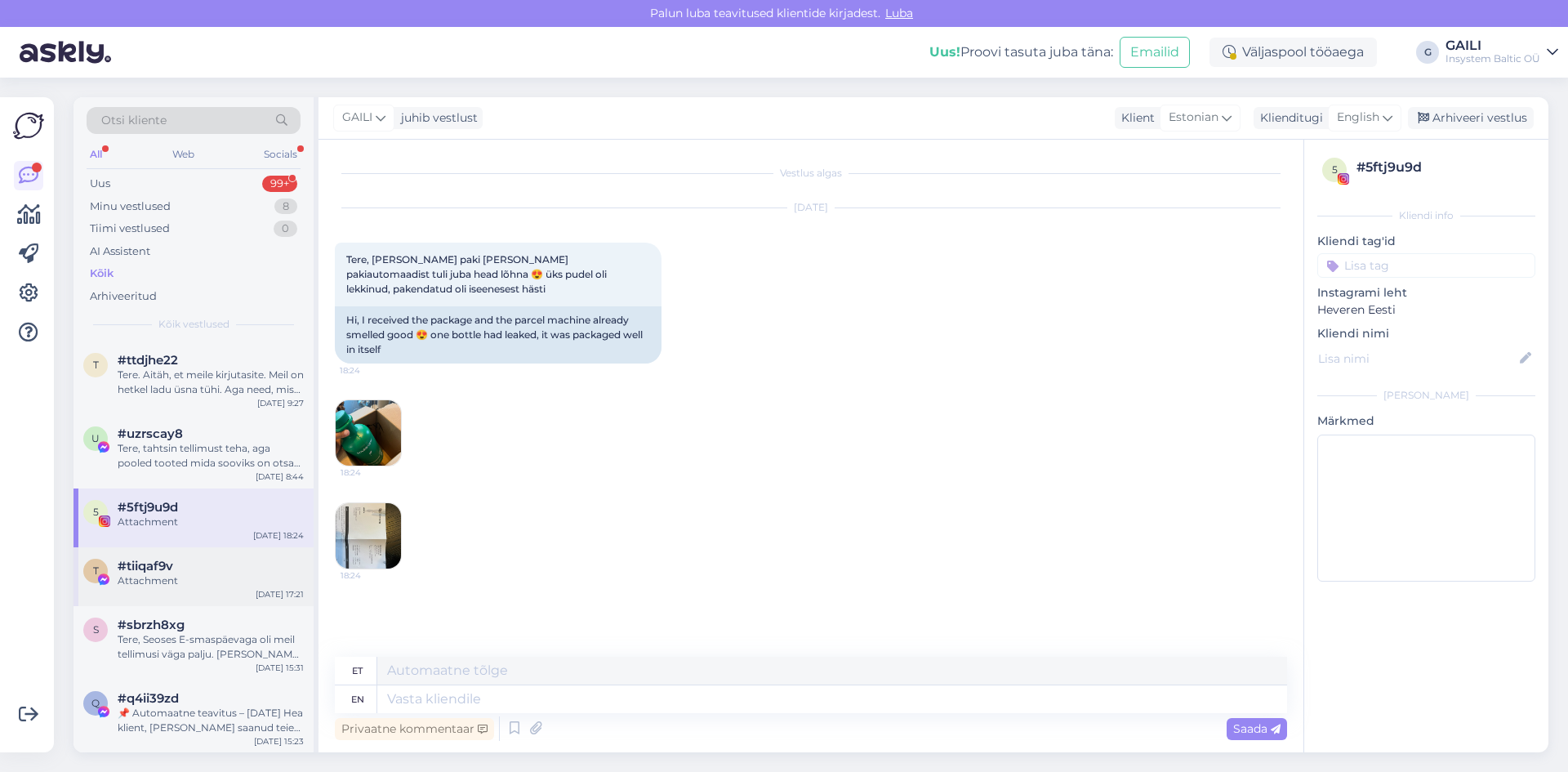
click at [178, 571] on div "#tiiqaf9v" at bounding box center [210, 566] width 186 height 15
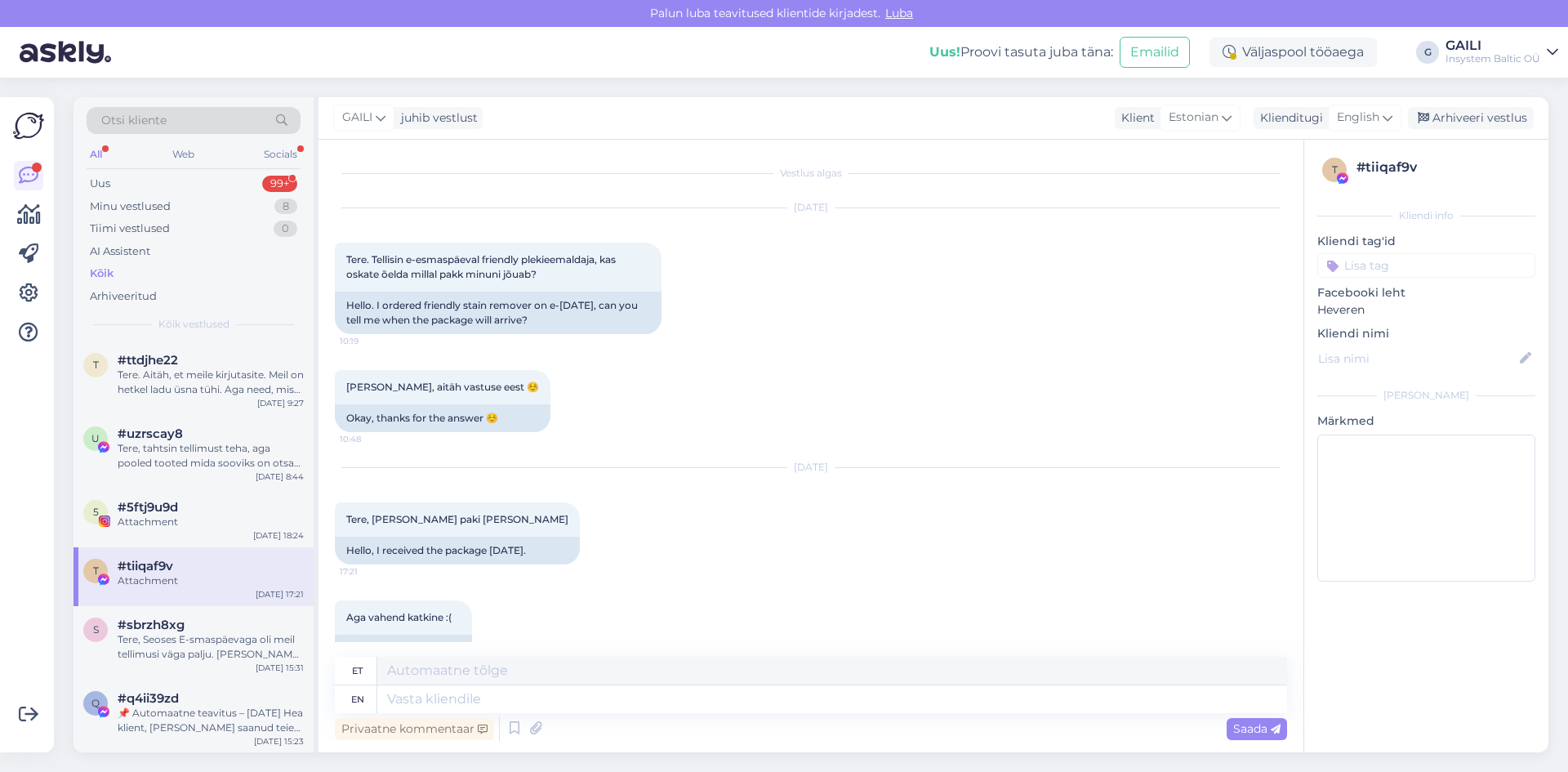
scroll to position [240, 0]
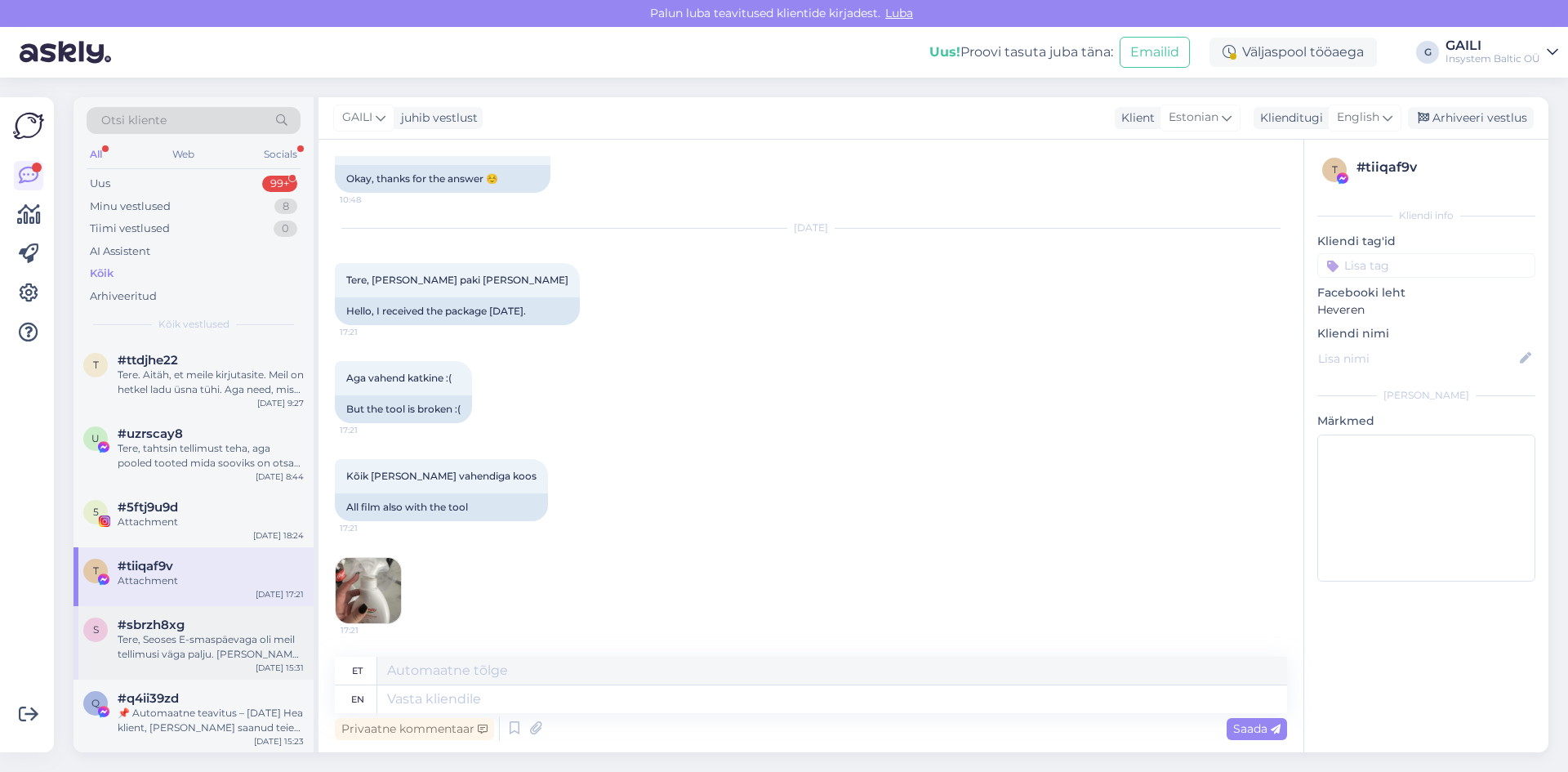
click at [184, 641] on div "Tere, Seoses E-smaspäevaga oli meil tellimusi väga palju. [PERSON_NAME] oma kod…" at bounding box center [210, 648] width 186 height 30
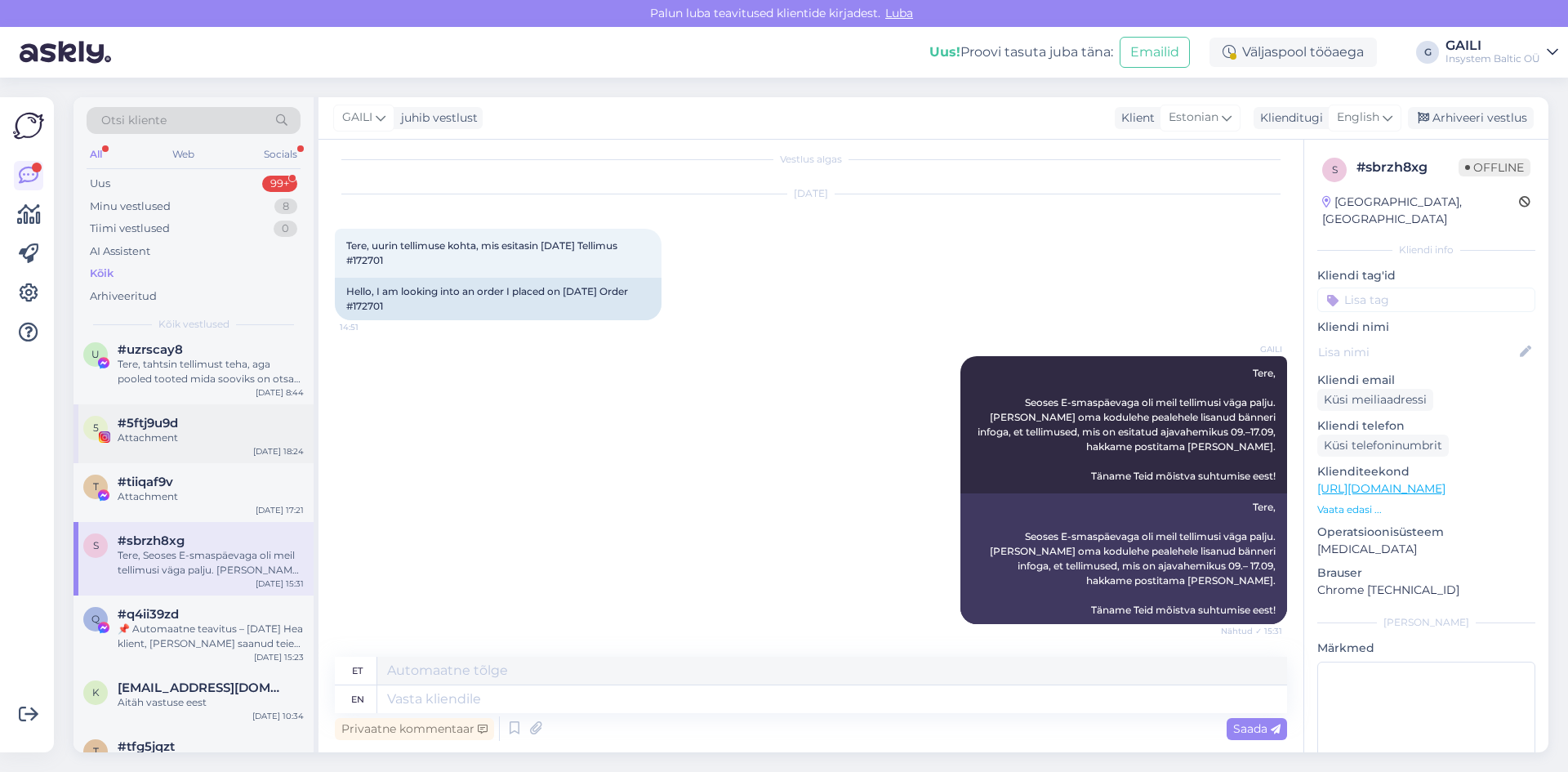
scroll to position [164, 0]
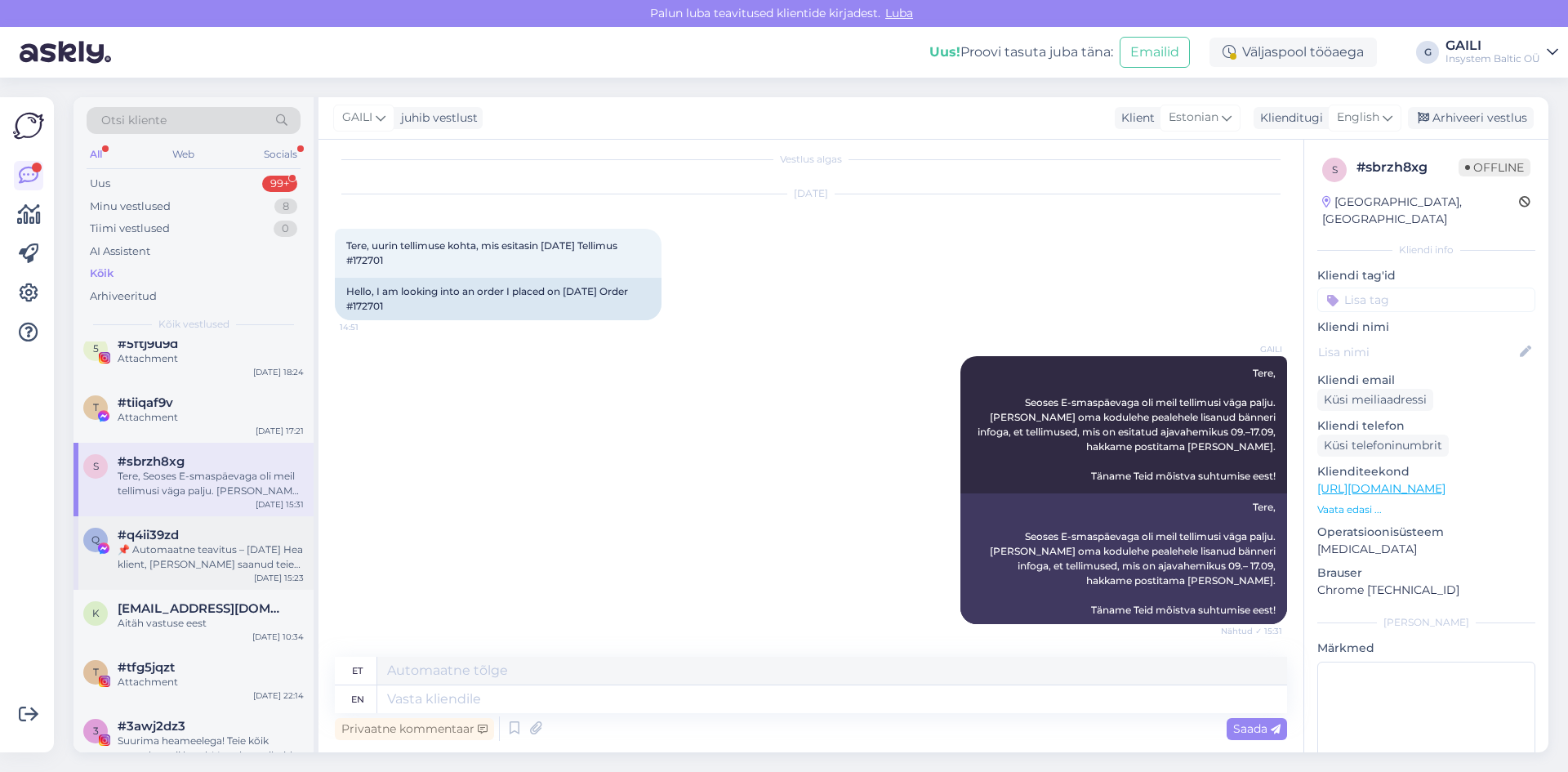
click at [191, 558] on div "📌 Automaatne teavitus – [DATE] Hea klient, [PERSON_NAME] saanud teie lehe kohta…" at bounding box center [210, 558] width 186 height 30
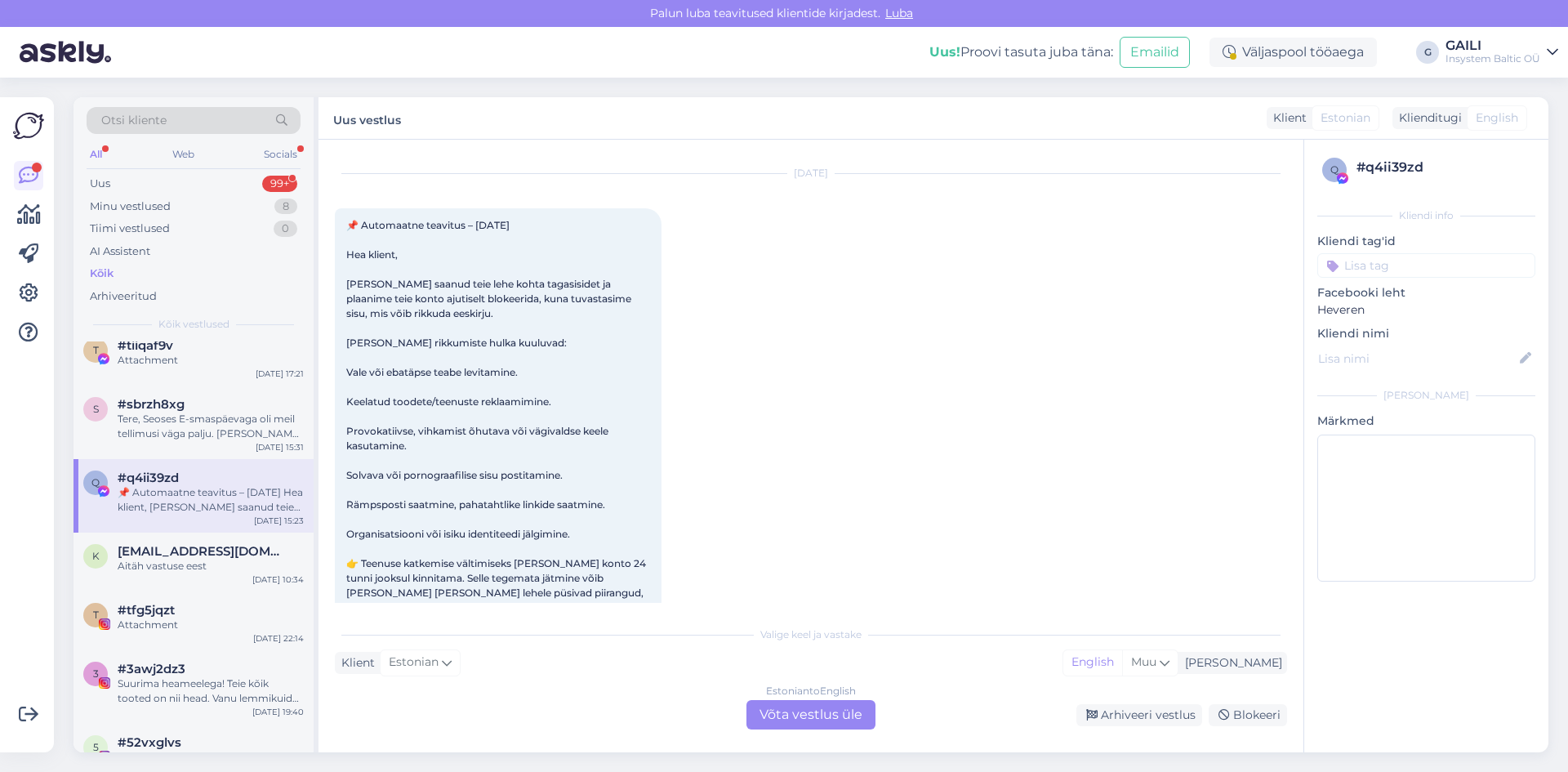
scroll to position [245, 0]
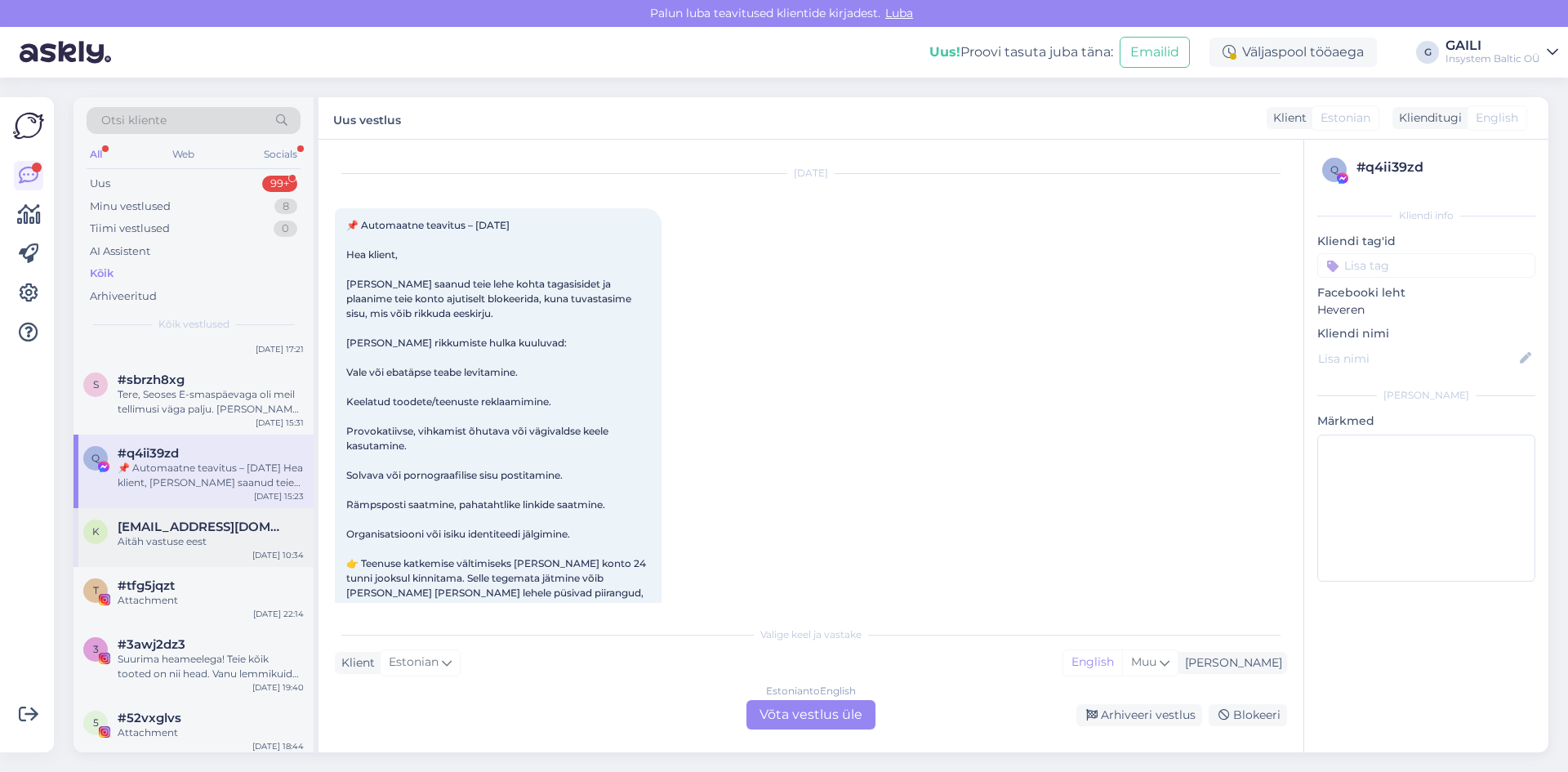
click at [186, 545] on div "Aitäh vastuse eest" at bounding box center [210, 542] width 186 height 15
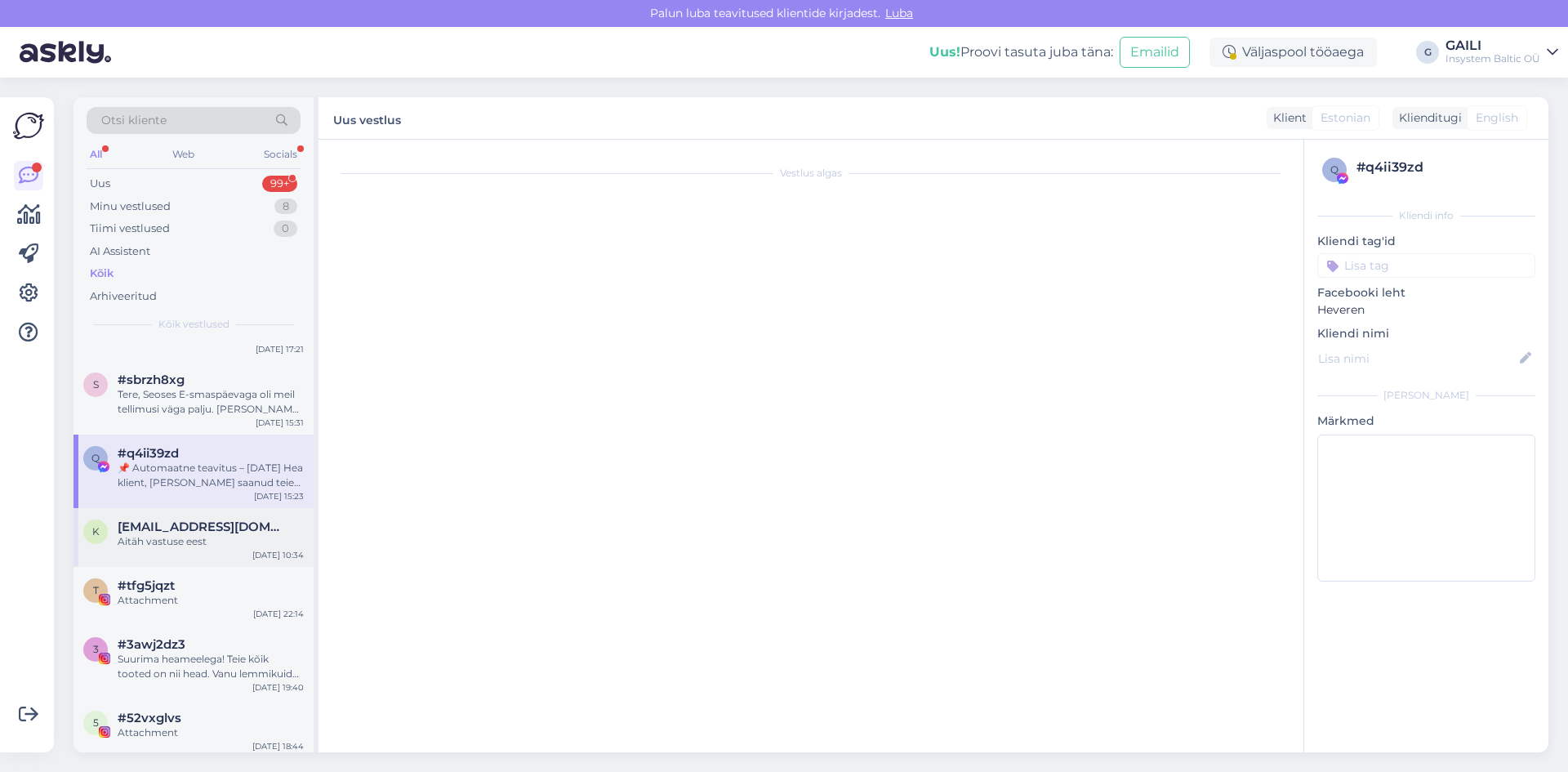
scroll to position [333, 0]
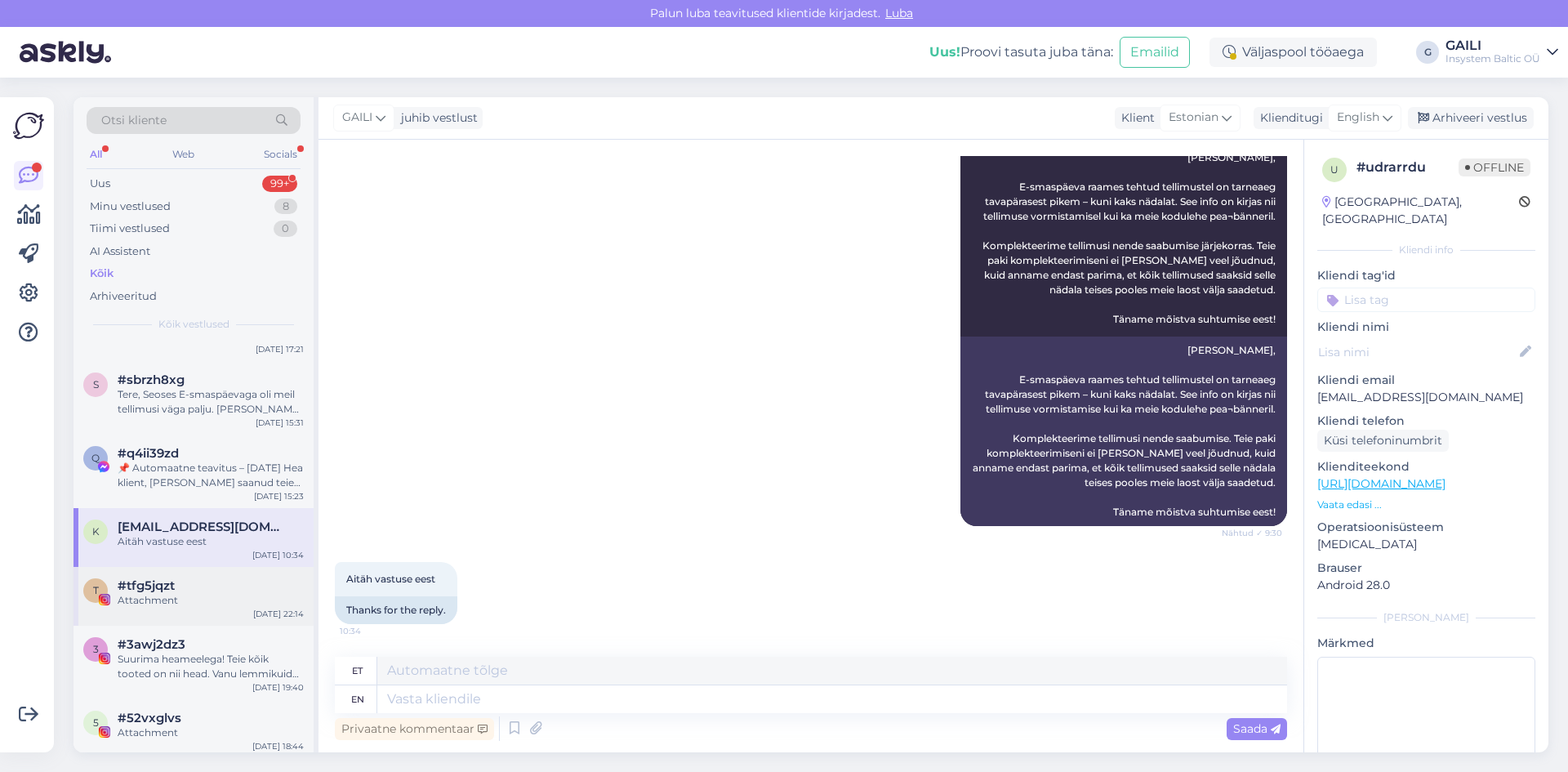
click at [175, 589] on span "#tfg5jqzt" at bounding box center [145, 586] width 57 height 15
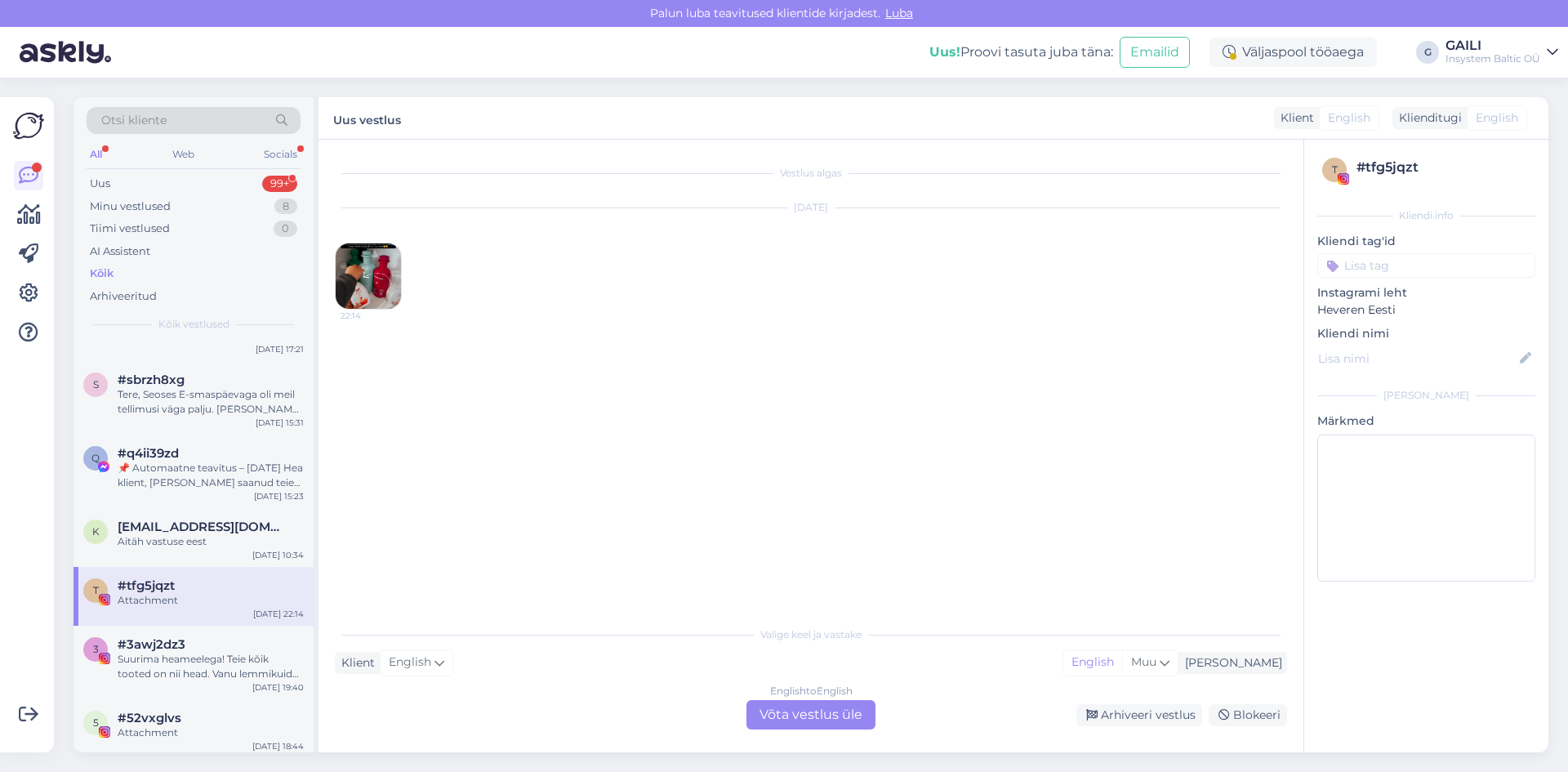
scroll to position [0, 0]
click at [176, 550] on div "k [EMAIL_ADDRESS][DOMAIN_NAME] Aitäh vastuse eest [DATE] 10:34" at bounding box center [193, 537] width 240 height 59
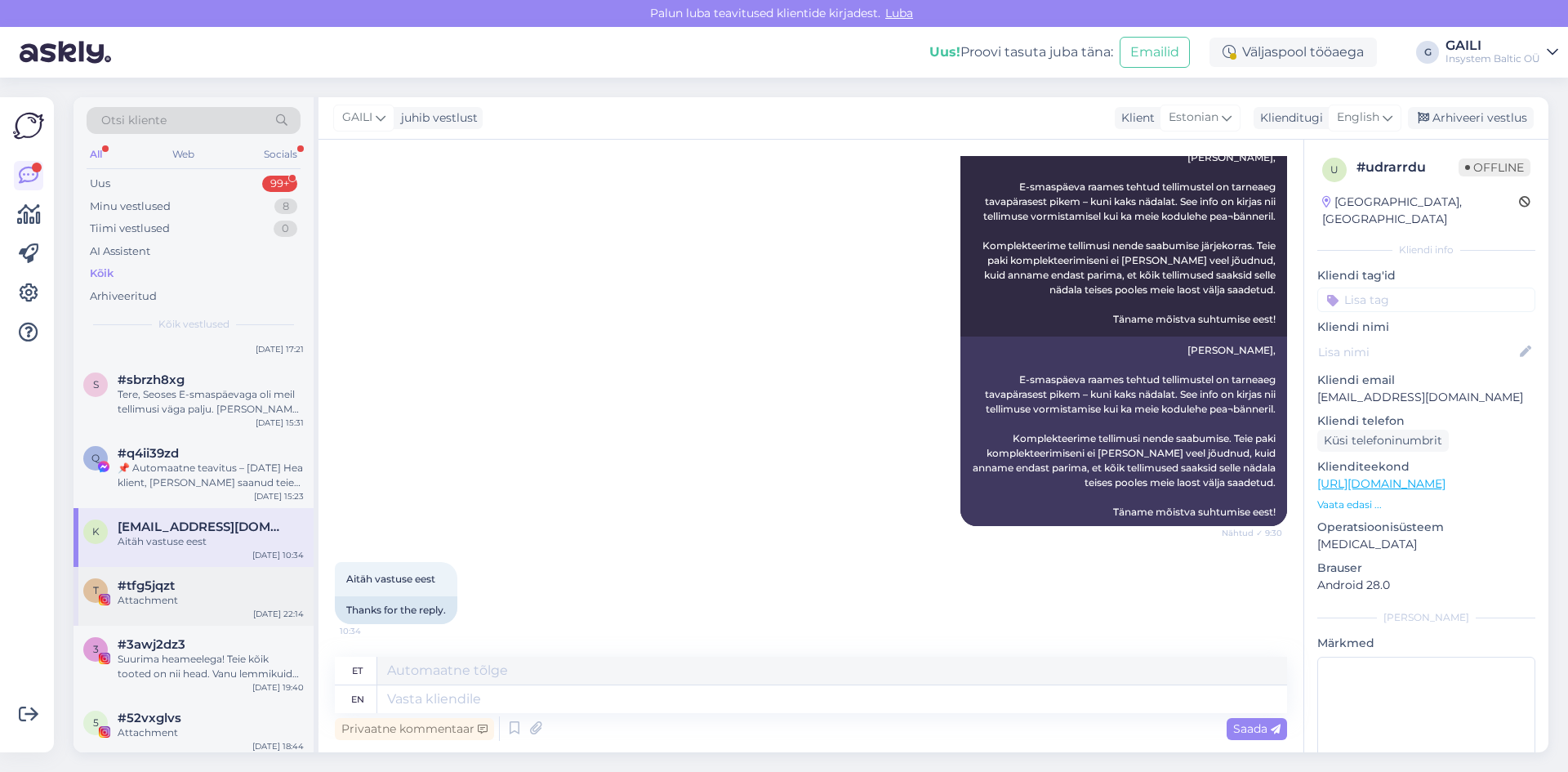
click at [162, 588] on span "#tfg5jqzt" at bounding box center [145, 586] width 57 height 15
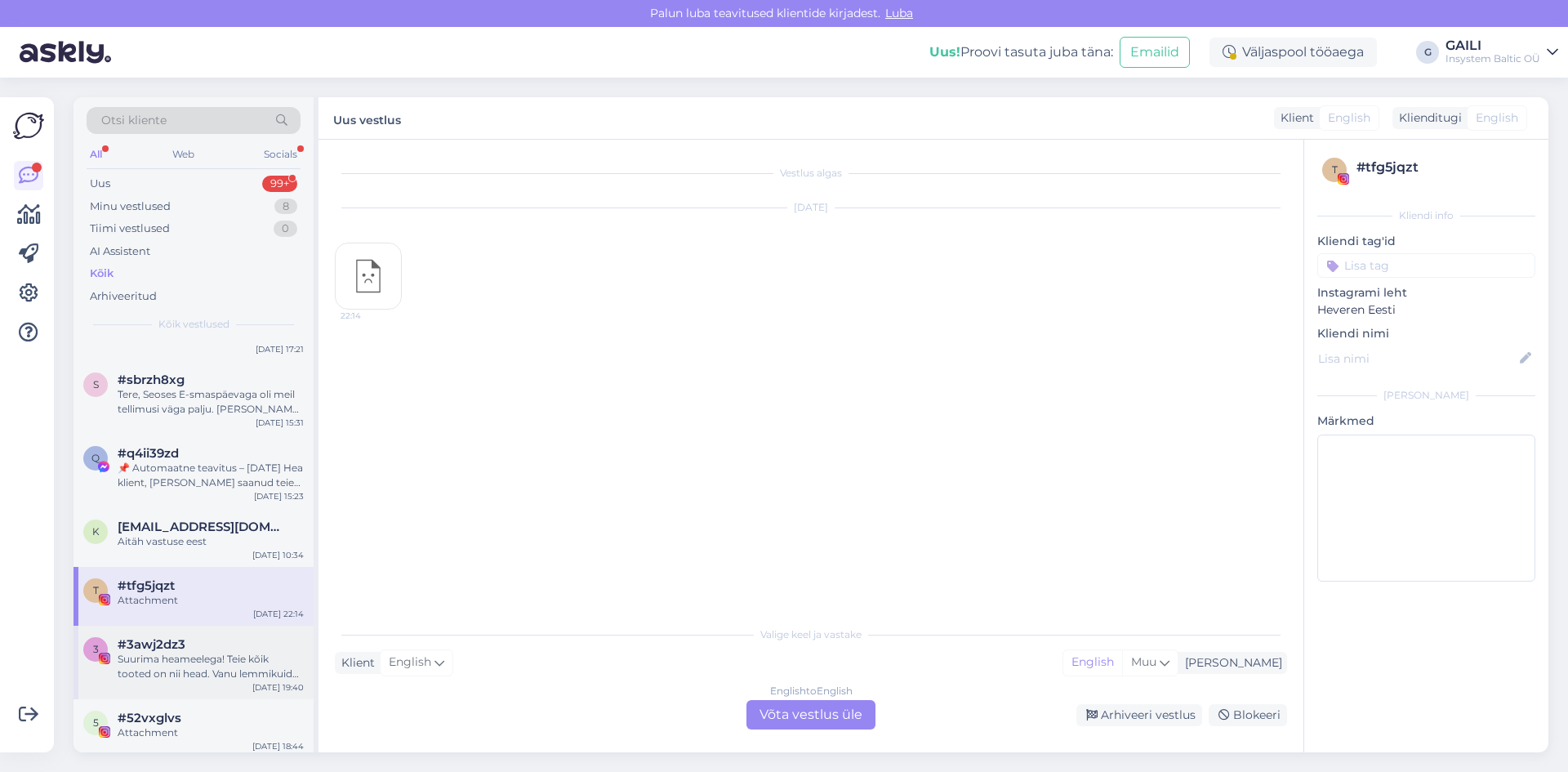
click at [169, 641] on span "#3awj2dz3" at bounding box center [150, 644] width 67 height 15
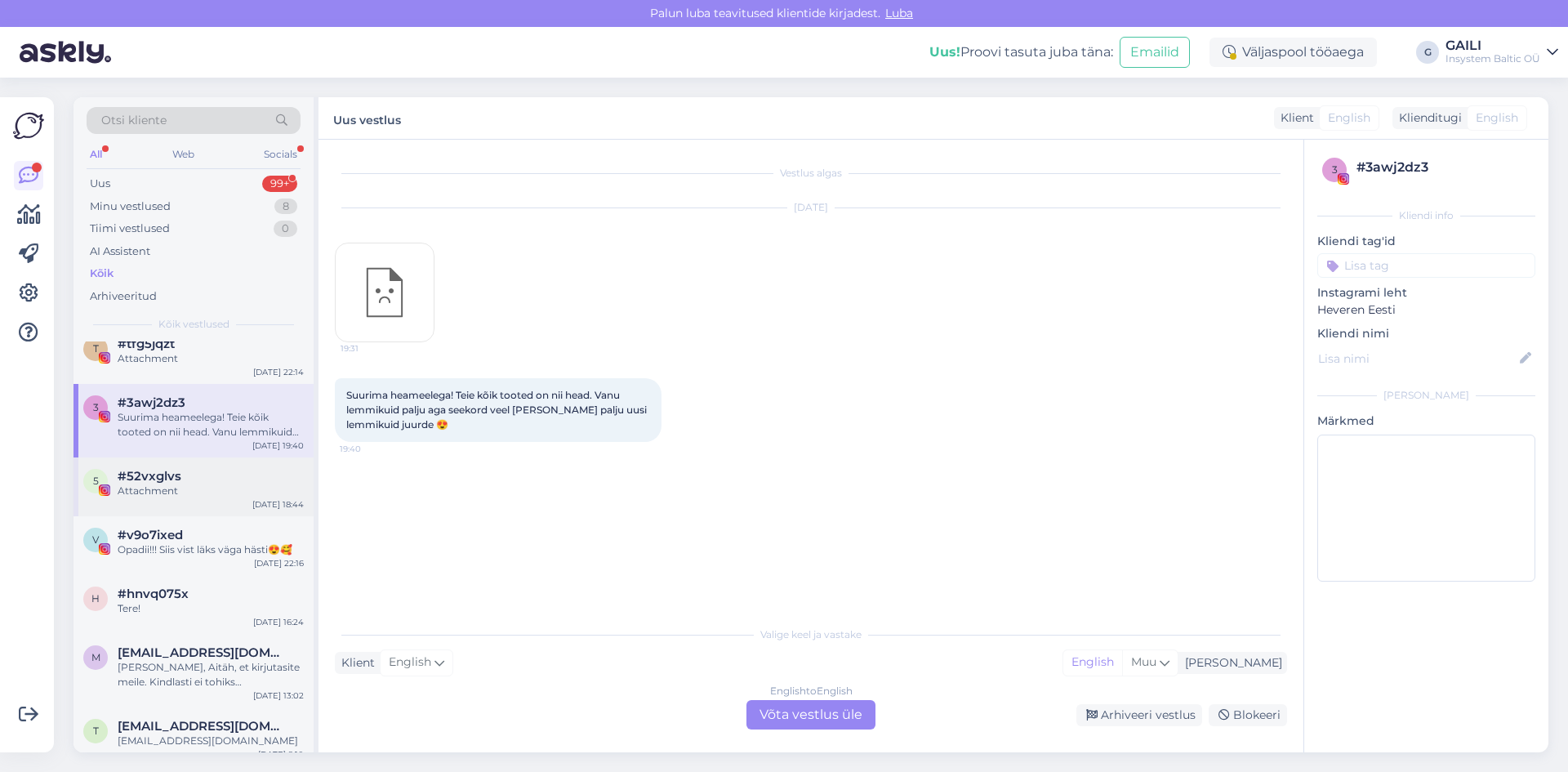
scroll to position [490, 0]
click at [161, 485] on div "Attachment" at bounding box center [210, 488] width 186 height 15
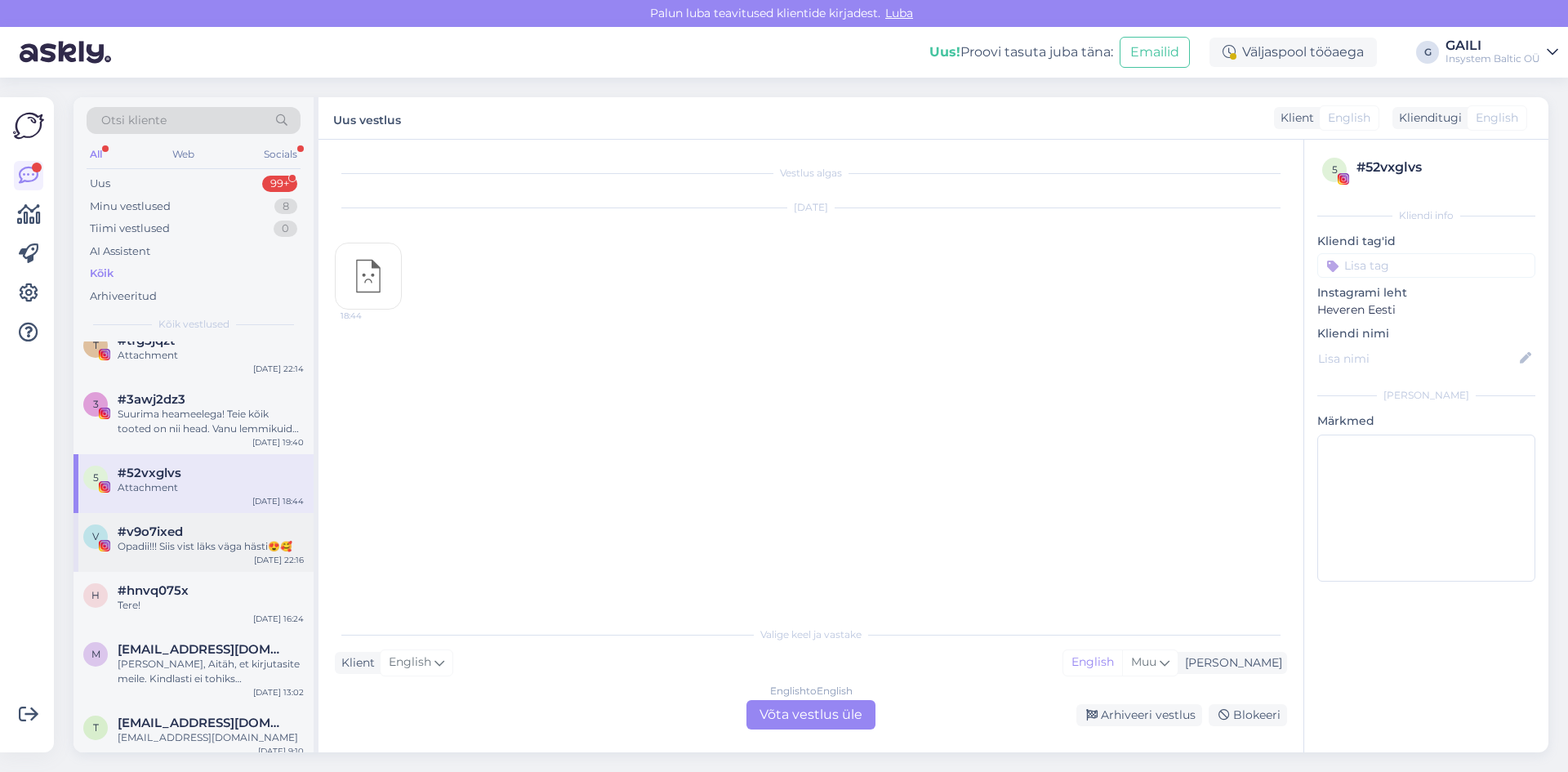
click at [166, 531] on span "#v9o7ixed" at bounding box center [150, 531] width 66 height 15
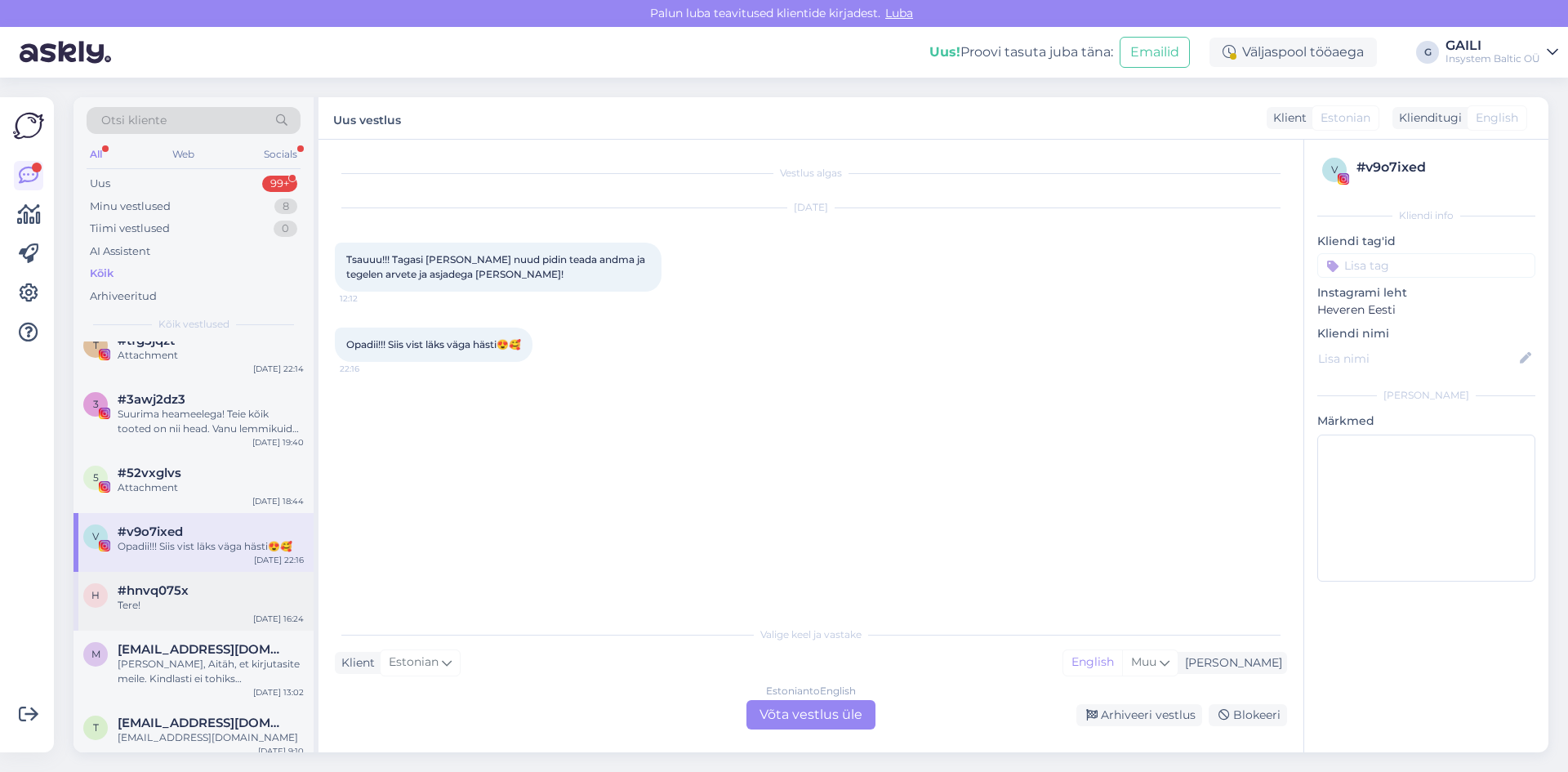
click at [172, 584] on span "#hnvq075x" at bounding box center [152, 591] width 71 height 15
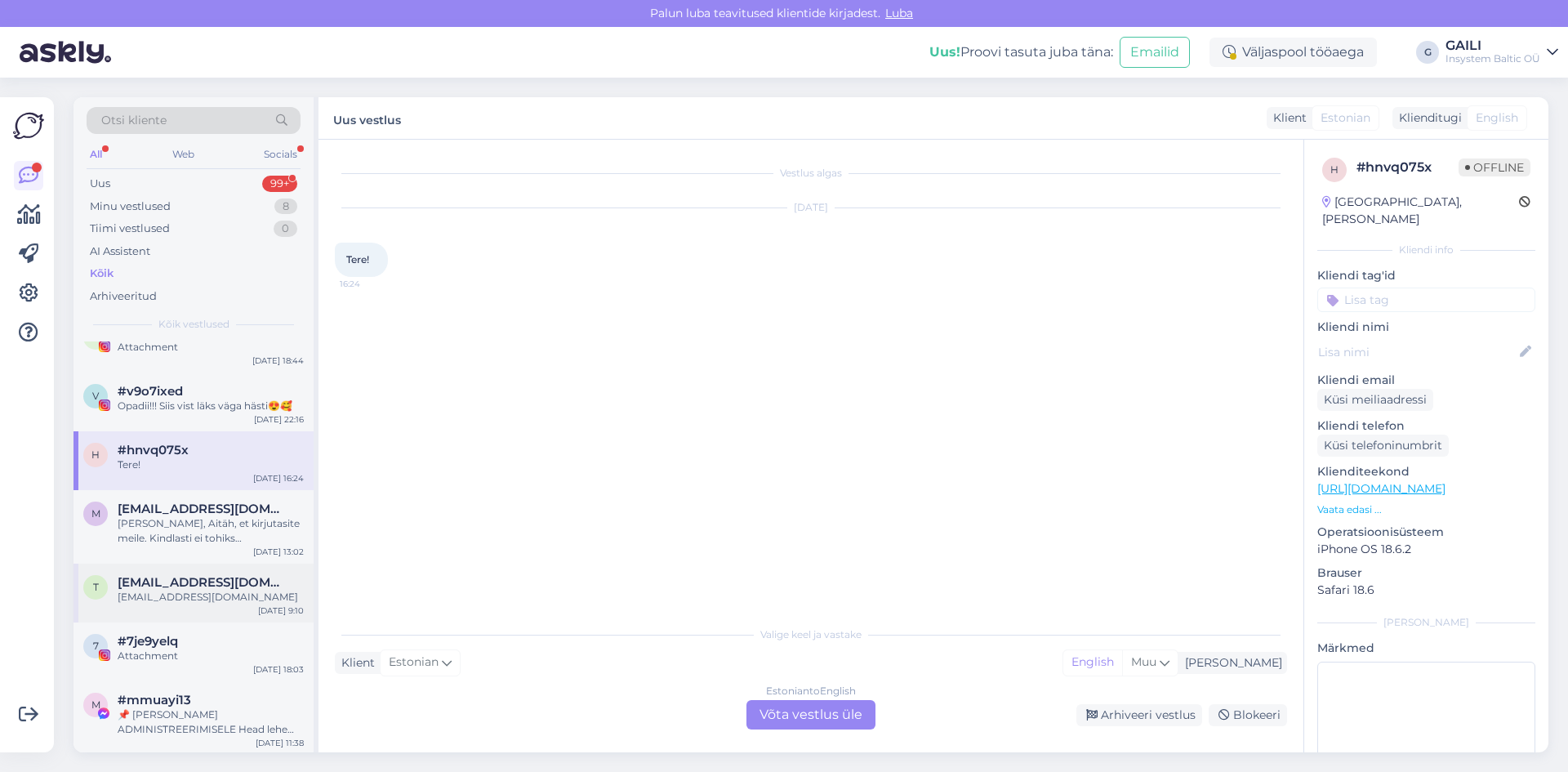
scroll to position [654, 0]
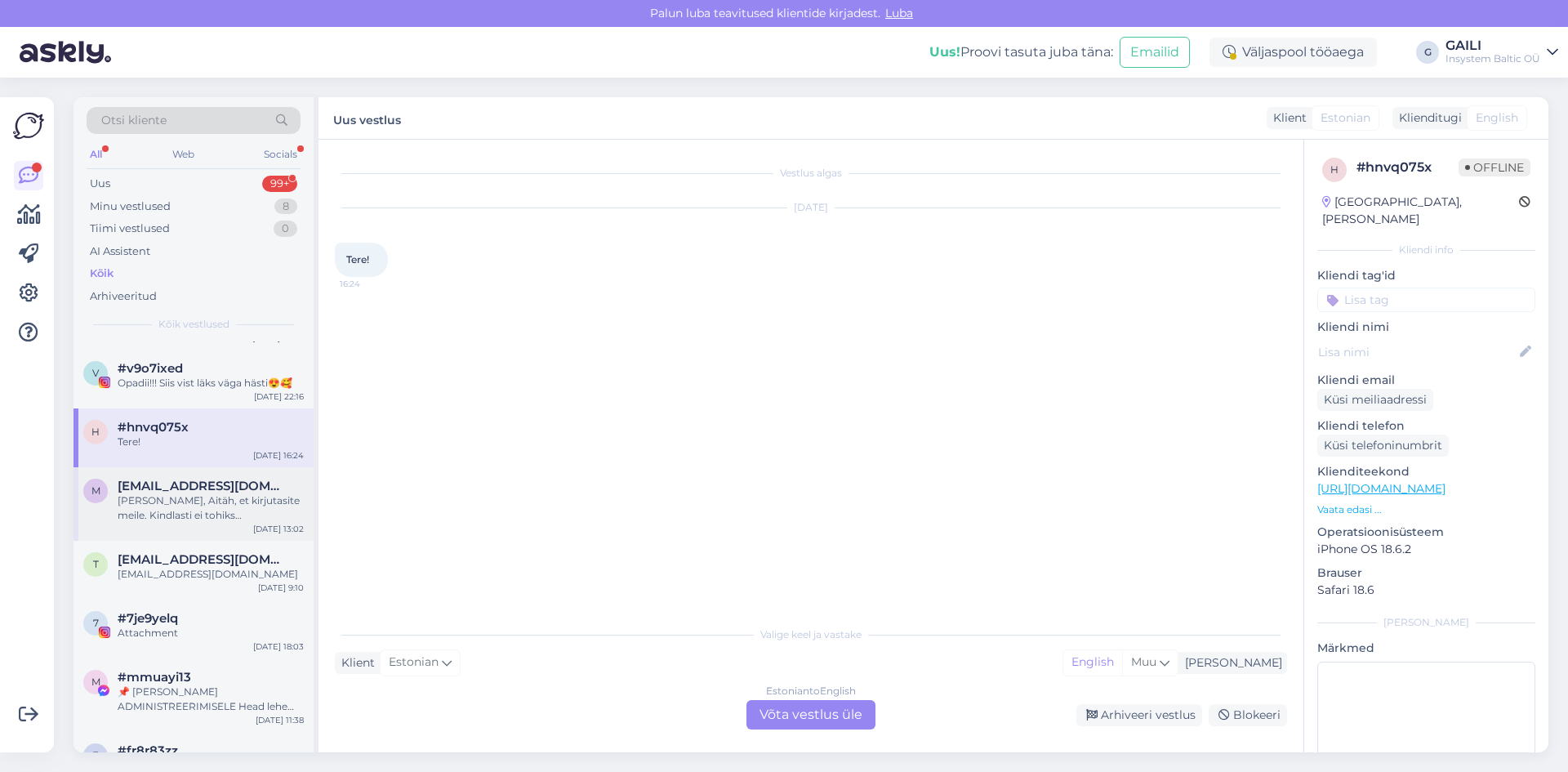
click at [190, 495] on div "[PERSON_NAME], Aitäh, et kirjutasite meile. Kindlasti ei tohiks [PERSON_NAME] t…" at bounding box center [210, 509] width 186 height 30
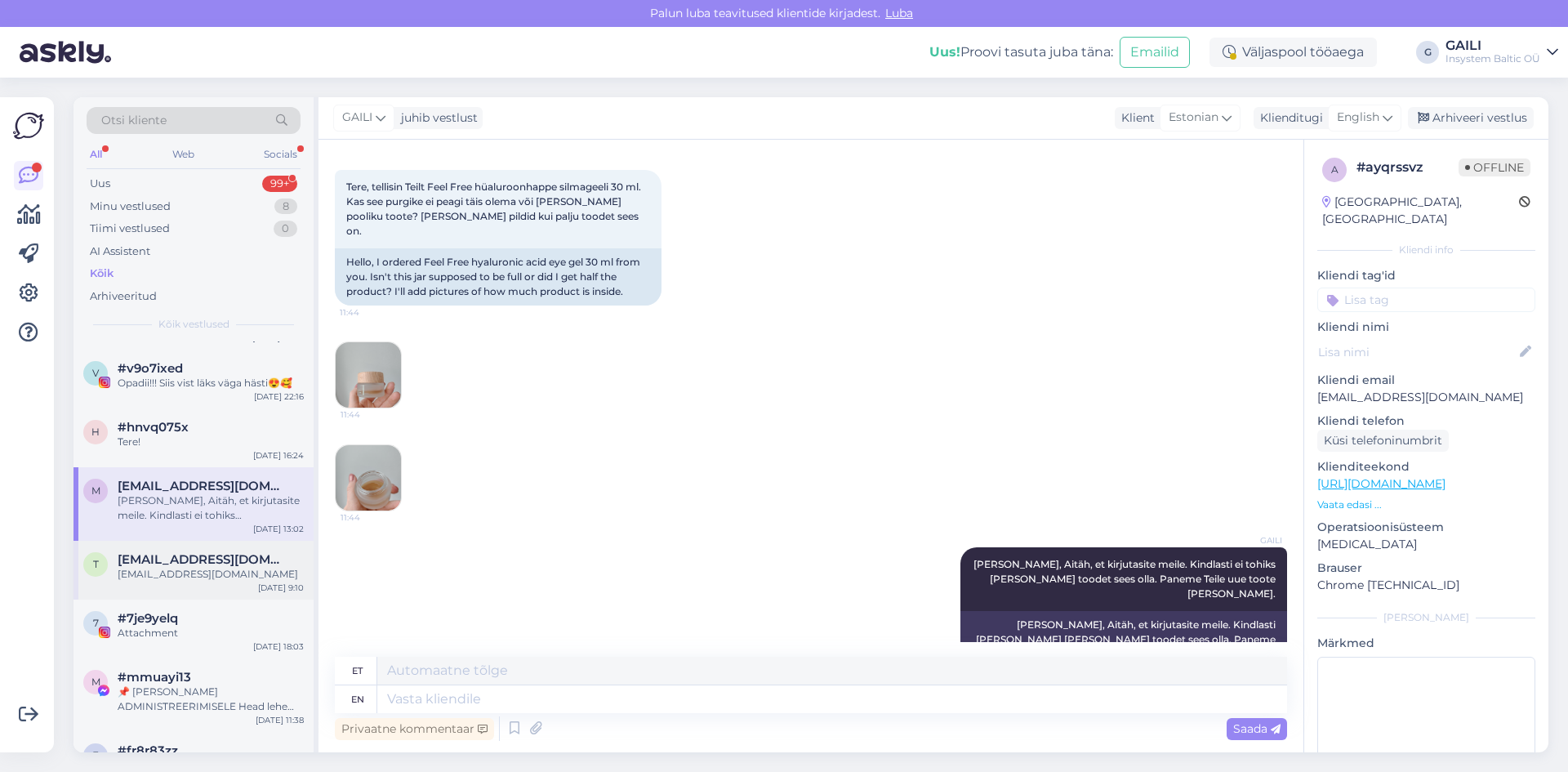
click at [184, 560] on span "[EMAIL_ADDRESS][DOMAIN_NAME]" at bounding box center [202, 559] width 170 height 15
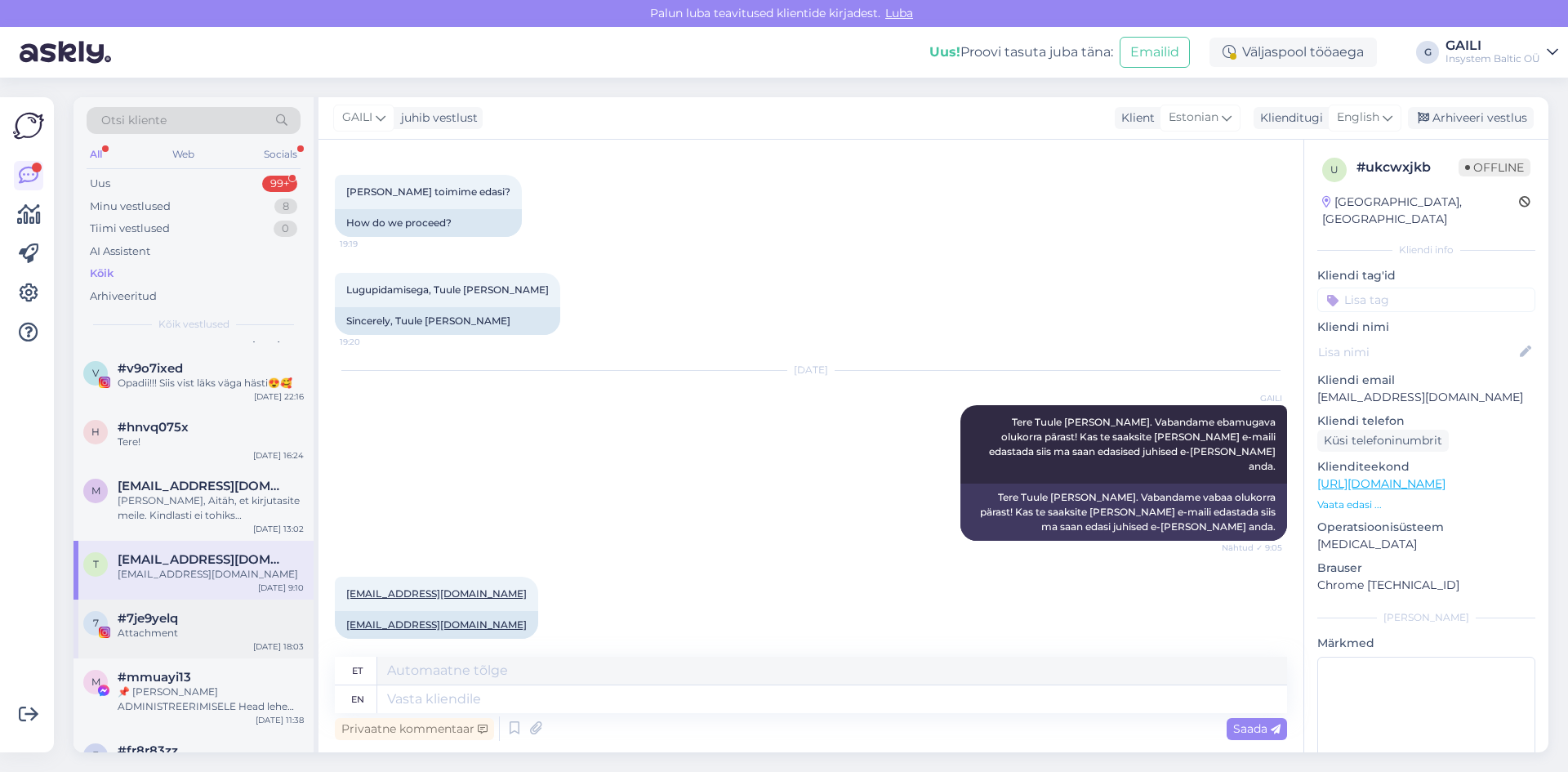
click at [197, 620] on div "#7je9yelq" at bounding box center [210, 618] width 186 height 15
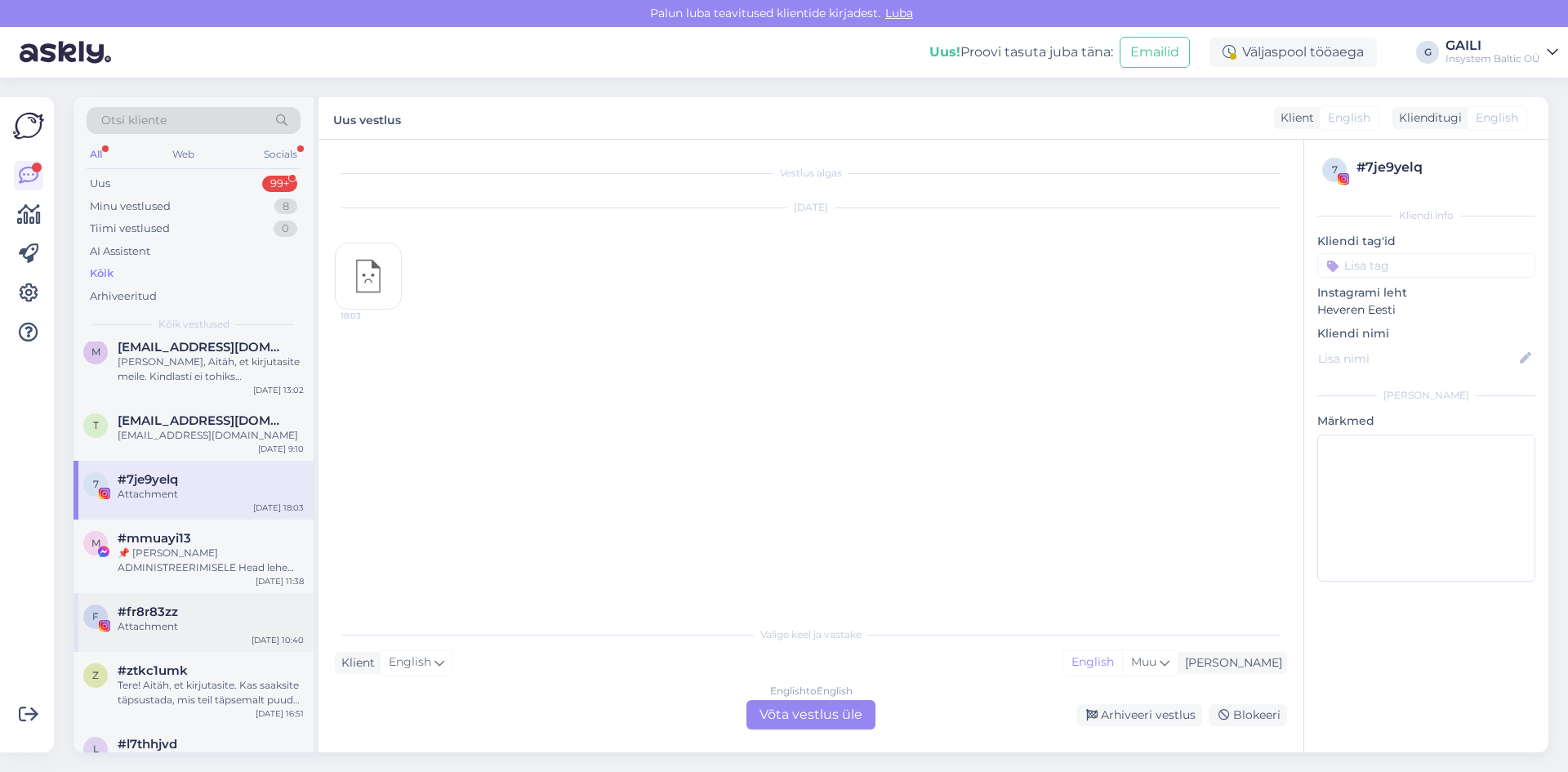
scroll to position [818, 0]
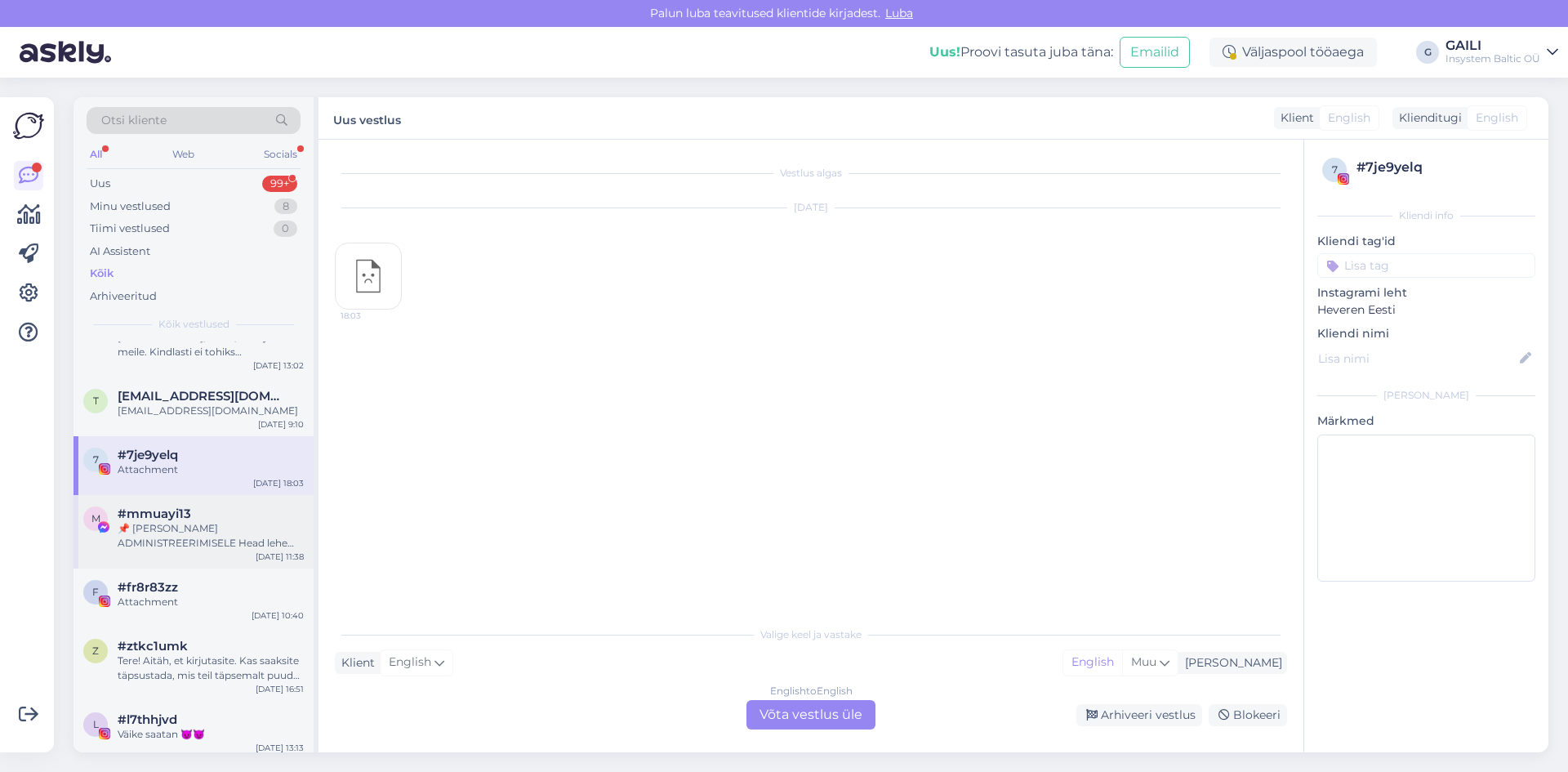
click at [188, 527] on div "📌 [PERSON_NAME] ADMINISTREERIMISELE Head lehe administraatorid Regulaarse üleva…" at bounding box center [210, 537] width 186 height 30
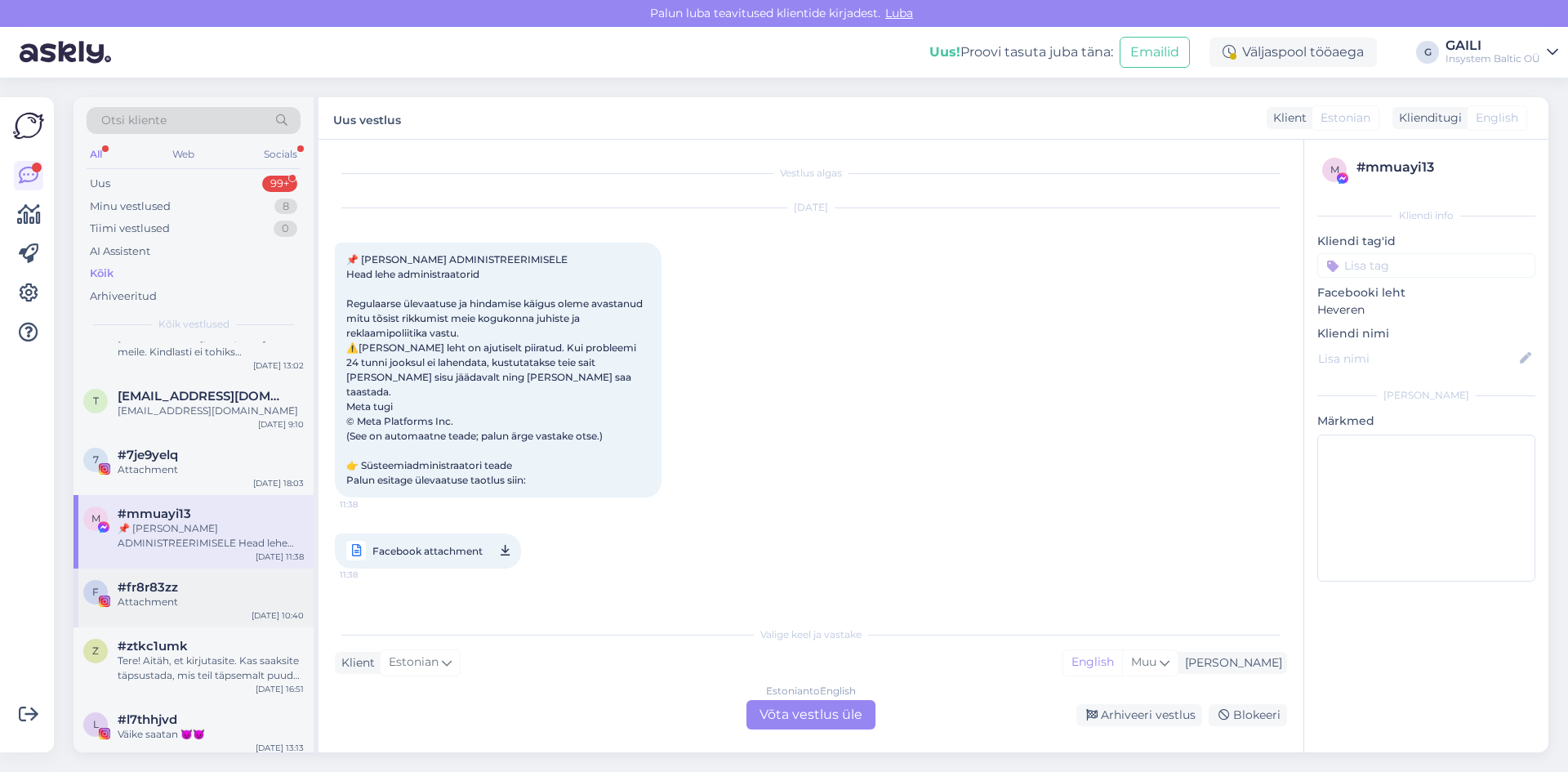
click at [191, 587] on div "#fr8r83zz" at bounding box center [210, 587] width 186 height 15
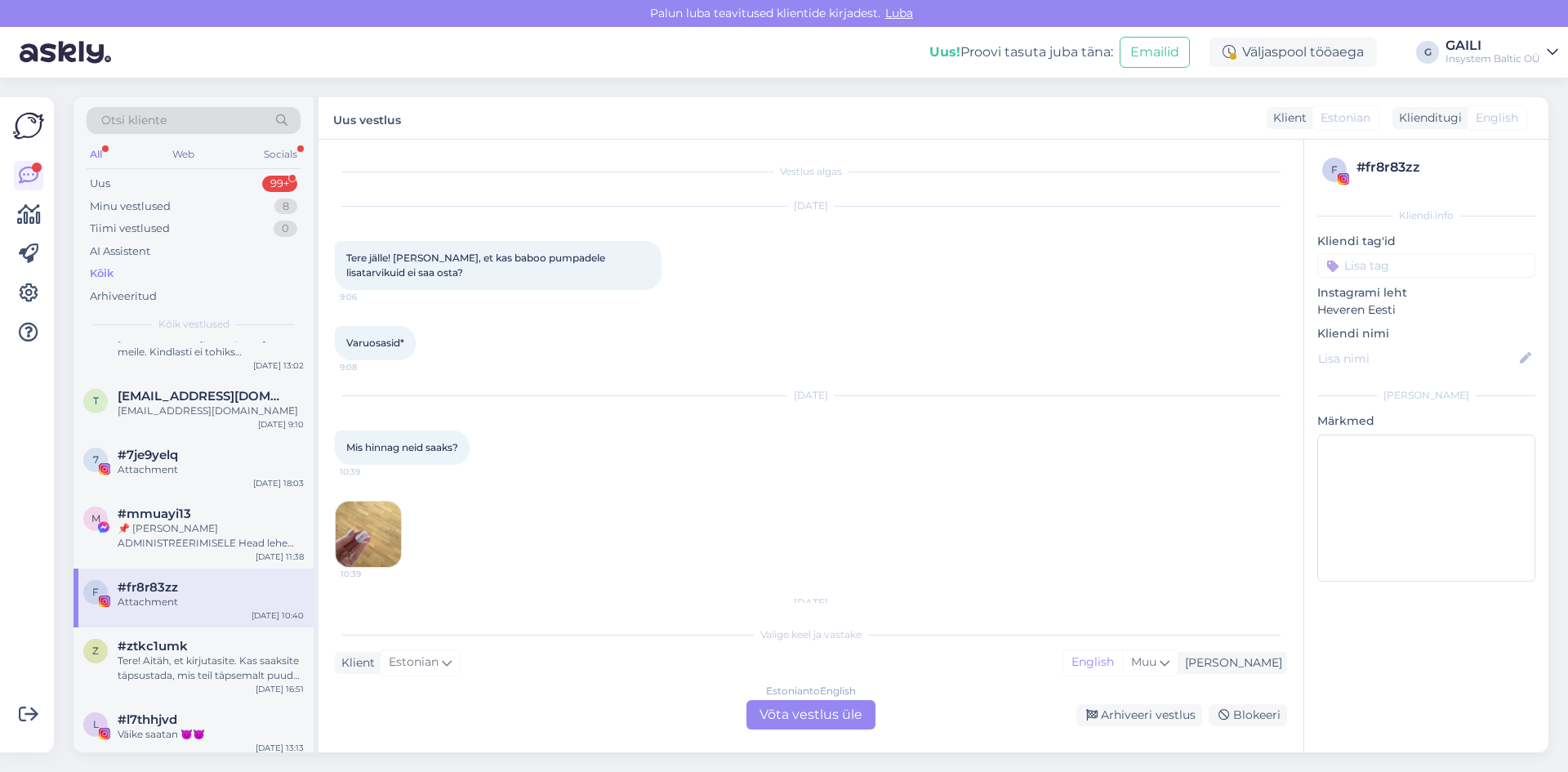
scroll to position [0, 0]
click at [371, 529] on img at bounding box center [368, 536] width 66 height 66
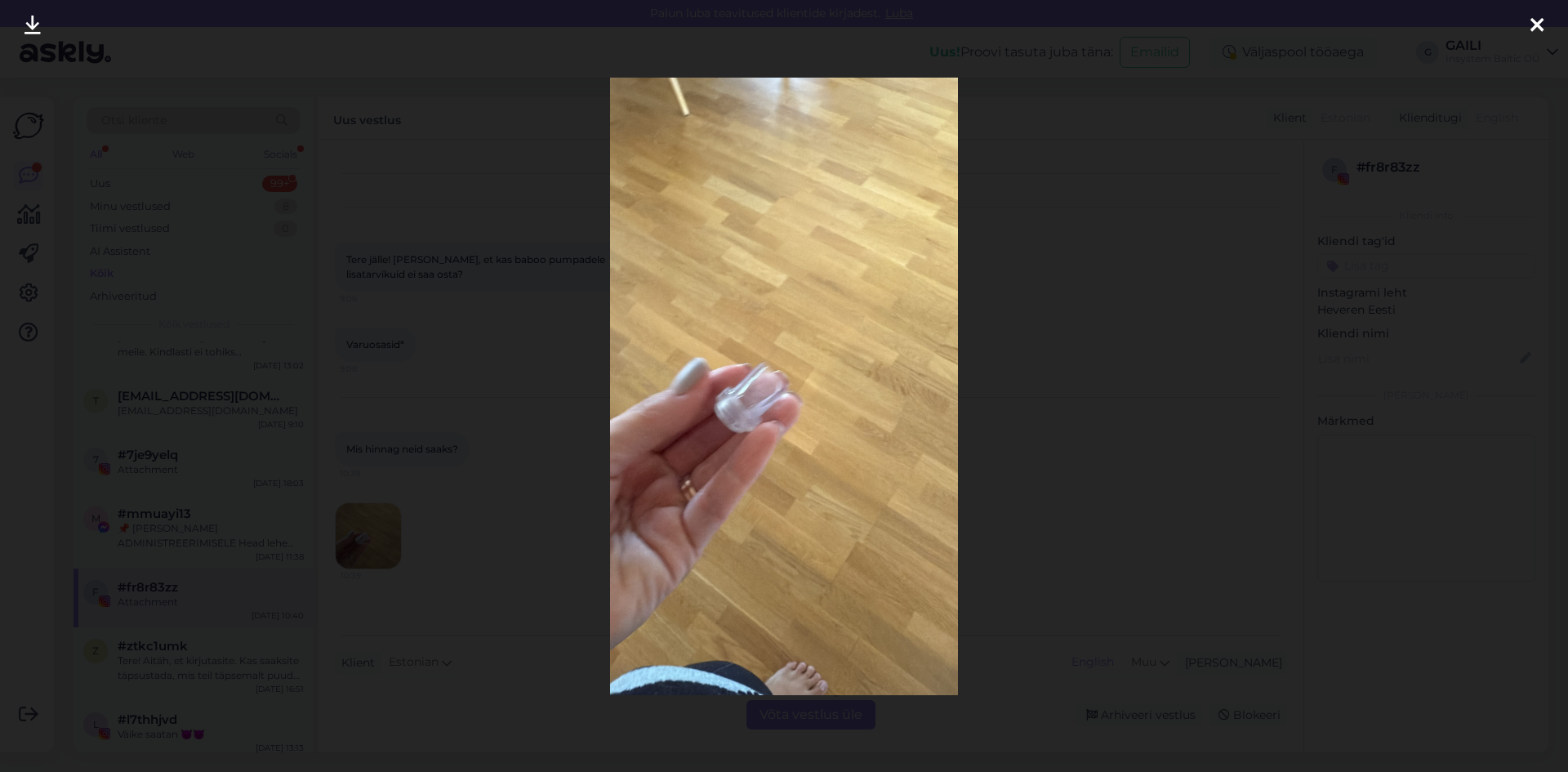
click at [1051, 516] on div at bounding box center [784, 386] width 1568 height 772
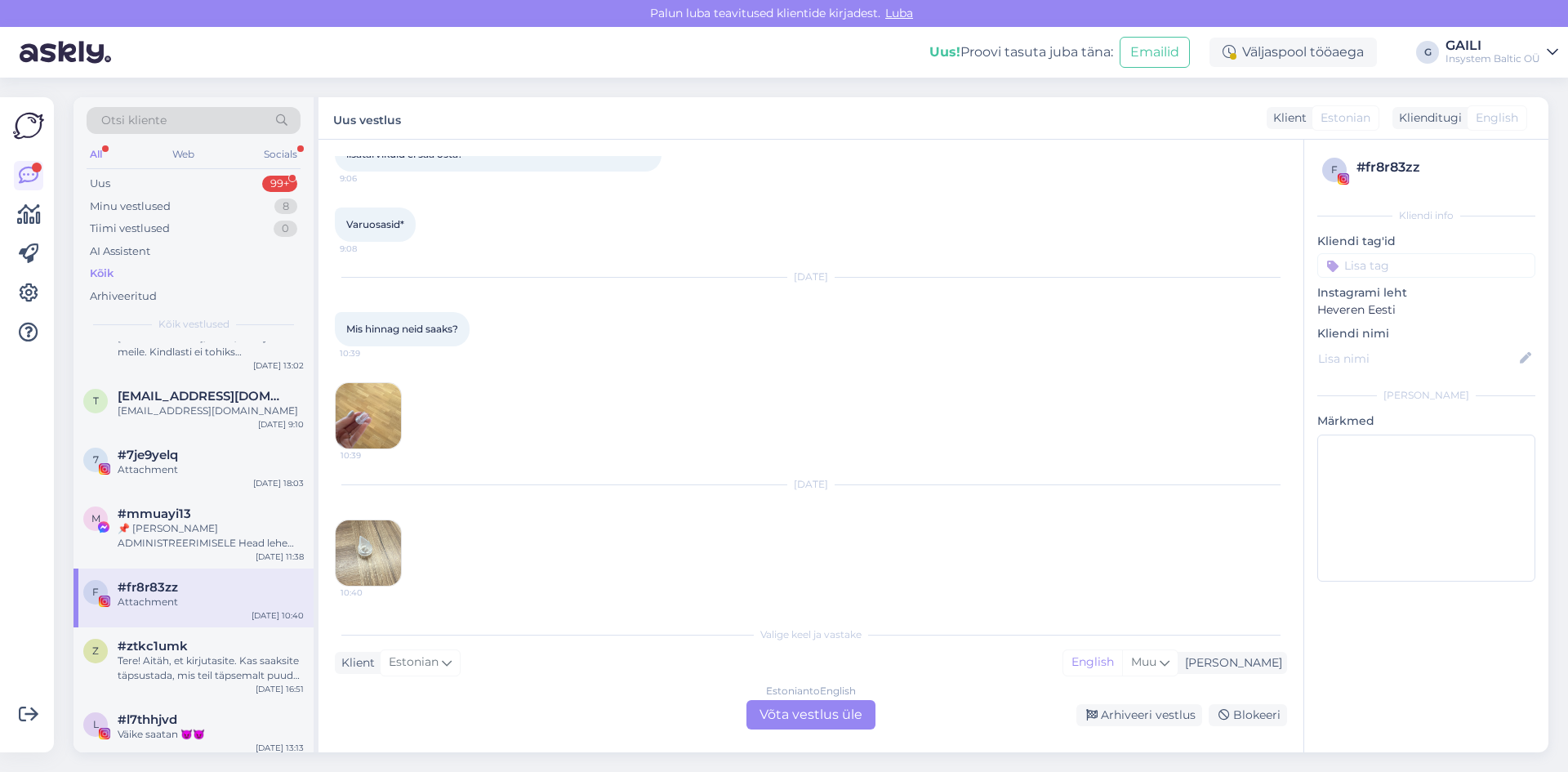
scroll to position [122, 0]
click at [389, 558] on img at bounding box center [368, 551] width 66 height 66
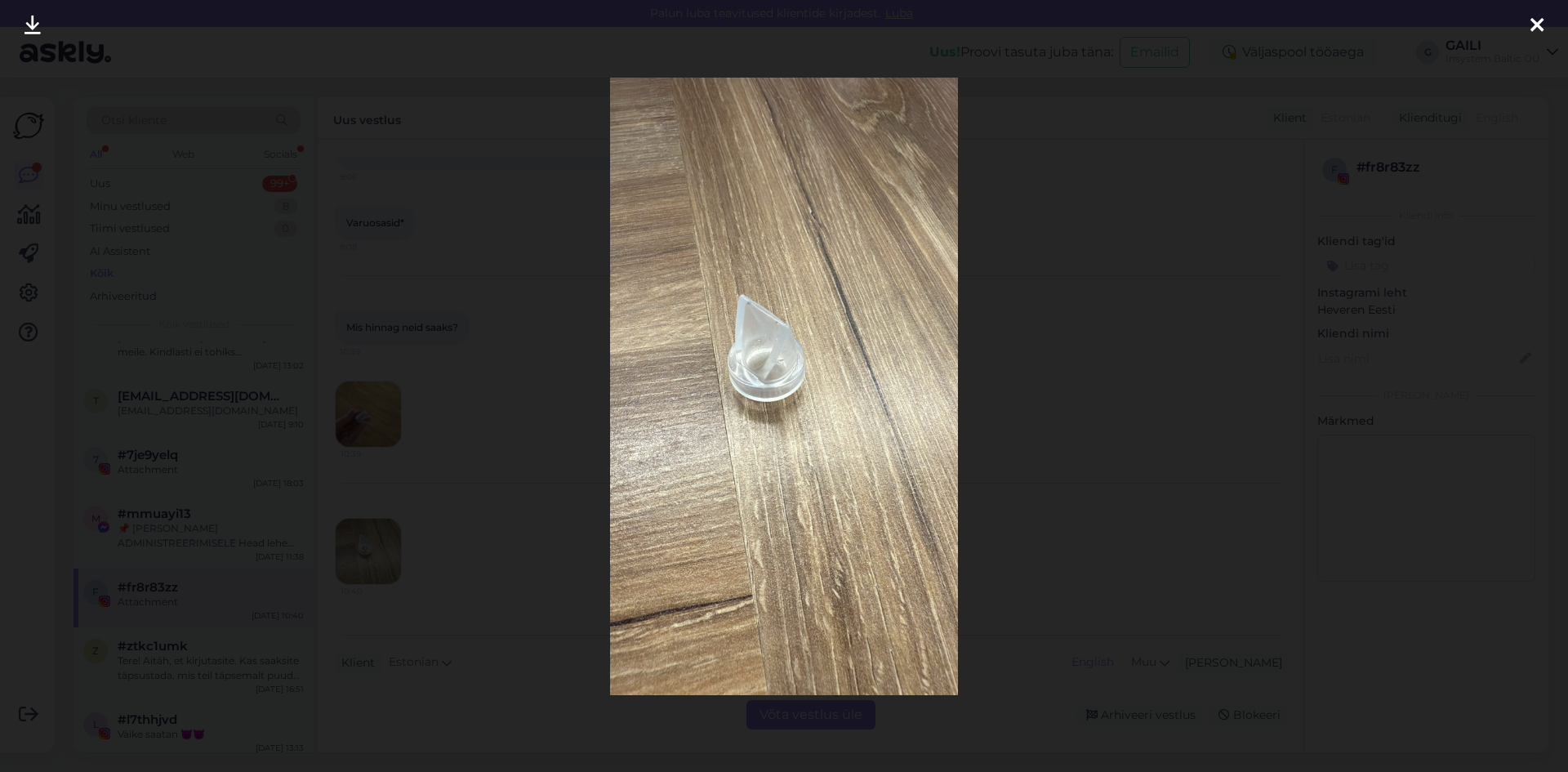
click at [1022, 509] on div at bounding box center [784, 386] width 1568 height 772
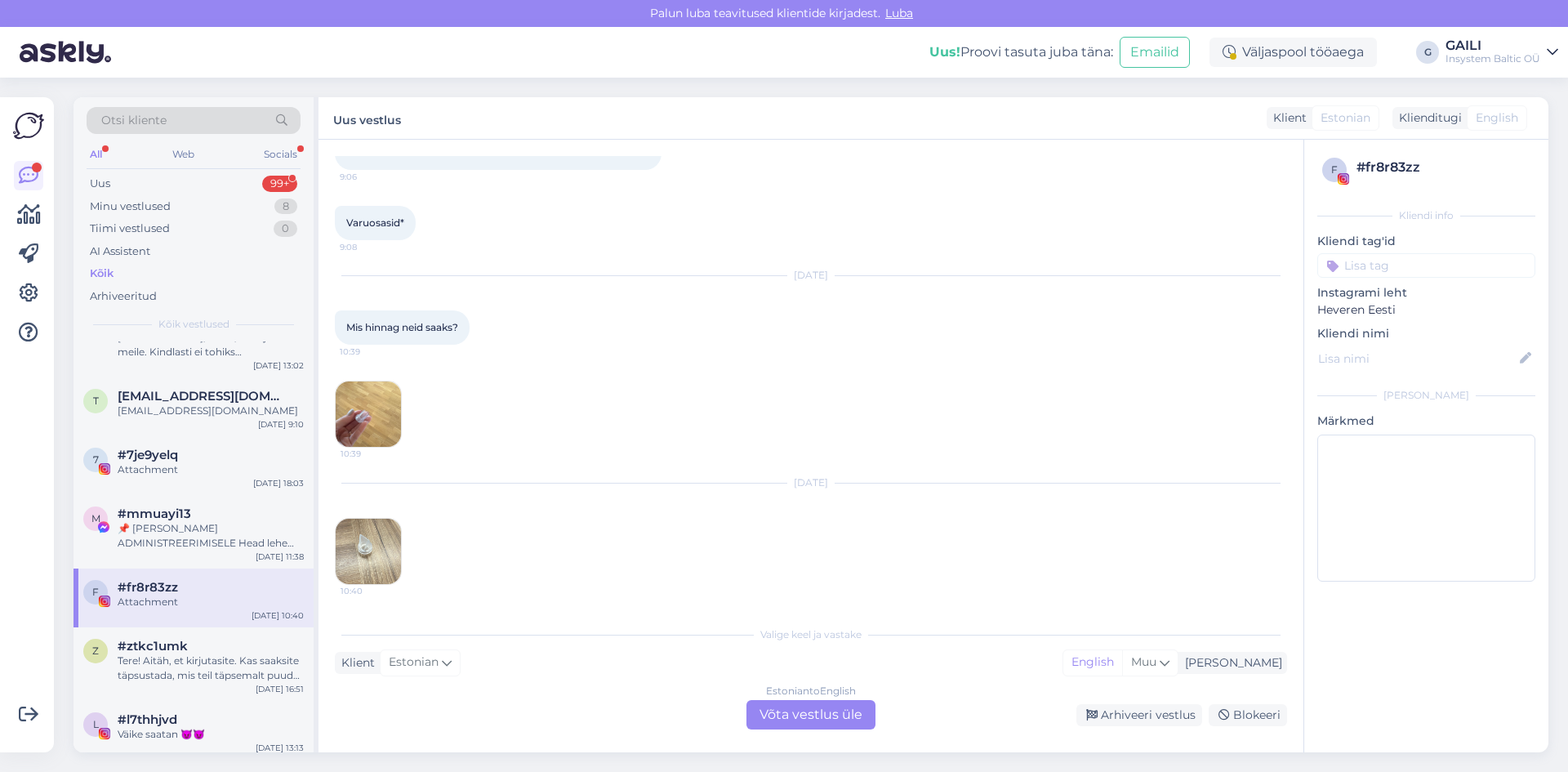
click at [836, 713] on div "Estonian to English Võta vestlus üle" at bounding box center [810, 715] width 129 height 30
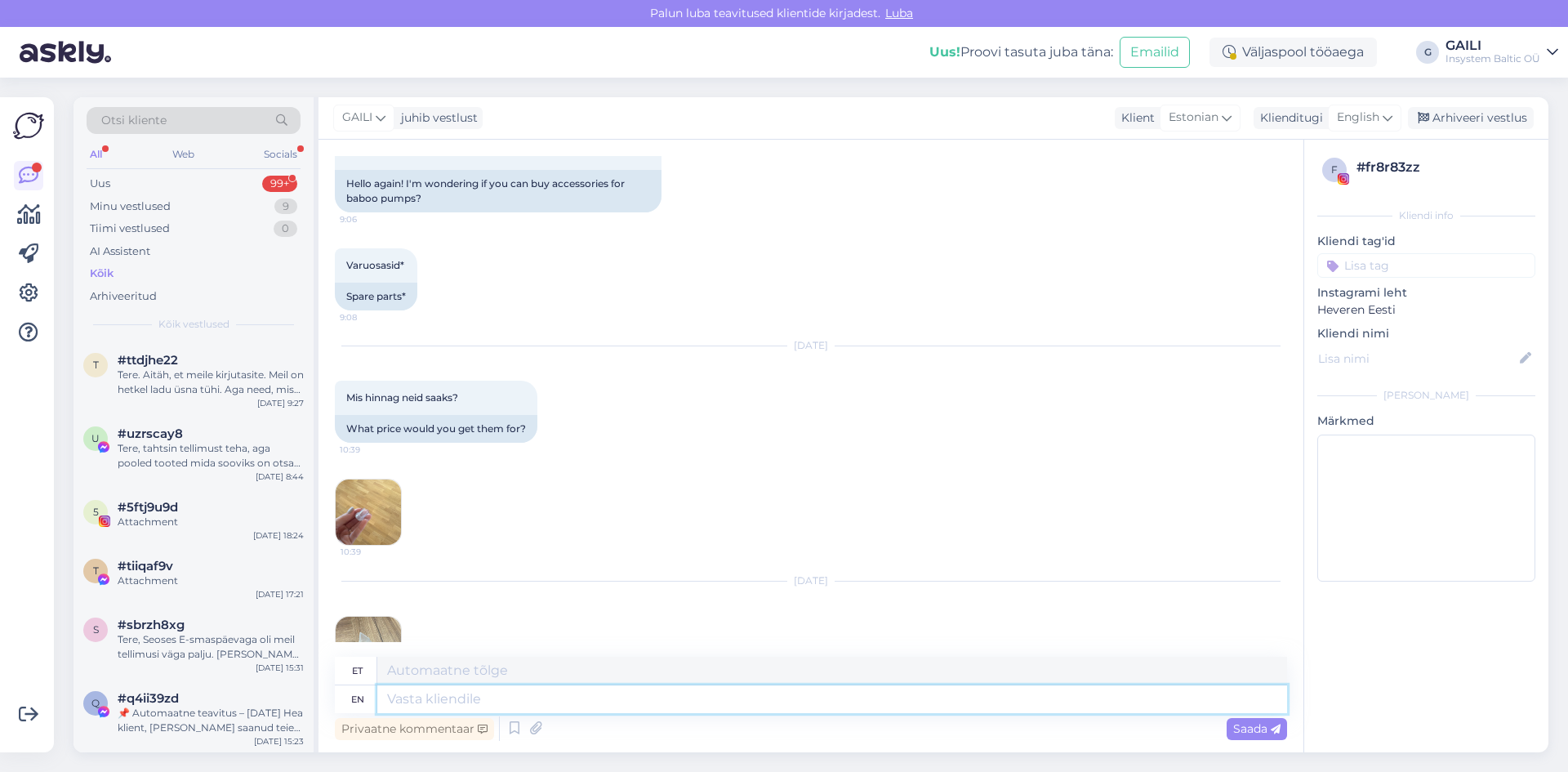
click at [500, 701] on textarea at bounding box center [832, 699] width 910 height 28
type textarea "Tere."
type textarea "Tere. Vabandame"
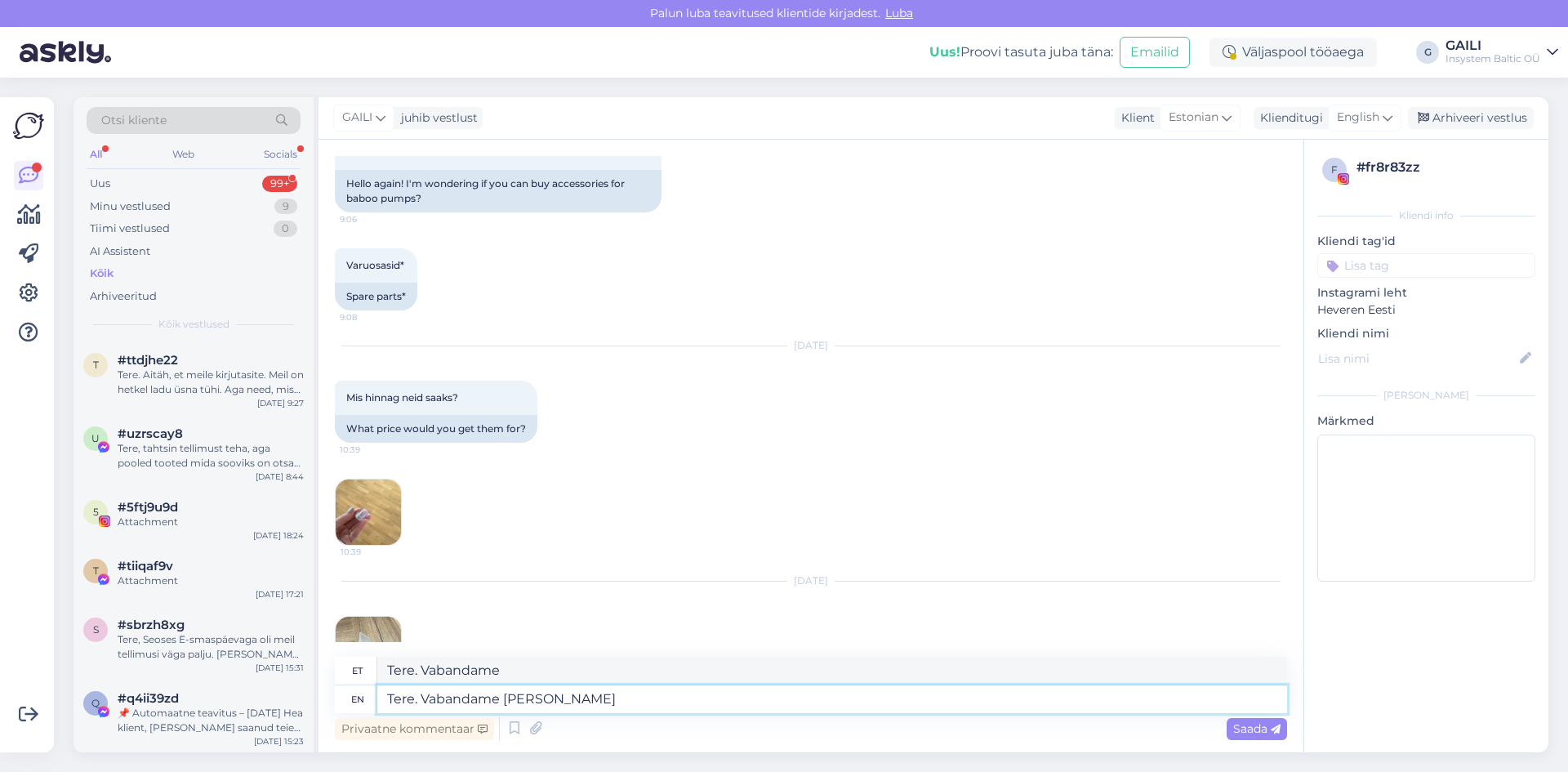
type textarea "Tere. Vabandame [PERSON_NAME]"
type textarea "Tere. Vabandame [PERSON_NAME] veninud"
type textarea "Tere. Vabandame [PERSON_NAME] veninud vastuse"
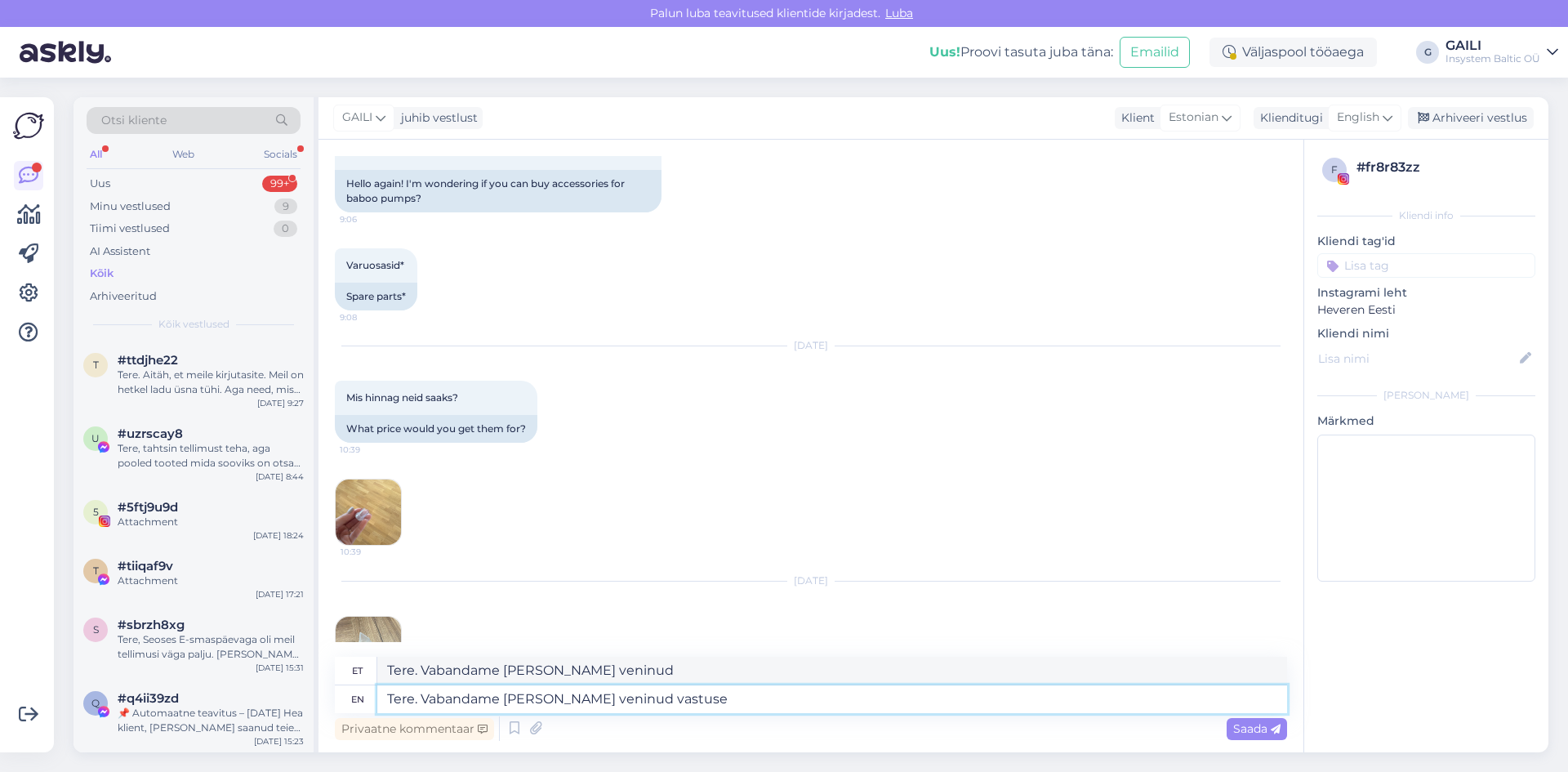
type textarea "Tere. Vabandame [PERSON_NAME] veninud vastused"
type textarea "Tere. Vabandame [PERSON_NAME] veninud vastuse pärast!"
type textarea "Tere. Vabandame [PERSON_NAME] veninud vastuse pärast! Kirjutasime"
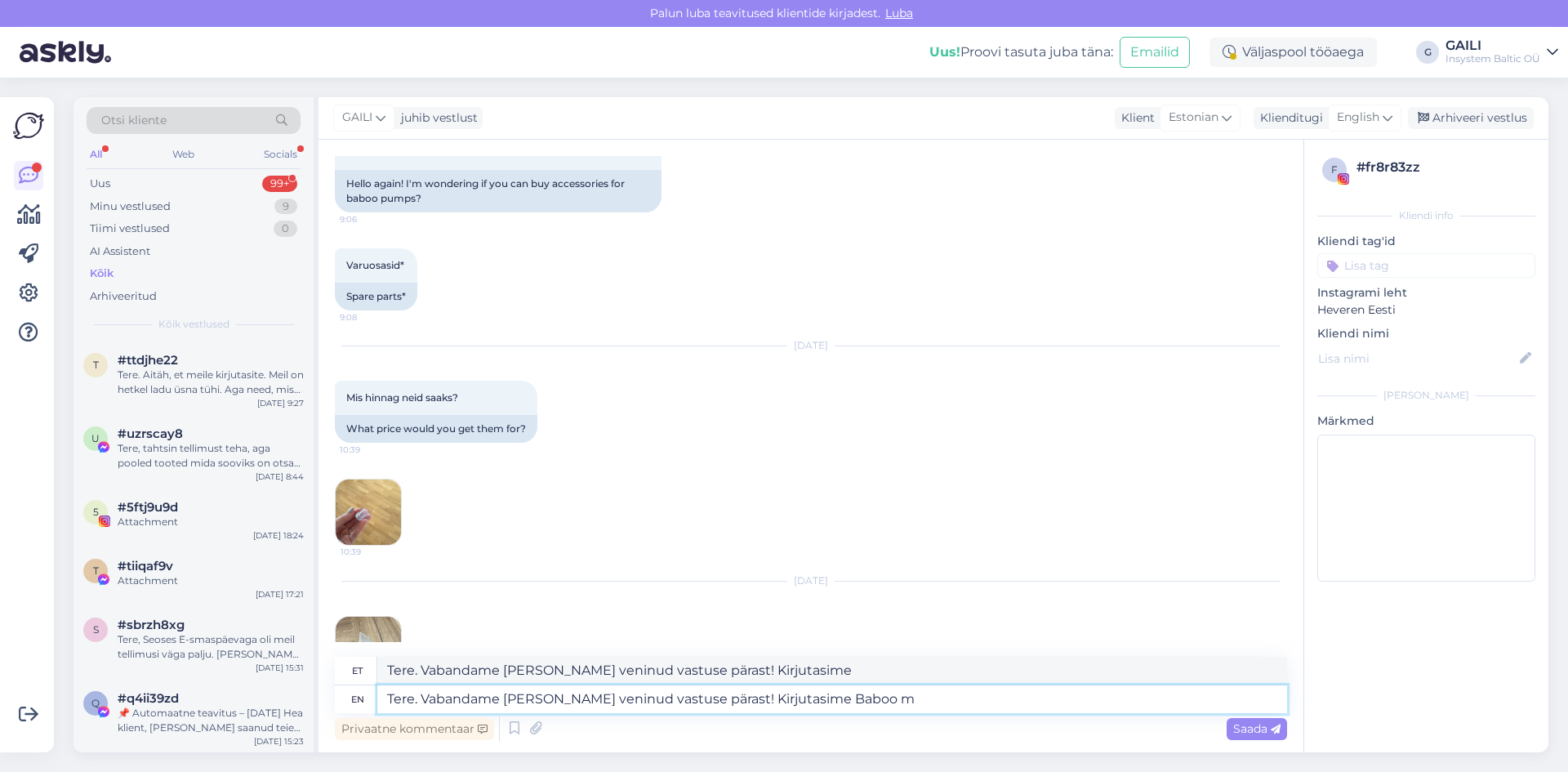
type textarea "Tere. Vabandame [PERSON_NAME] veninud vastuse pärast! Kirjutasime Baboo ma"
type textarea "Tere. Vabandame [PERSON_NAME] veninud vastuse pärast! Kirjutasime Baboo"
type textarea "Tere. Vabandame [PERSON_NAME] veninud vastuse pärast! Kirjutasime Baboo maaleto…"
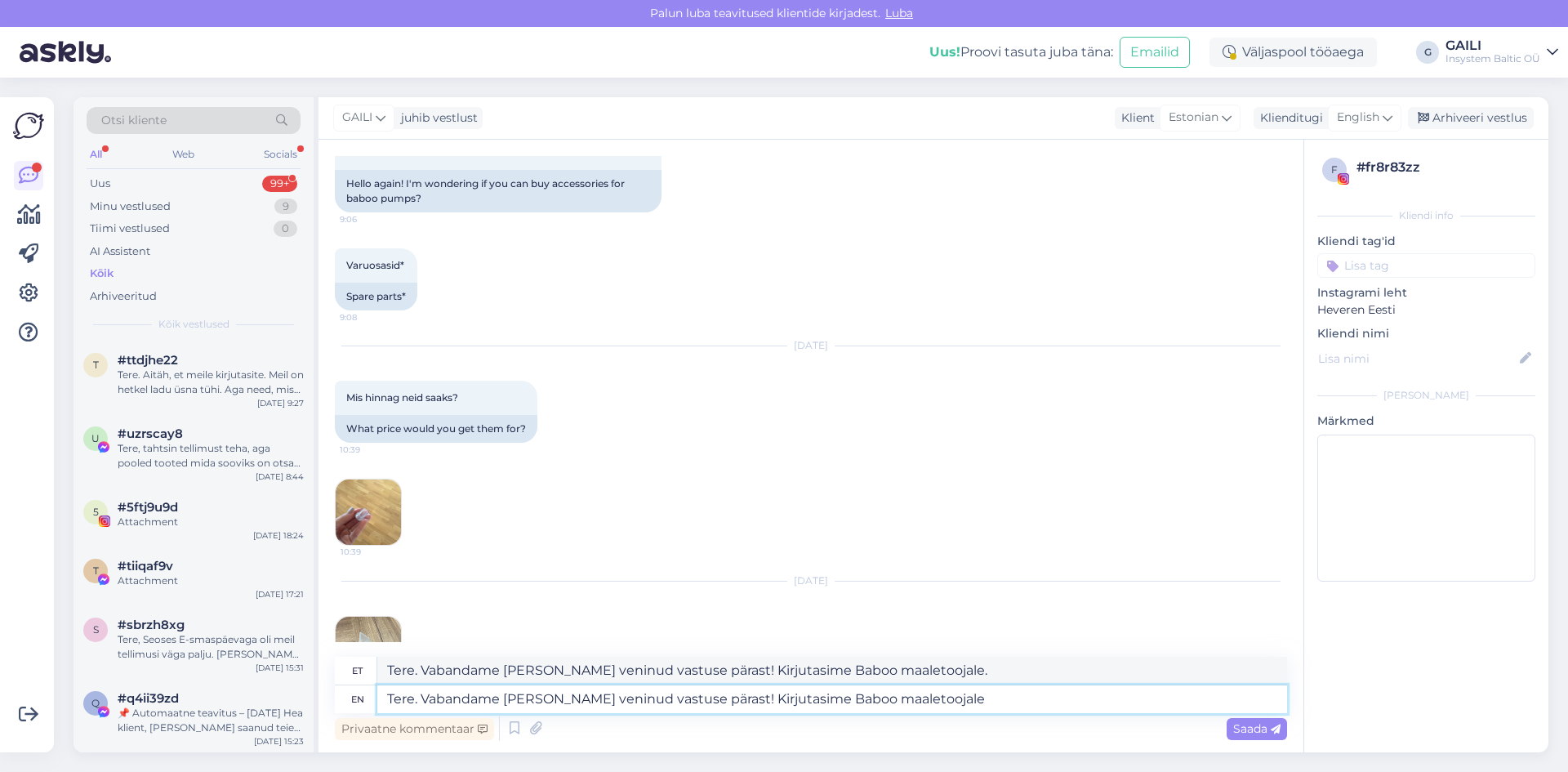
type textarea "Tere. Vabandame [PERSON_NAME] veninud vastuse pärast! Kirjutasime Baboo maaleto…"
type textarea "Tere. Vabandame [PERSON_NAME] veninud vastuse pärast! Kirjutasime [PERSON_NAME]…"
type textarea "Tere. Vabandame [PERSON_NAME] veninud vastuse pärast! Kirjutasime Baboo maaleto…"
type textarea "Tere. Vabandame [PERSON_NAME] veninud vastuse pärast! Kirjutasime [PERSON_NAME]…"
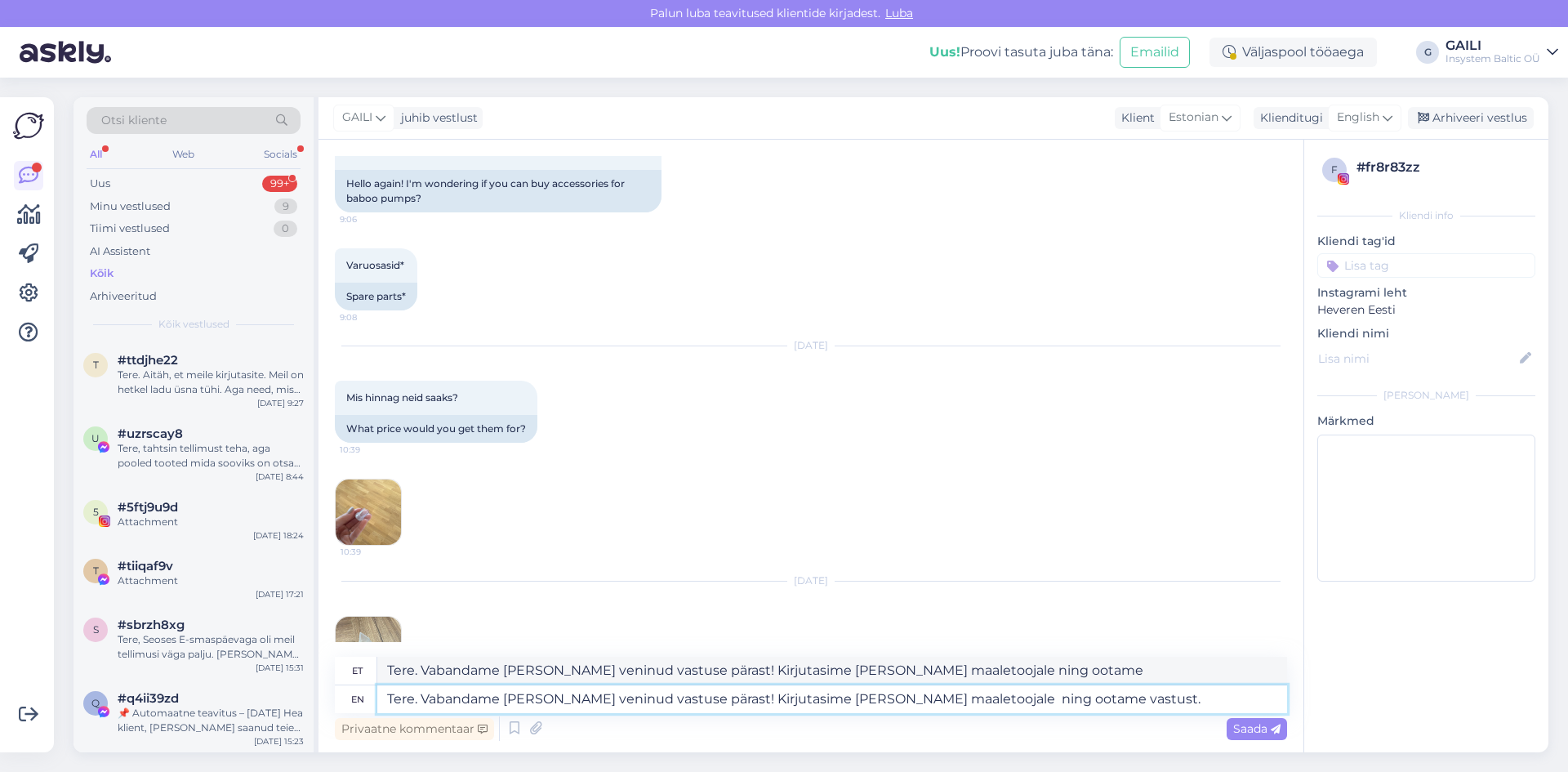
type textarea "Tere. Vabandame [PERSON_NAME] veninud vastuse pärast! Kirjutasime [PERSON_NAME]…"
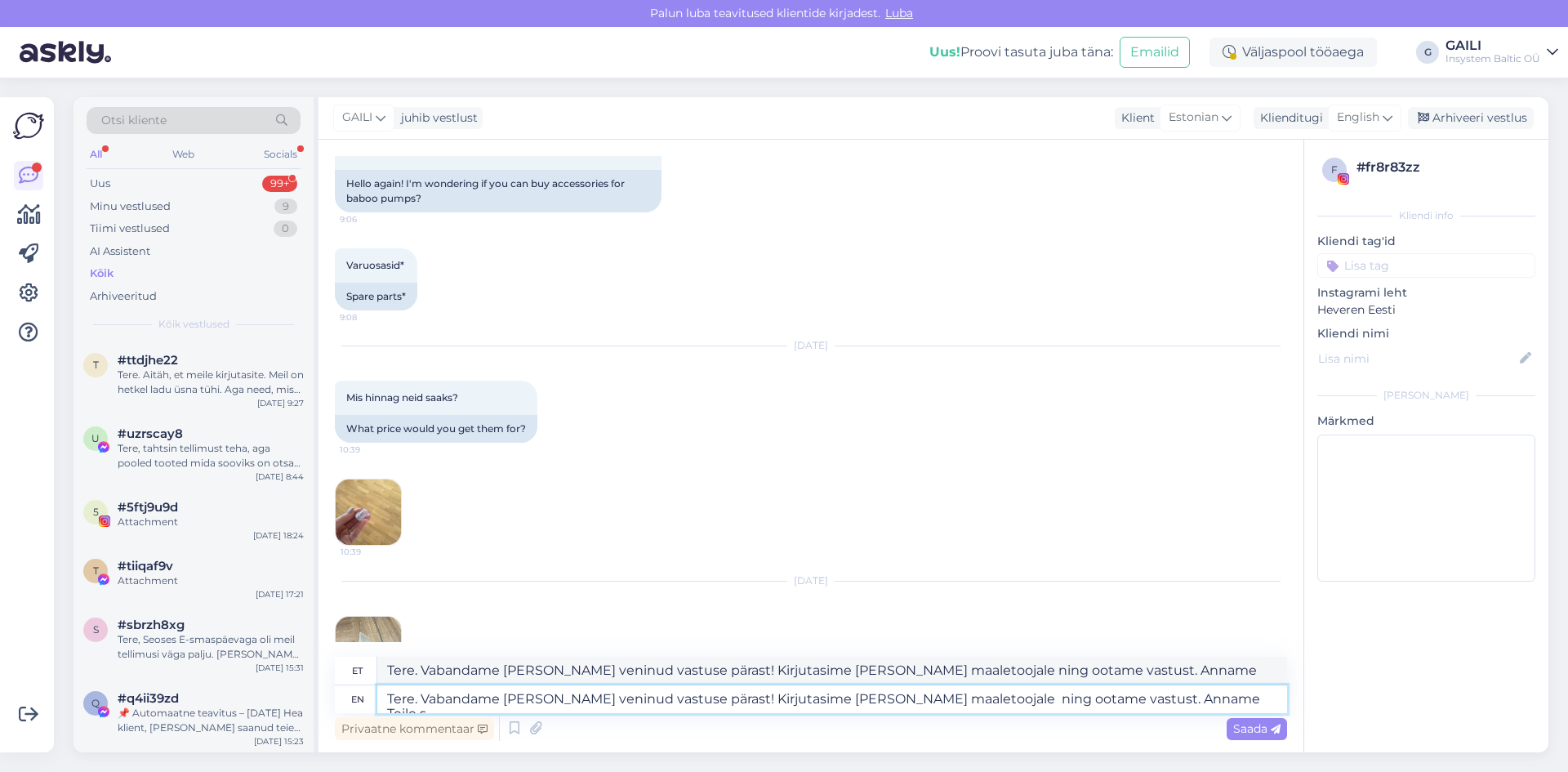
type textarea "Tere. Vabandame [PERSON_NAME] veninud vastuse pärast! Kirjutasime [PERSON_NAME]…"
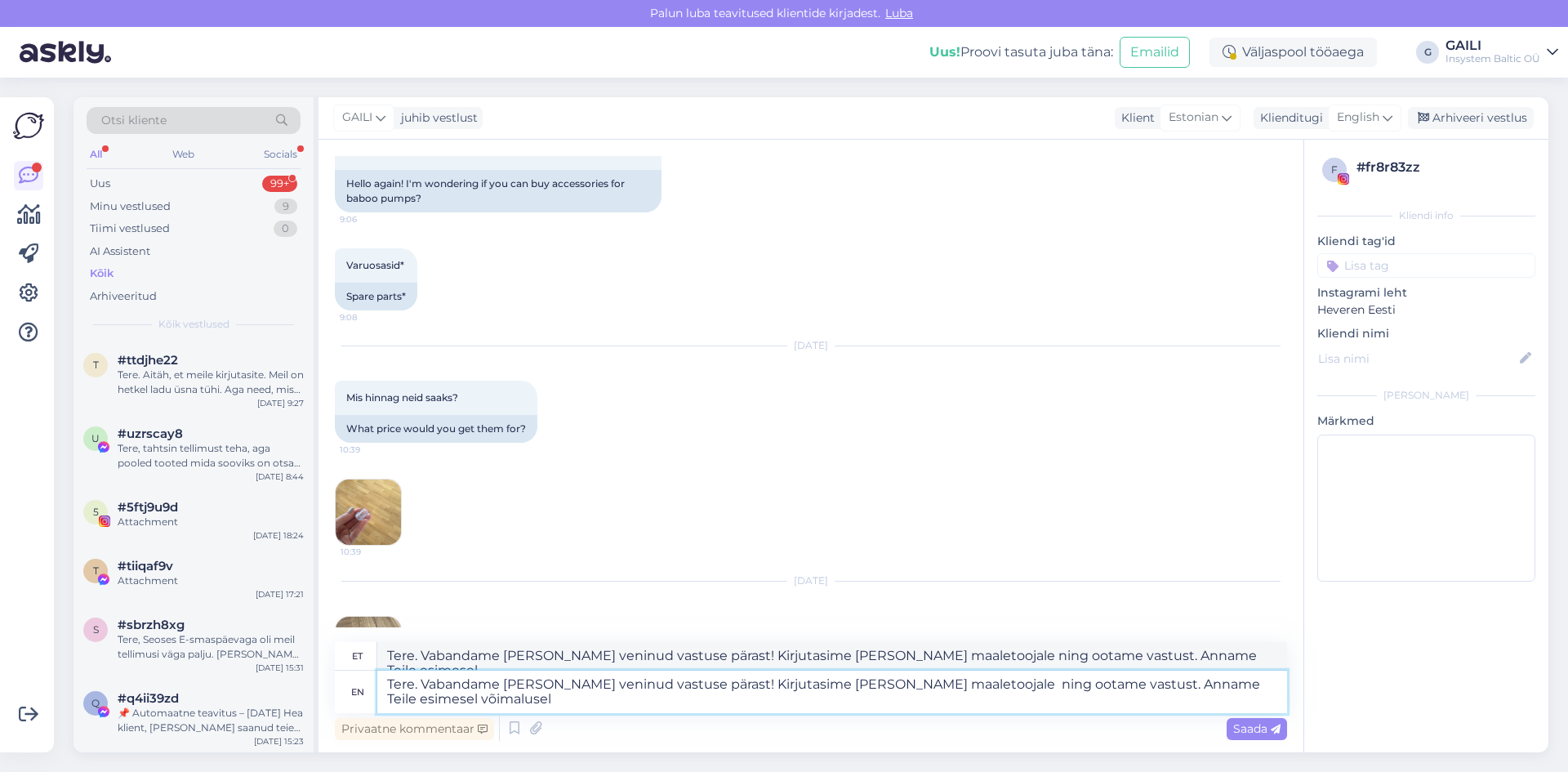
type textarea "Tere. Vabandame [PERSON_NAME] veninud vastuse pärast! Kirjutasime [PERSON_NAME]…"
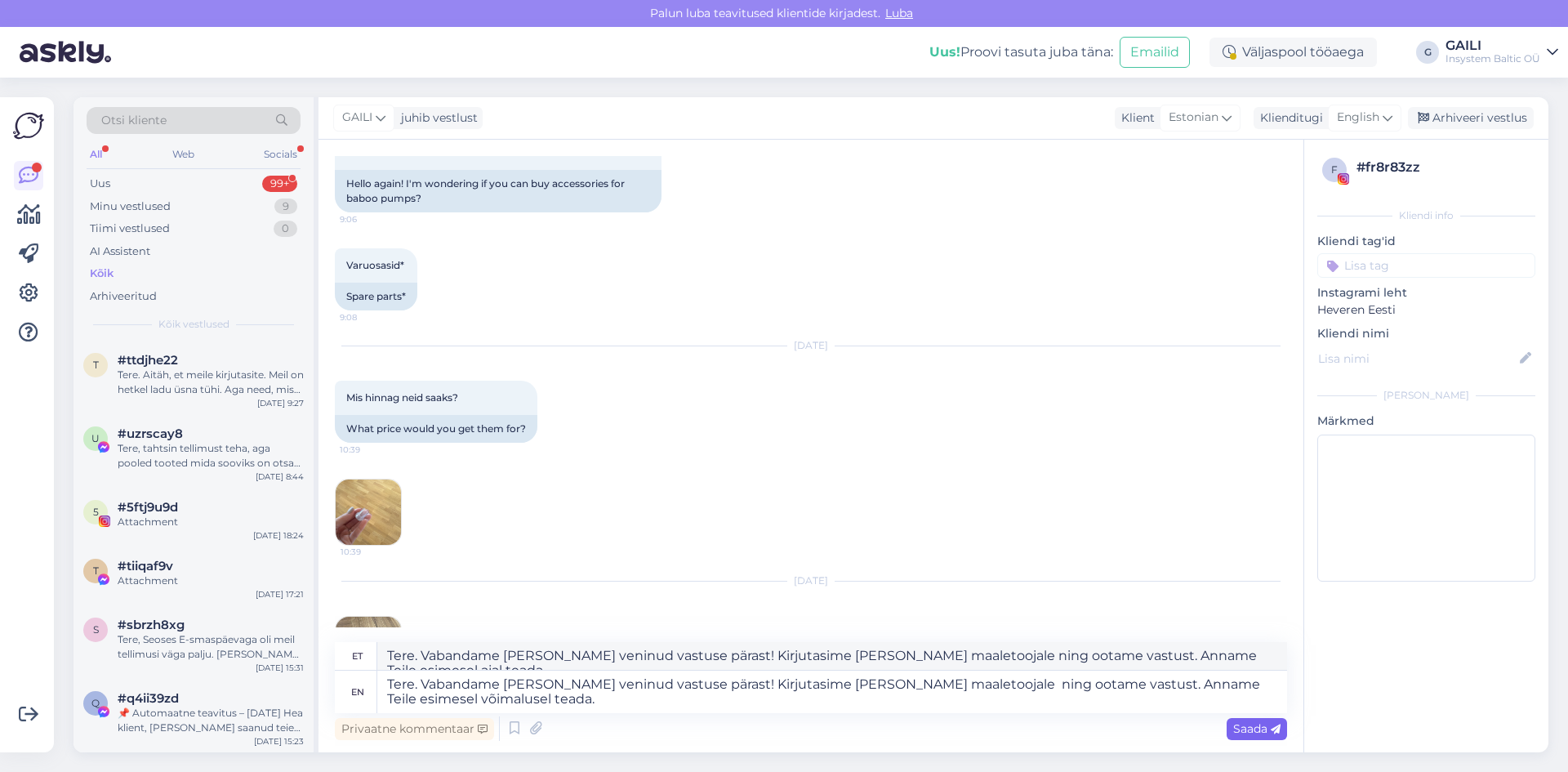
click at [1264, 734] on span "Saada" at bounding box center [1257, 728] width 47 height 15
click at [526, 707] on textarea "Tere. Vabandame [PERSON_NAME] veninud vastuse pärast! Kirjutasime [PERSON_NAME]…" at bounding box center [832, 691] width 910 height 43
drag, startPoint x: 510, startPoint y: 702, endPoint x: 374, endPoint y: 676, distance: 138.5
click at [374, 676] on div "en Tere. Vabandame [PERSON_NAME] veninud vastuse pärast! Kirjutasime [PERSON_NA…" at bounding box center [811, 691] width 952 height 43
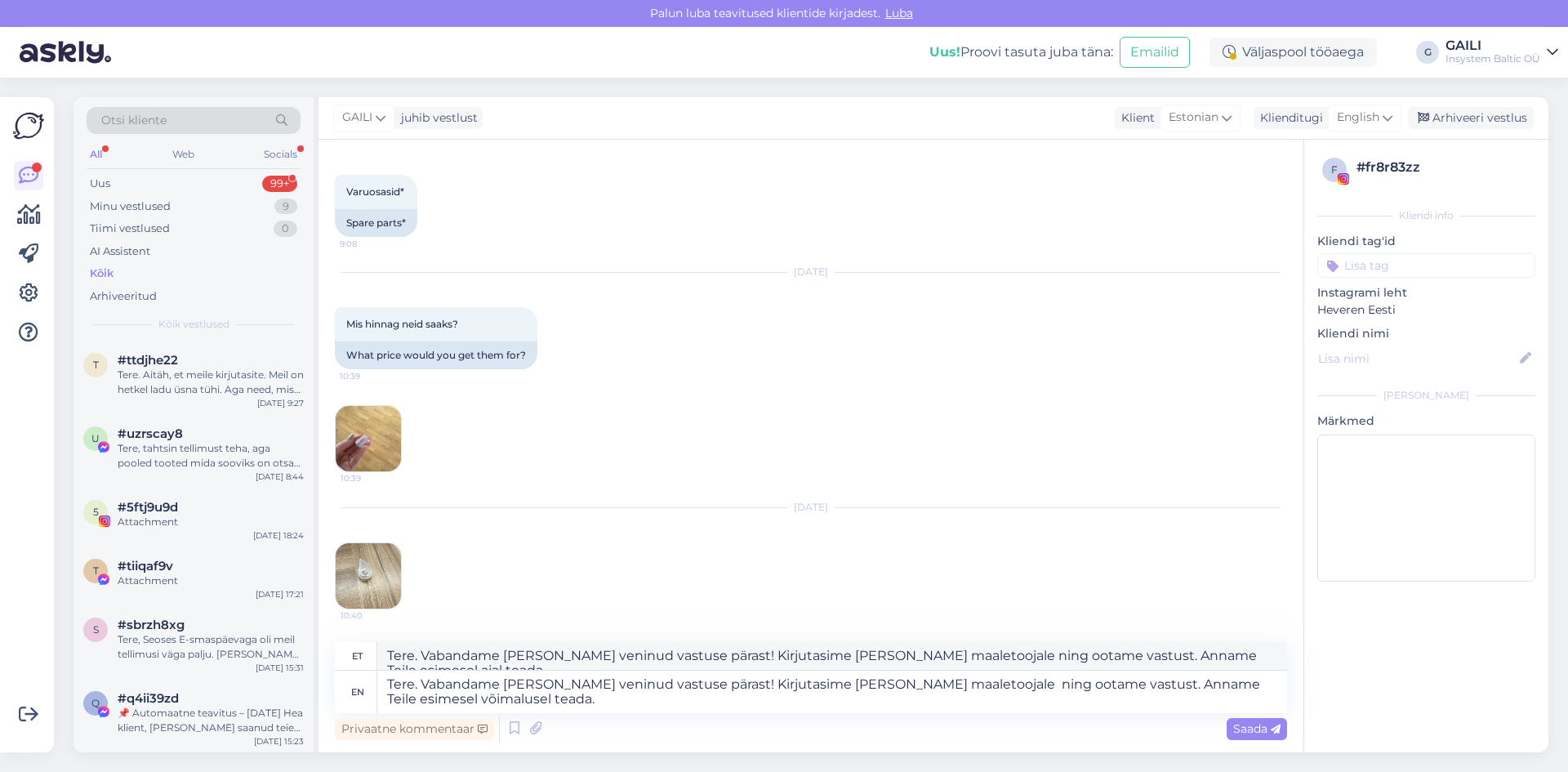
click at [364, 574] on img at bounding box center [368, 576] width 66 height 66
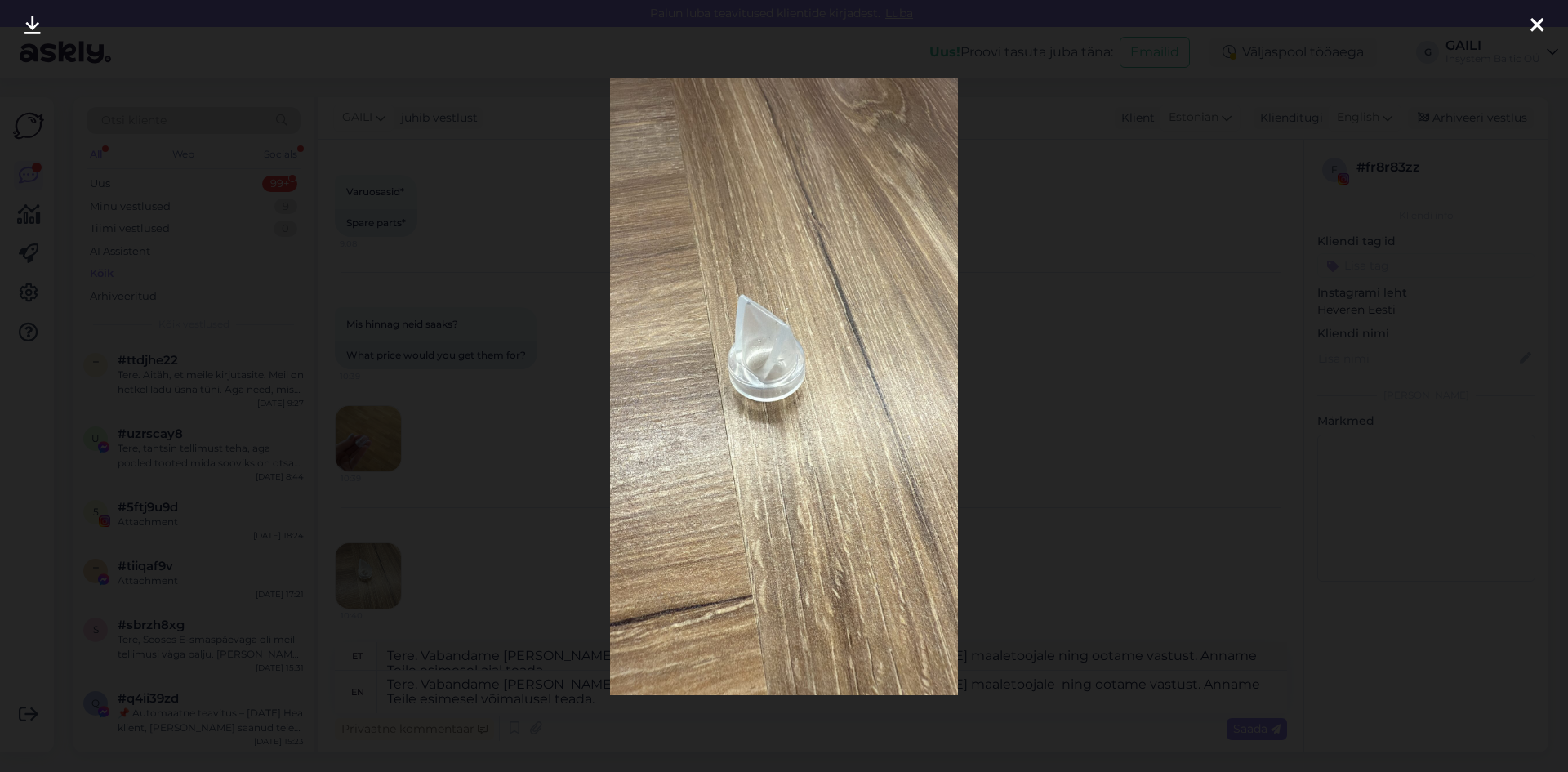
click at [1075, 228] on div at bounding box center [784, 386] width 1568 height 772
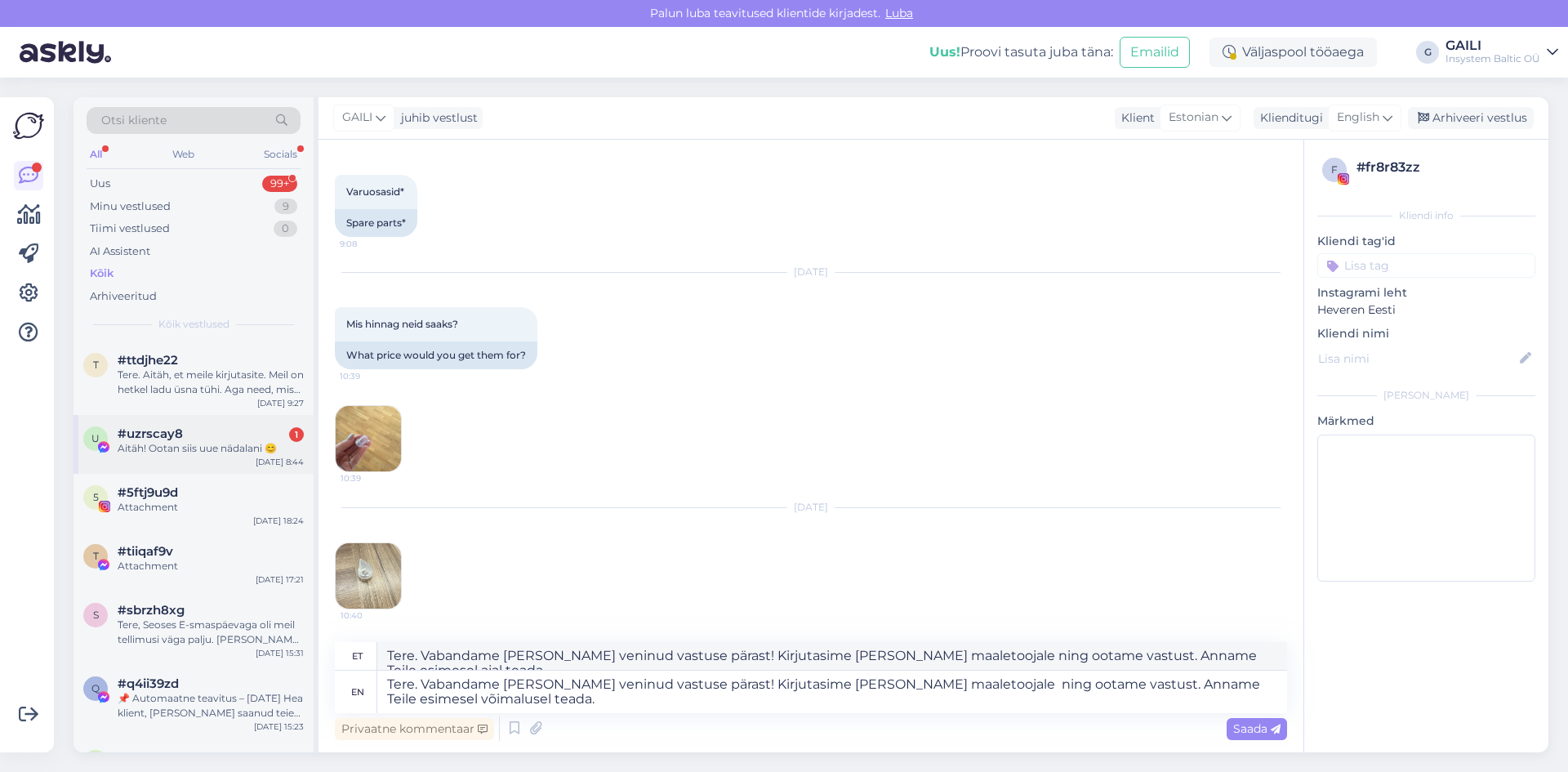
click at [203, 441] on div "Aitäh! Ootan siis uue nädalani 😊" at bounding box center [210, 448] width 186 height 15
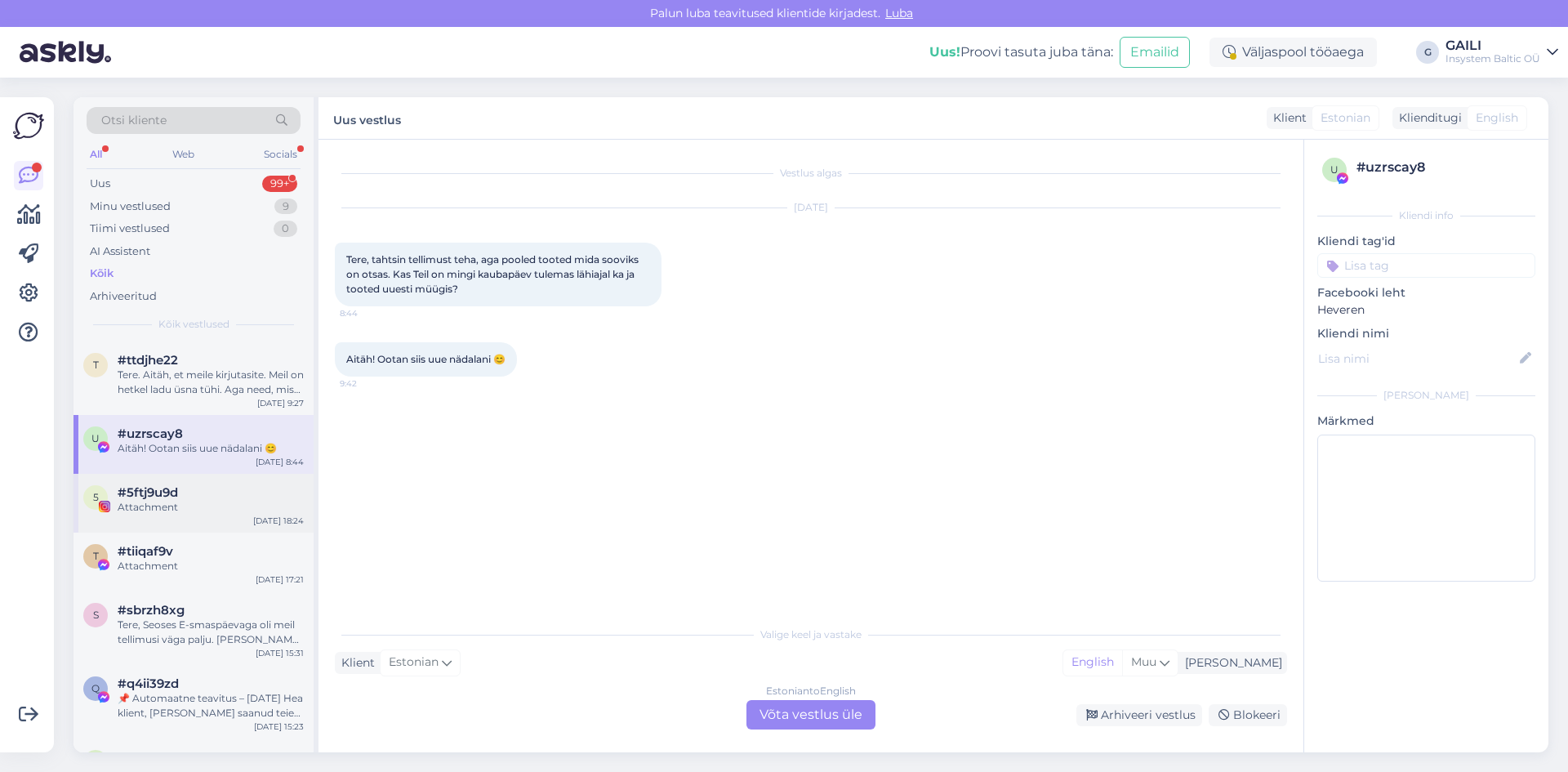
click at [164, 486] on span "#5ftj9u9d" at bounding box center [147, 493] width 60 height 15
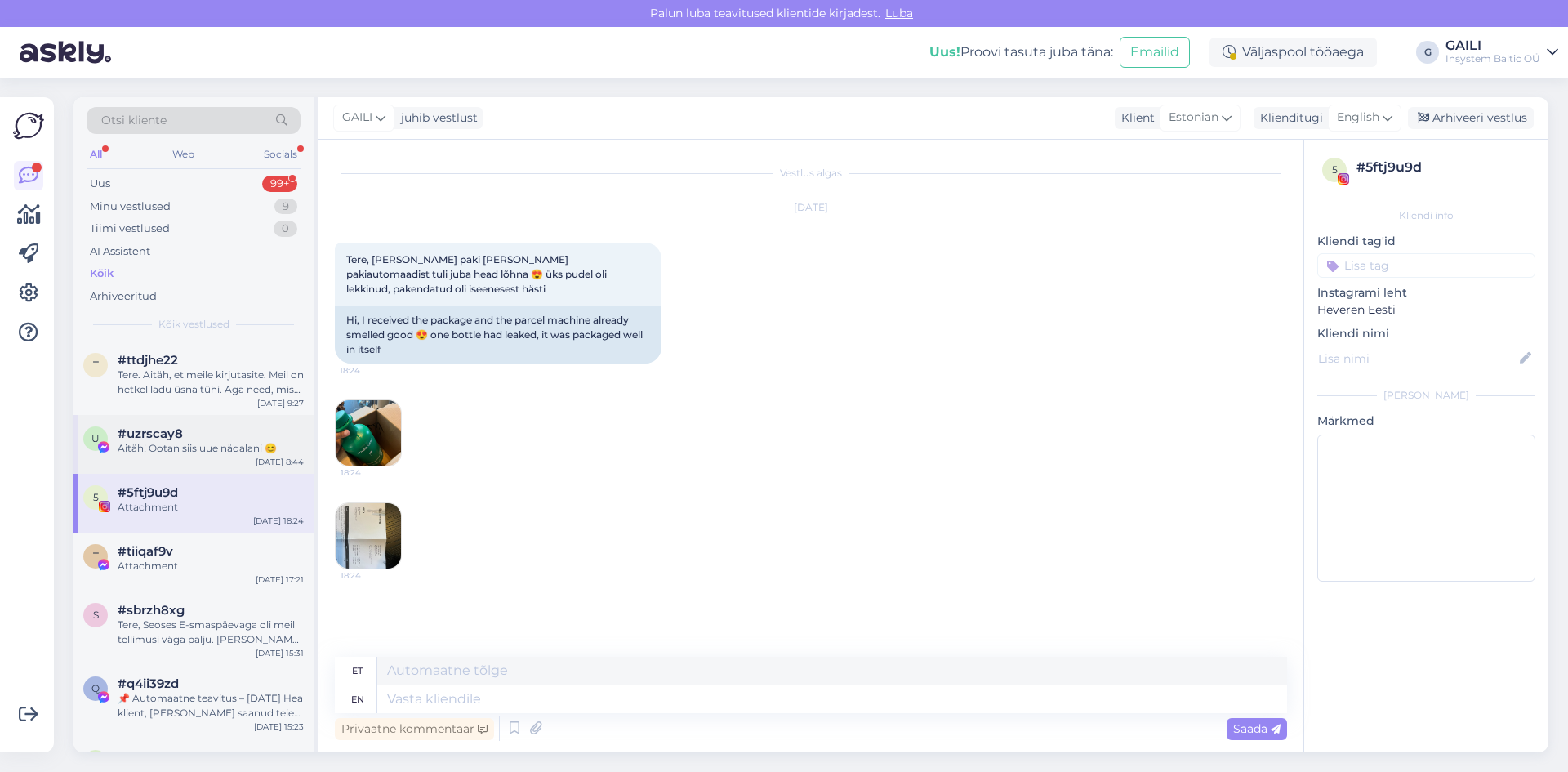
click at [172, 437] on span "#uzrscay8" at bounding box center [150, 433] width 66 height 15
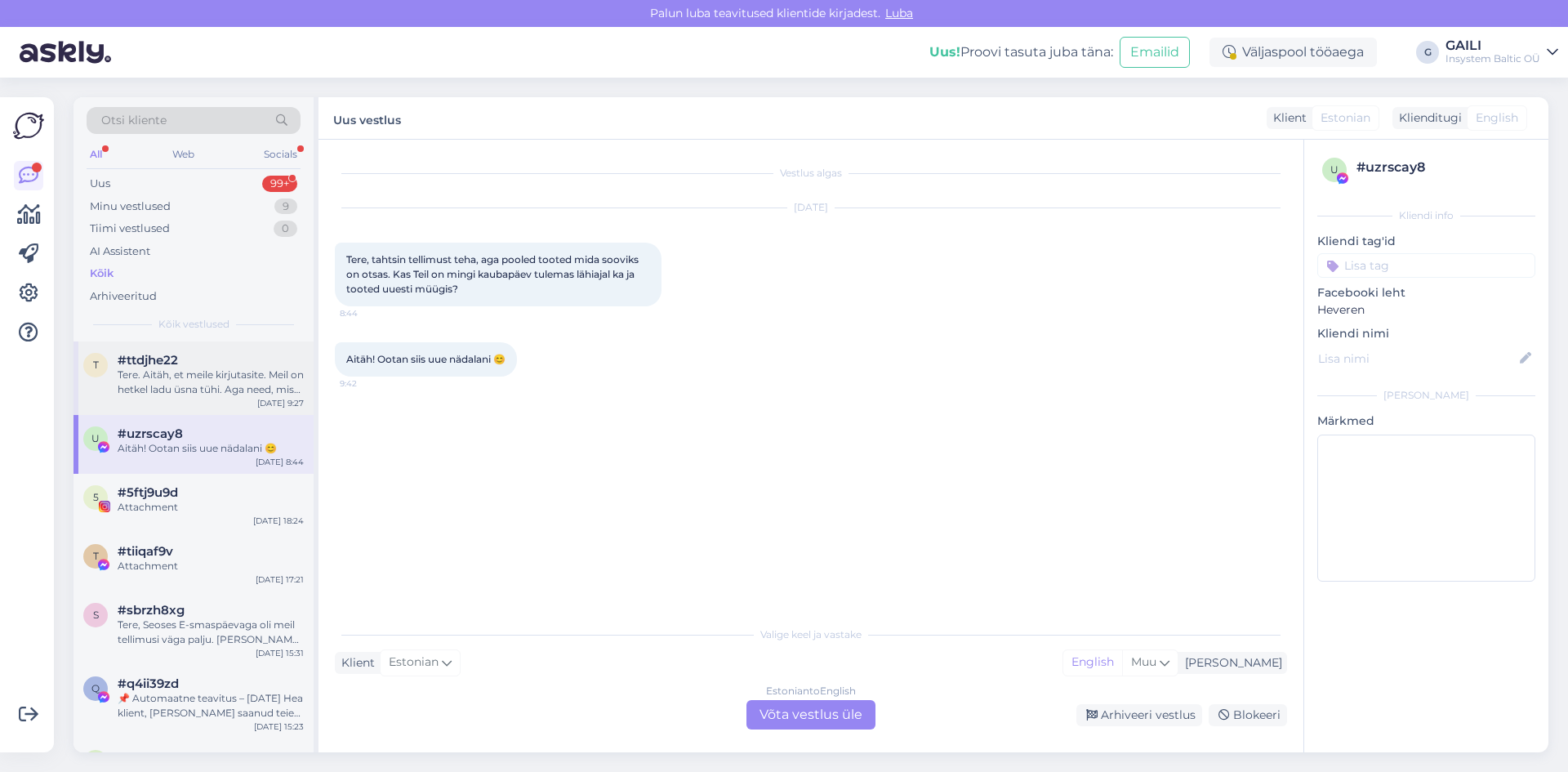
click at [174, 383] on div "Tere. Aitäh, et meile kirjutasite. Meil on hetkel ladu üsna tühi. Aga need, mis…" at bounding box center [210, 382] width 186 height 30
